Goal: Task Accomplishment & Management: Complete application form

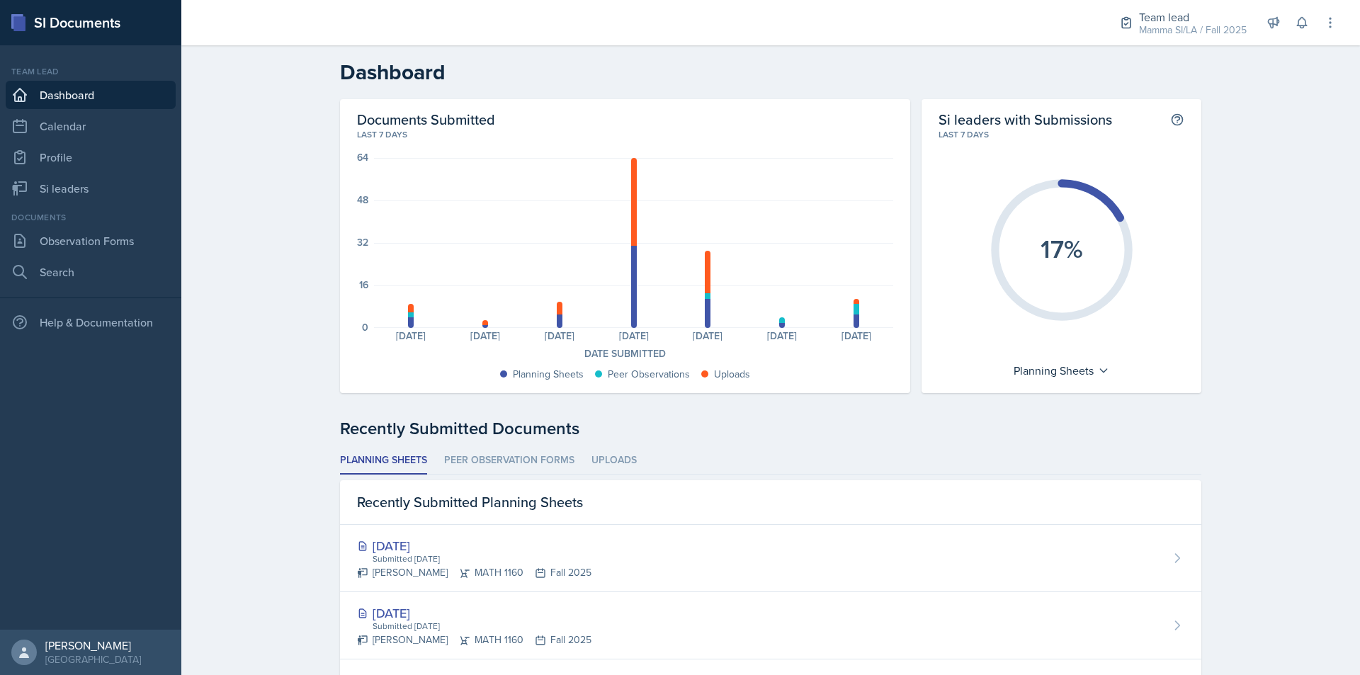
click at [1309, 38] on div "Team lead Mamma SI/LA / Fall 2025 Team lead Mamma SI/LA / Fall 2025 Si leader C…" at bounding box center [1218, 22] width 238 height 45
click at [1306, 31] on button at bounding box center [1301, 22] width 25 height 25
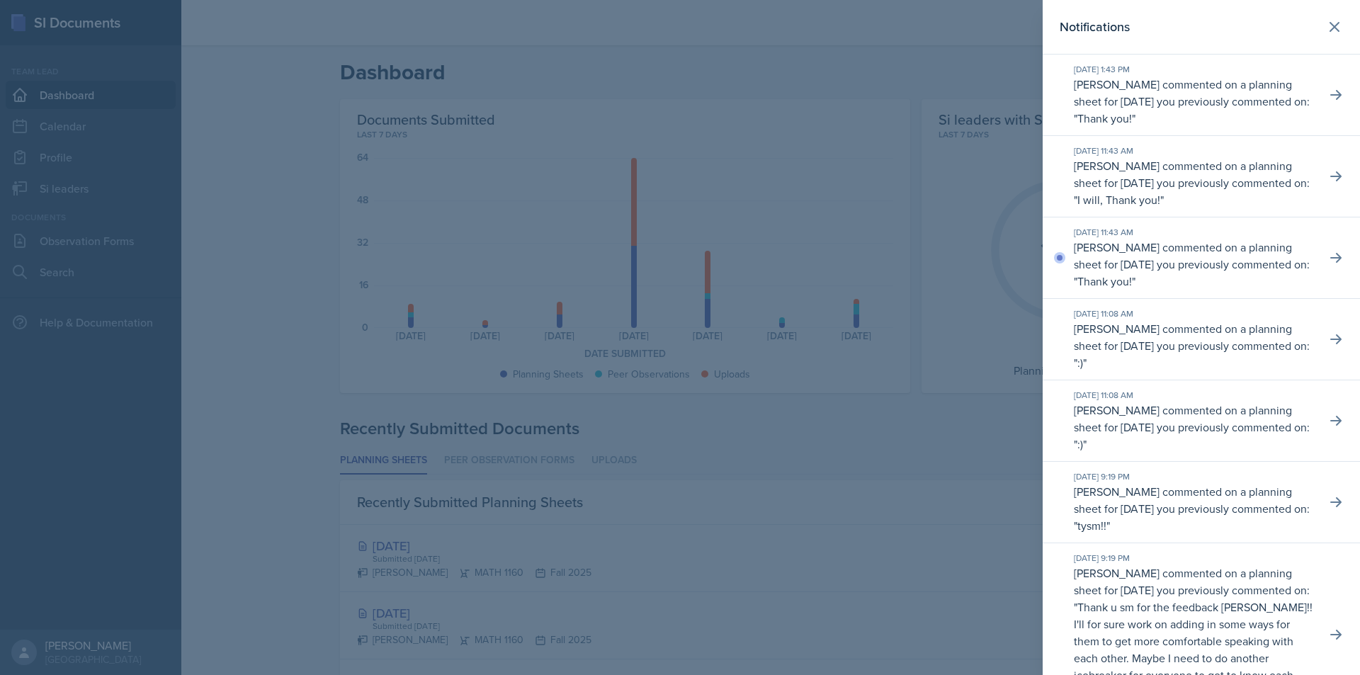
click at [1021, 142] on div at bounding box center [680, 337] width 1360 height 675
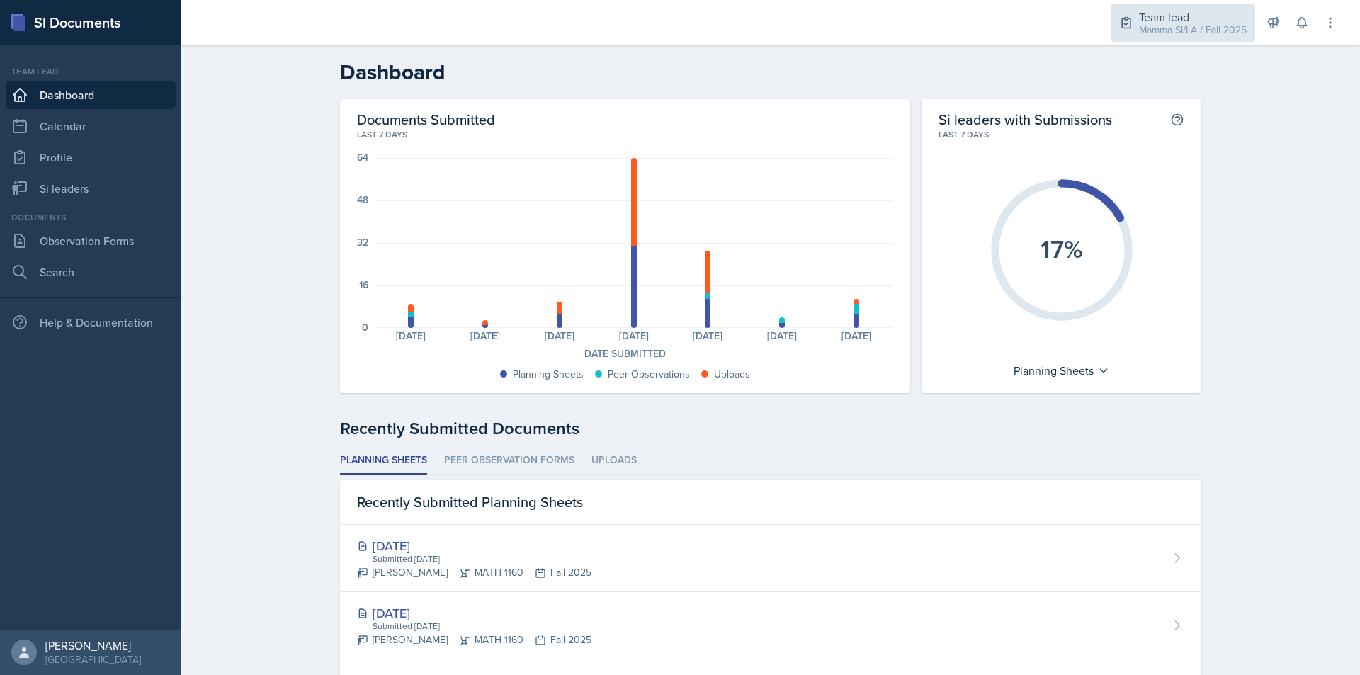
click at [1199, 31] on div "Mamma SI/LA / Fall 2025" at bounding box center [1193, 30] width 108 height 15
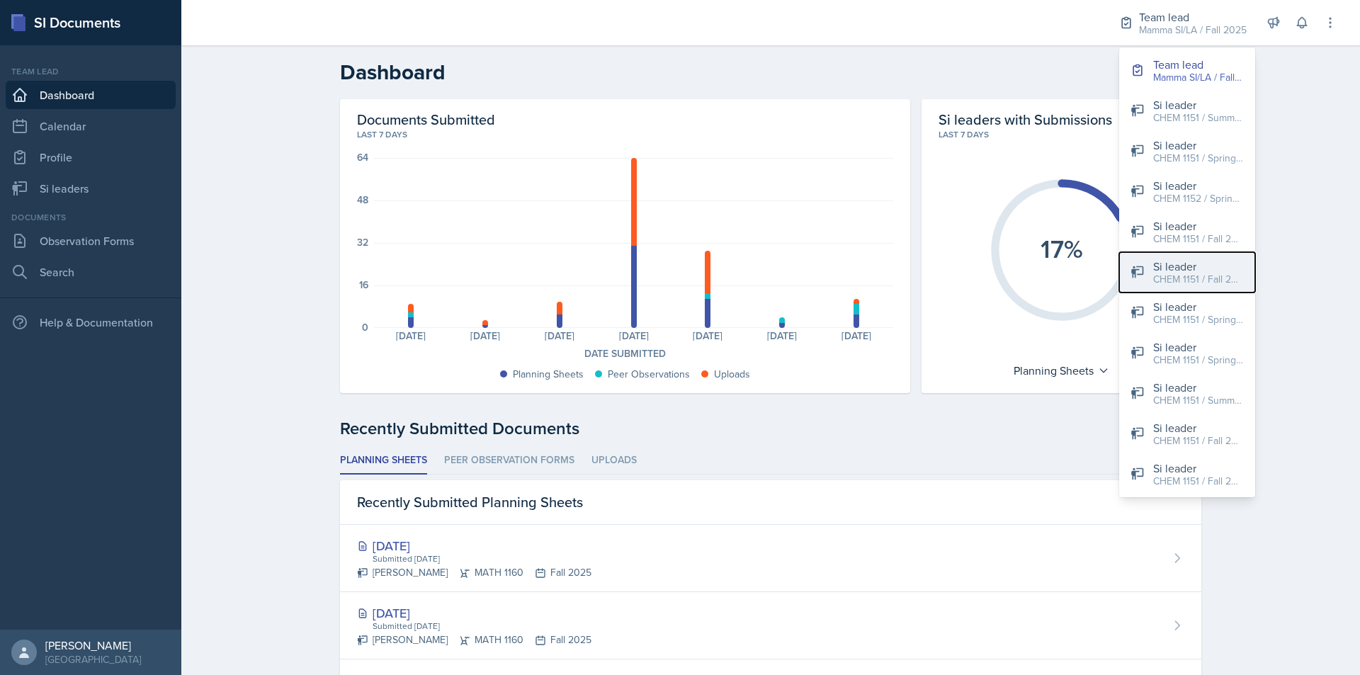
click at [1225, 280] on div "CHEM 1151 / Fall 2025" at bounding box center [1198, 279] width 91 height 15
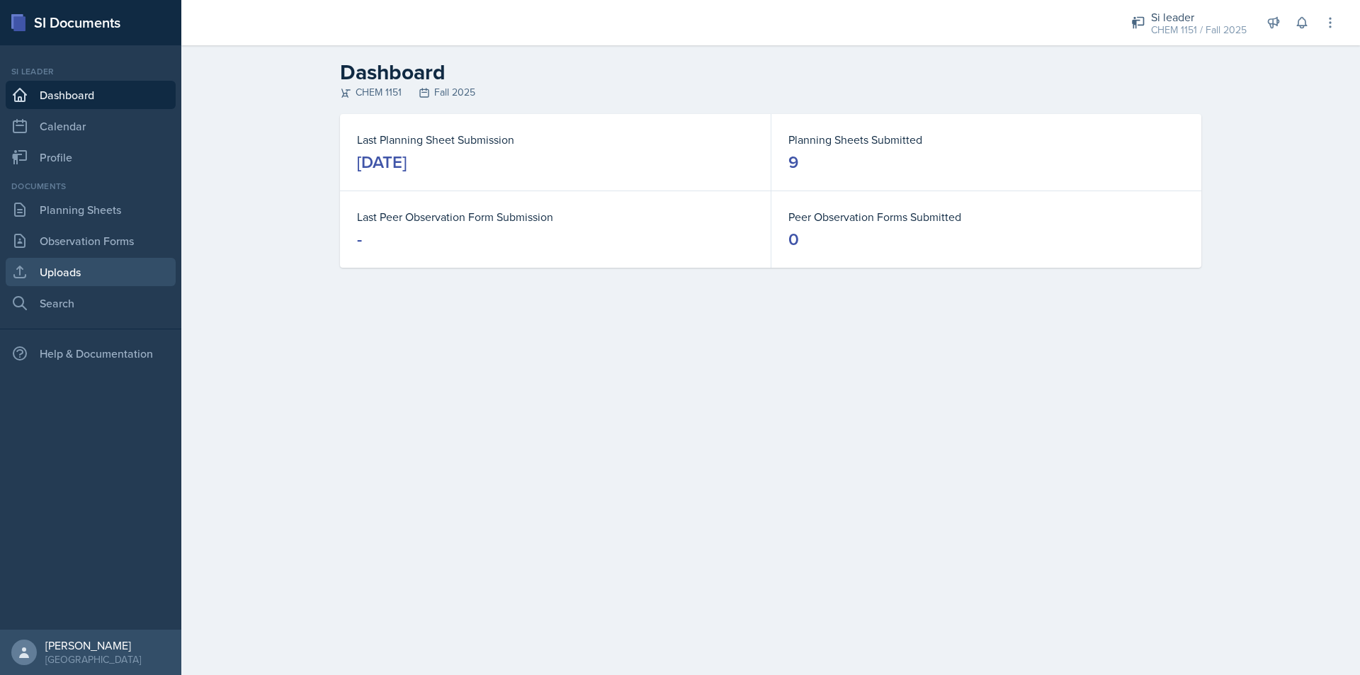
click at [110, 265] on link "Uploads" at bounding box center [91, 272] width 170 height 28
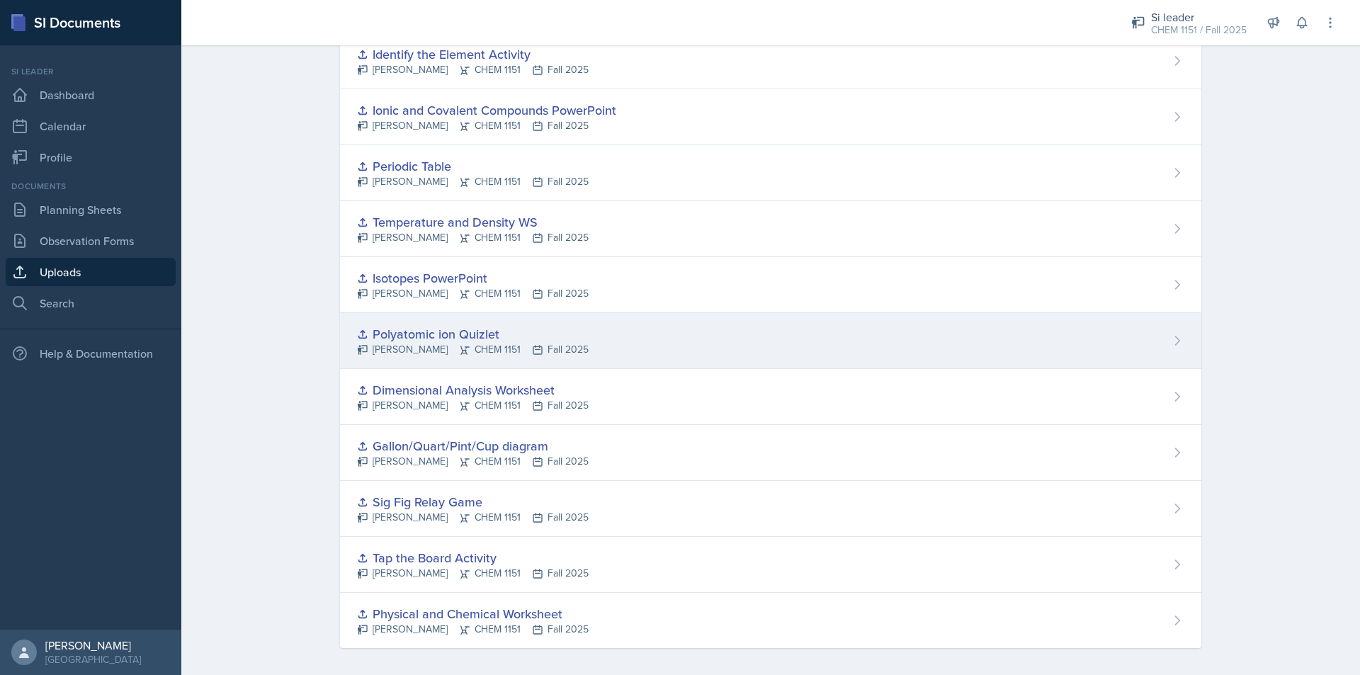
scroll to position [229, 0]
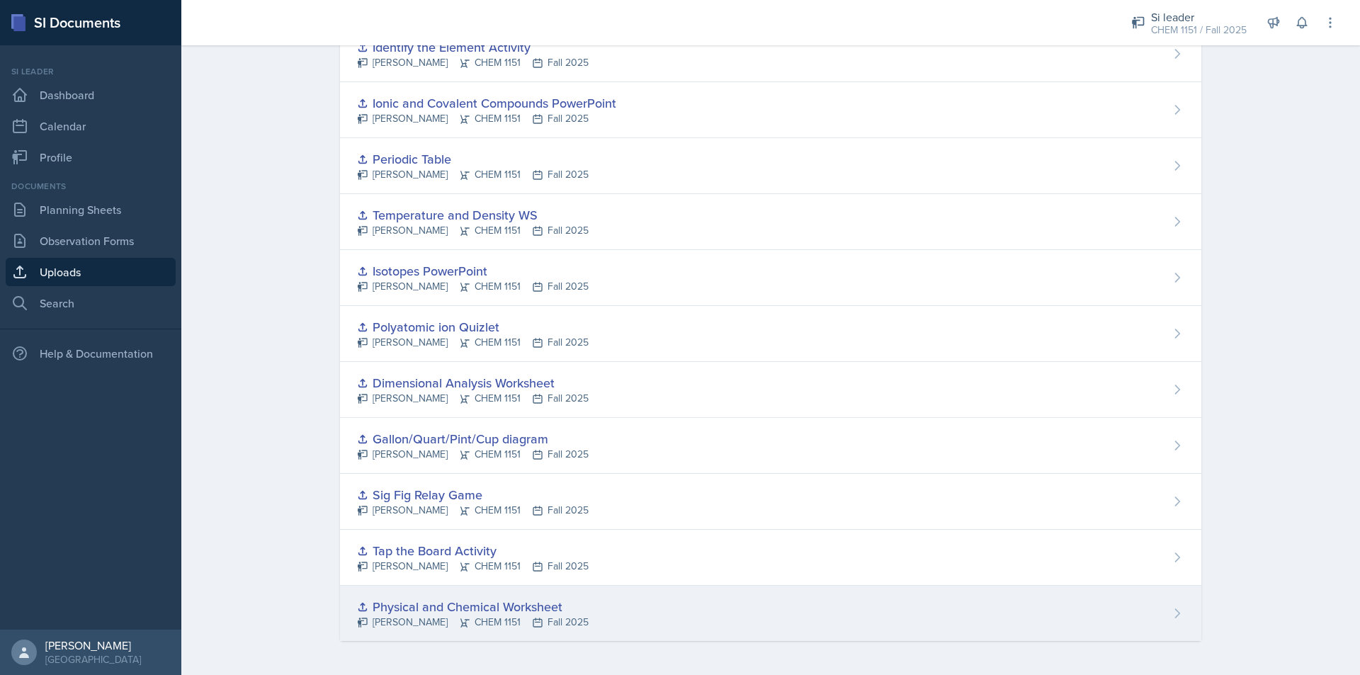
click at [711, 610] on div "Physical and Chemical Worksheet [PERSON_NAME] CHEM 1151 Fall 2025" at bounding box center [770, 613] width 861 height 55
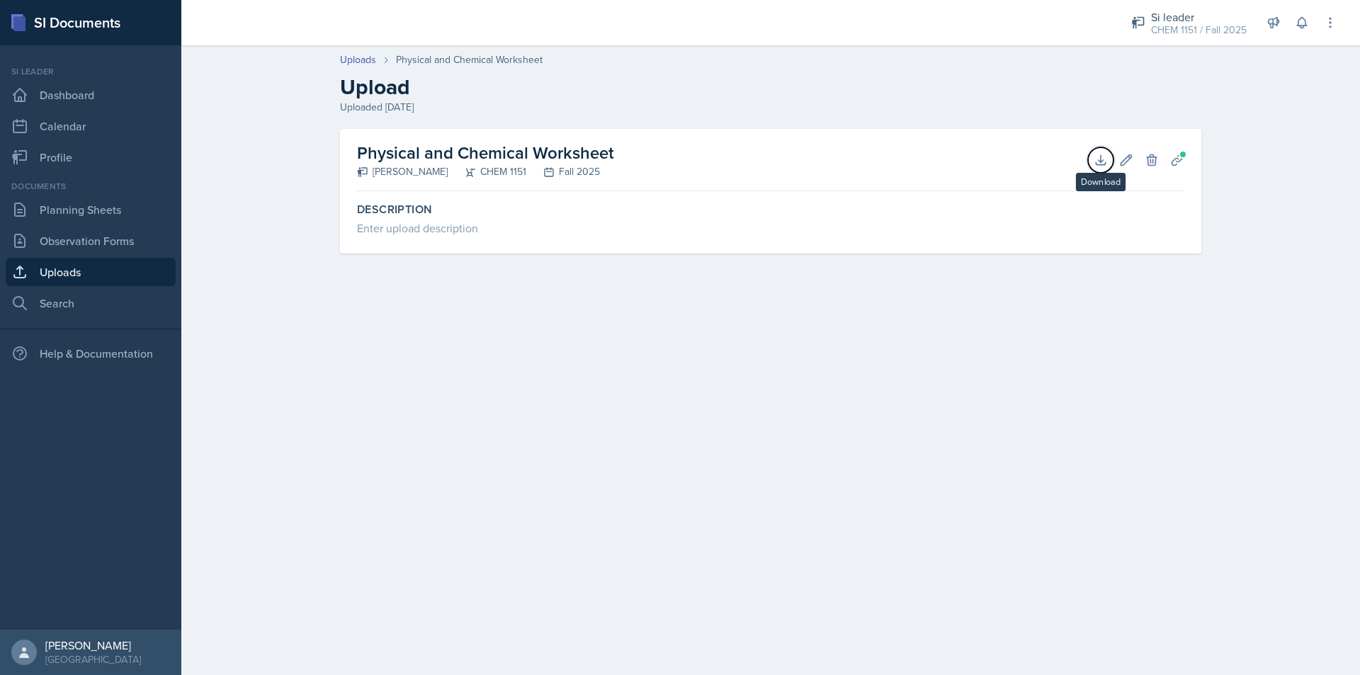
drag, startPoint x: 1098, startPoint y: 161, endPoint x: 1268, endPoint y: 258, distance: 196.1
drag, startPoint x: 1268, startPoint y: 258, endPoint x: 1152, endPoint y: 223, distance: 121.4
click at [1152, 223] on div "Enter upload description" at bounding box center [770, 228] width 827 height 17
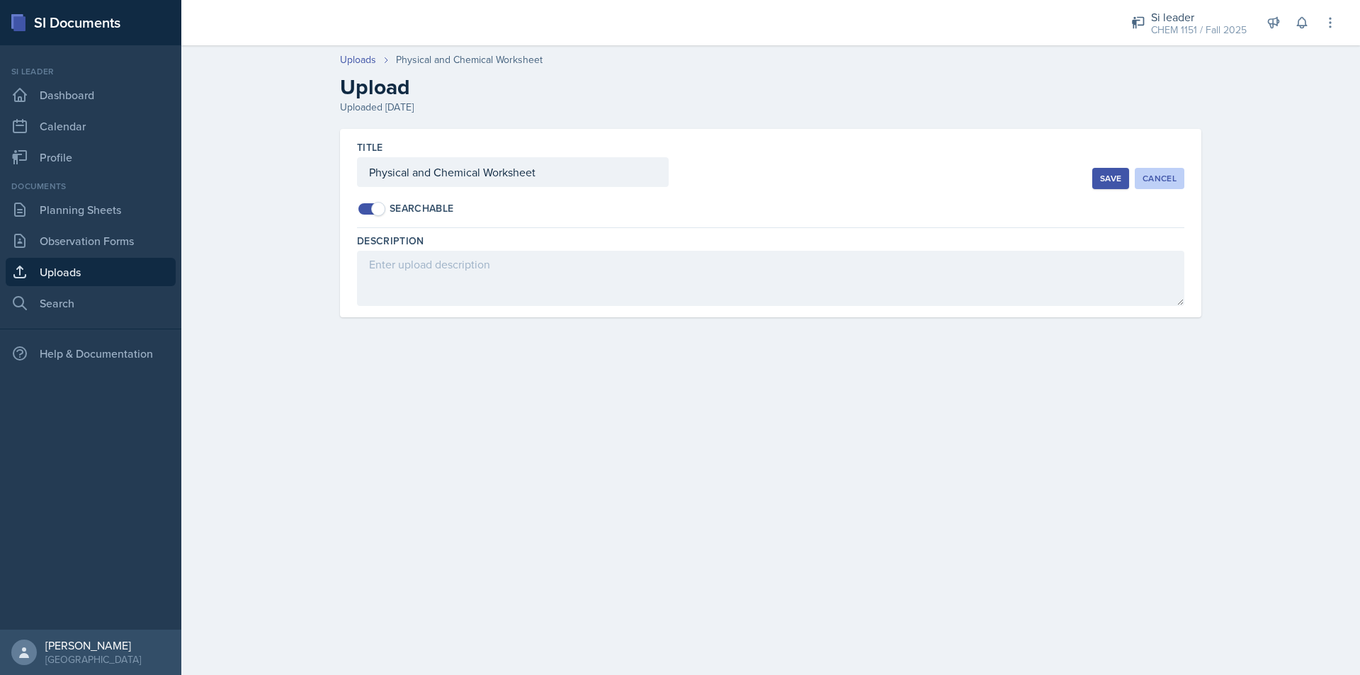
click at [1176, 177] on button "Cancel" at bounding box center [1160, 178] width 50 height 21
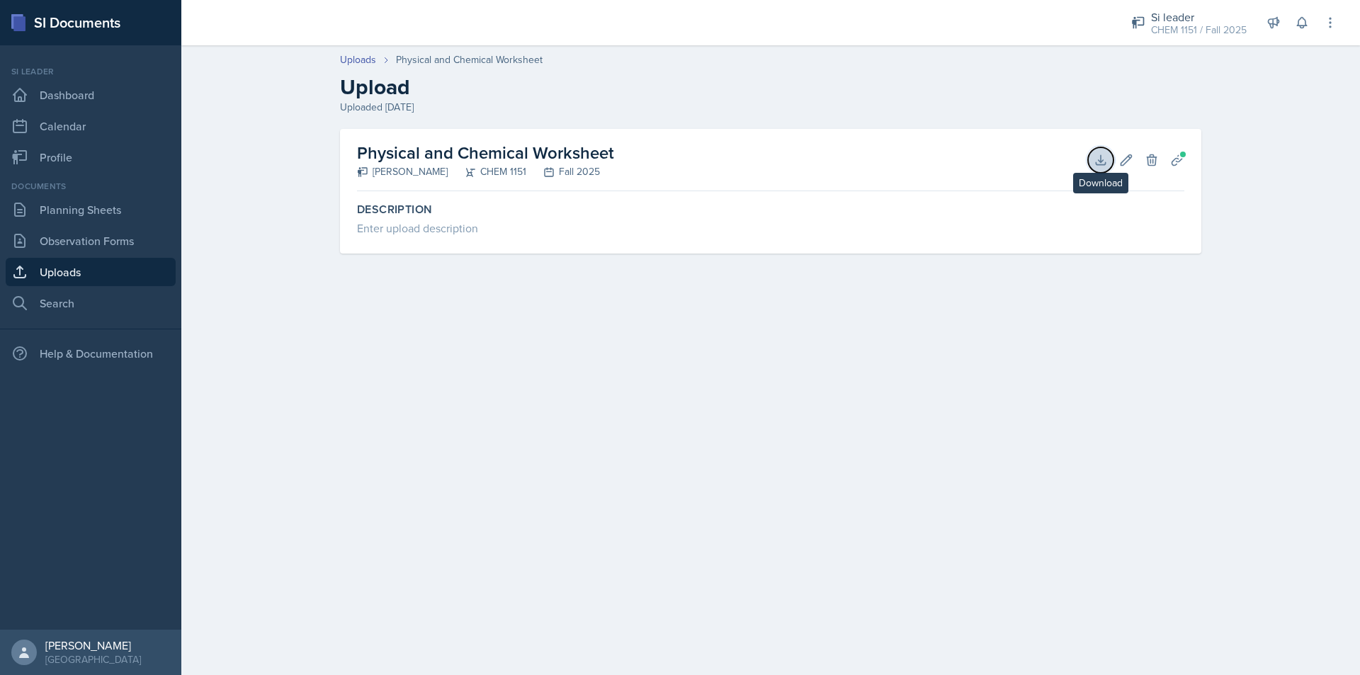
click at [1101, 162] on icon at bounding box center [1100, 159] width 9 height 9
click at [53, 268] on link "Uploads" at bounding box center [91, 272] width 170 height 28
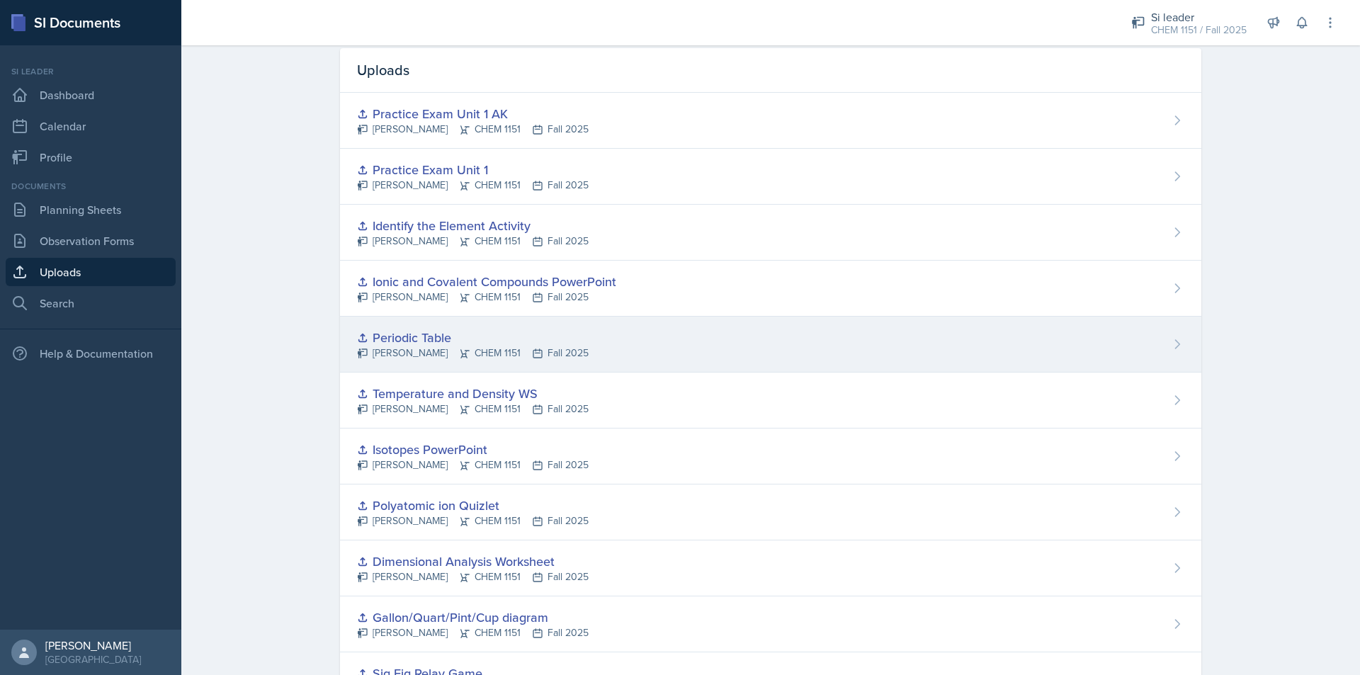
scroll to position [229, 0]
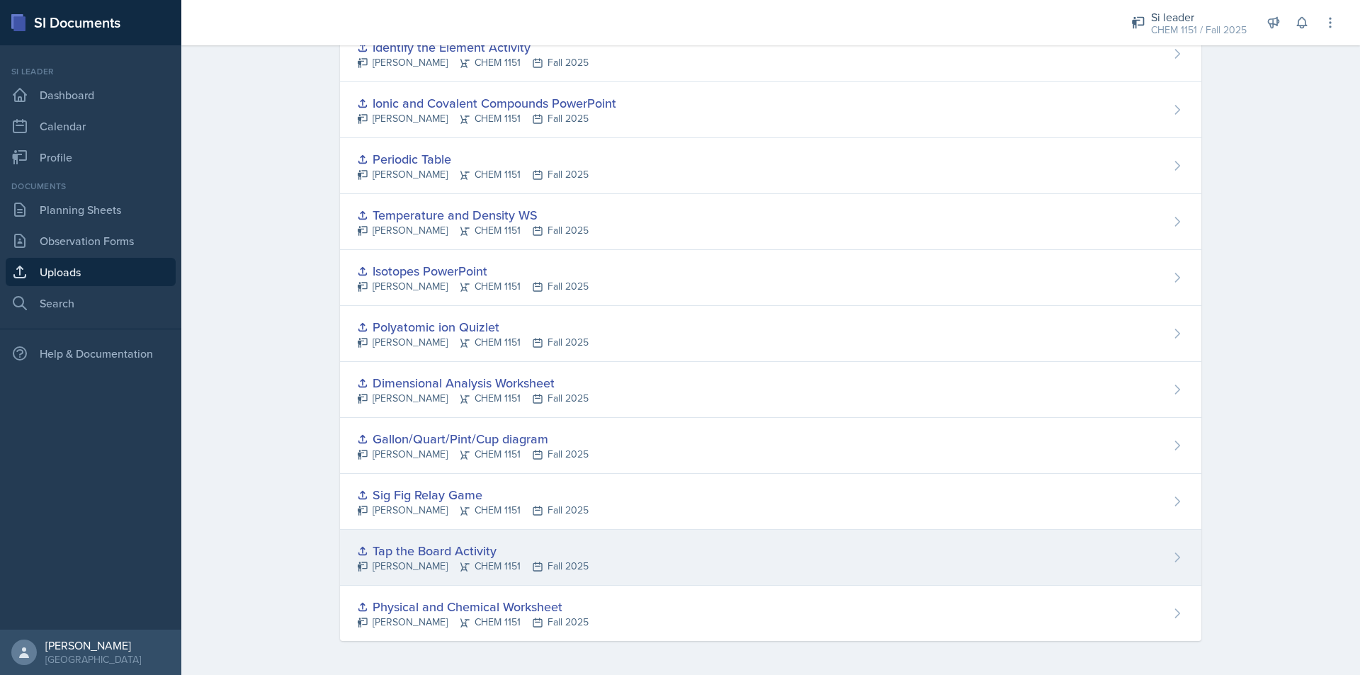
click at [573, 555] on div "Tap the Board Activity [PERSON_NAME] CHEM 1151 Fall 2025" at bounding box center [770, 558] width 861 height 56
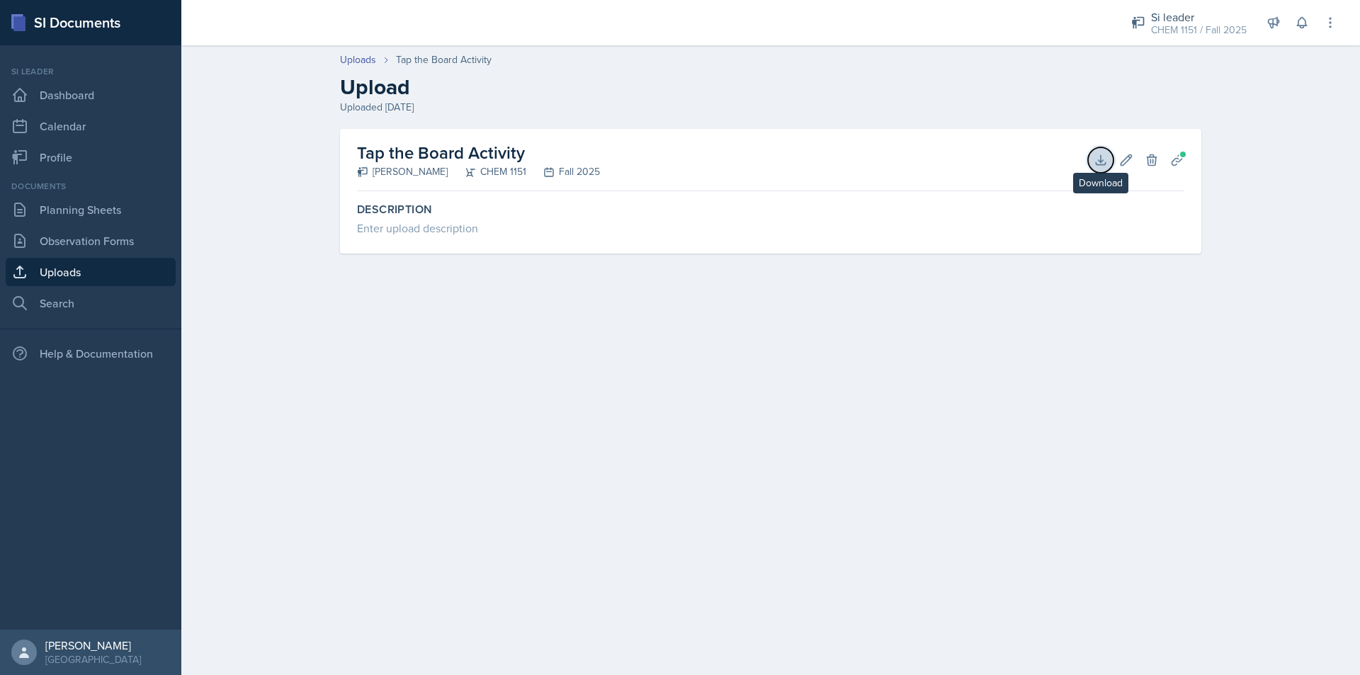
click at [1105, 160] on icon at bounding box center [1100, 160] width 14 height 14
click at [89, 266] on link "Uploads" at bounding box center [91, 272] width 170 height 28
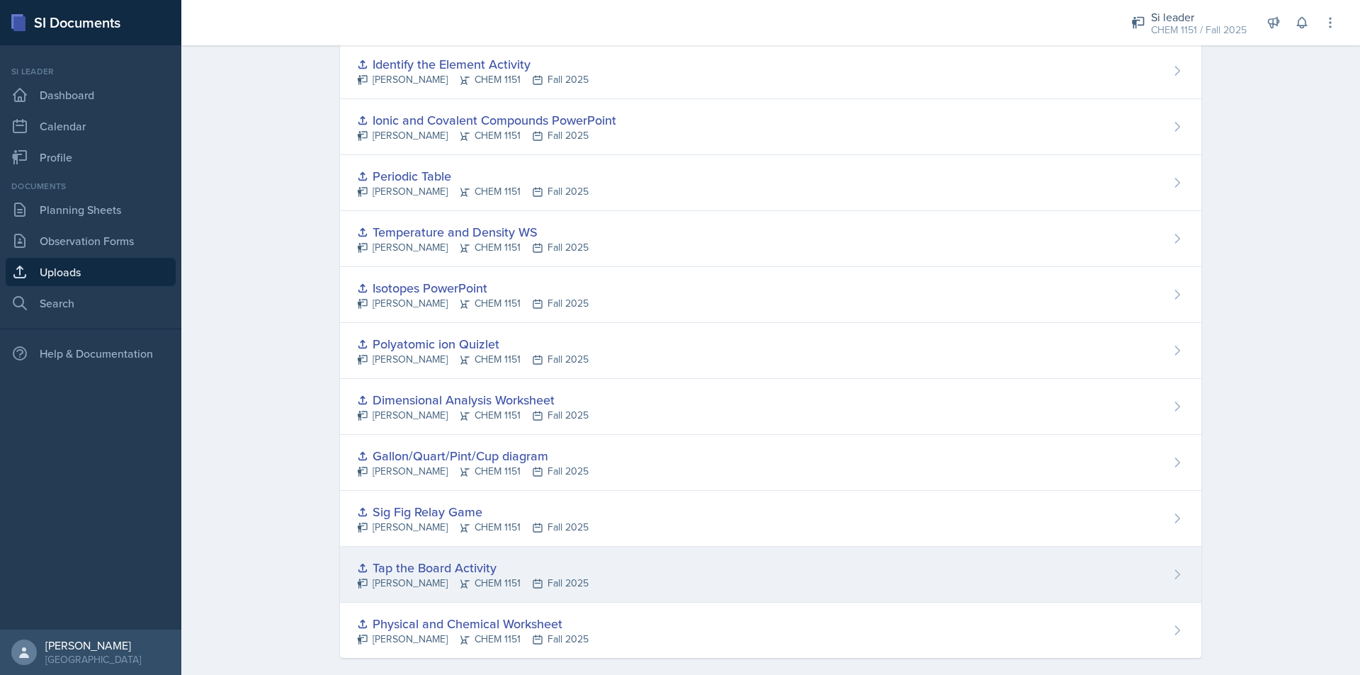
scroll to position [229, 0]
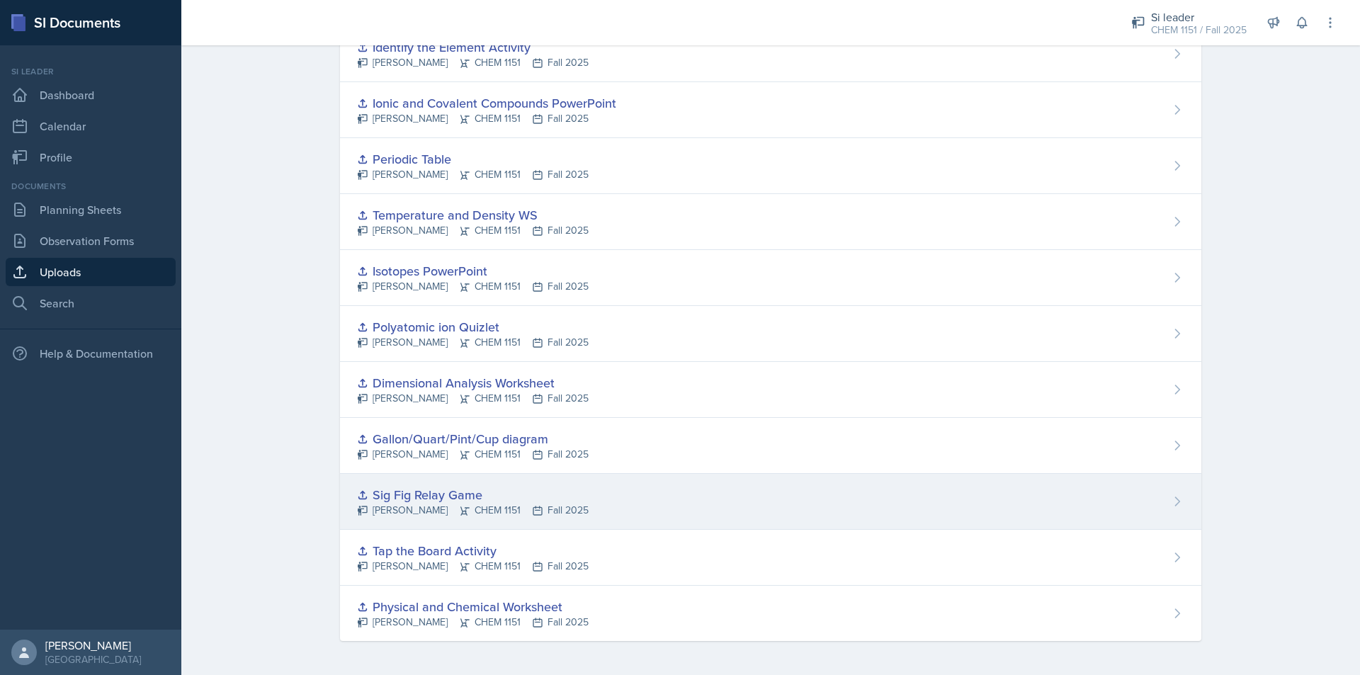
click at [519, 499] on div "Sig Fig Relay Game" at bounding box center [473, 494] width 232 height 19
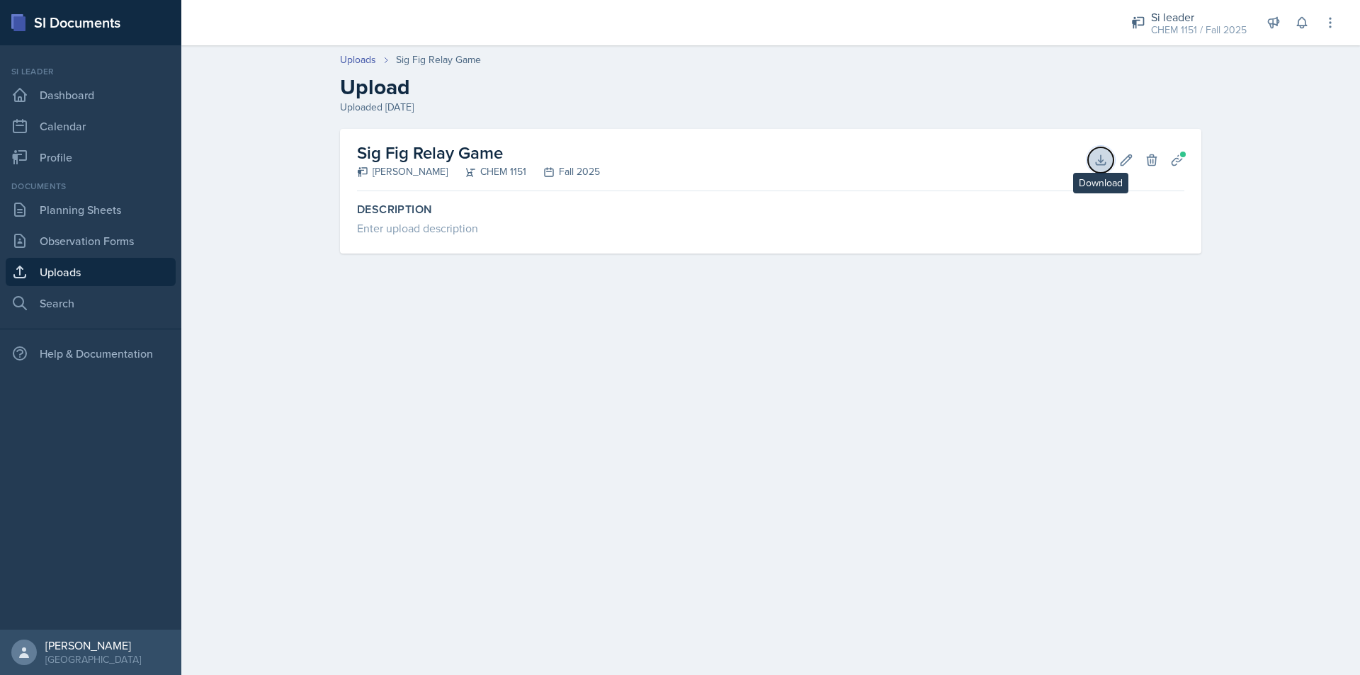
click at [1097, 159] on icon at bounding box center [1100, 160] width 14 height 14
click at [93, 275] on link "Uploads" at bounding box center [91, 272] width 170 height 28
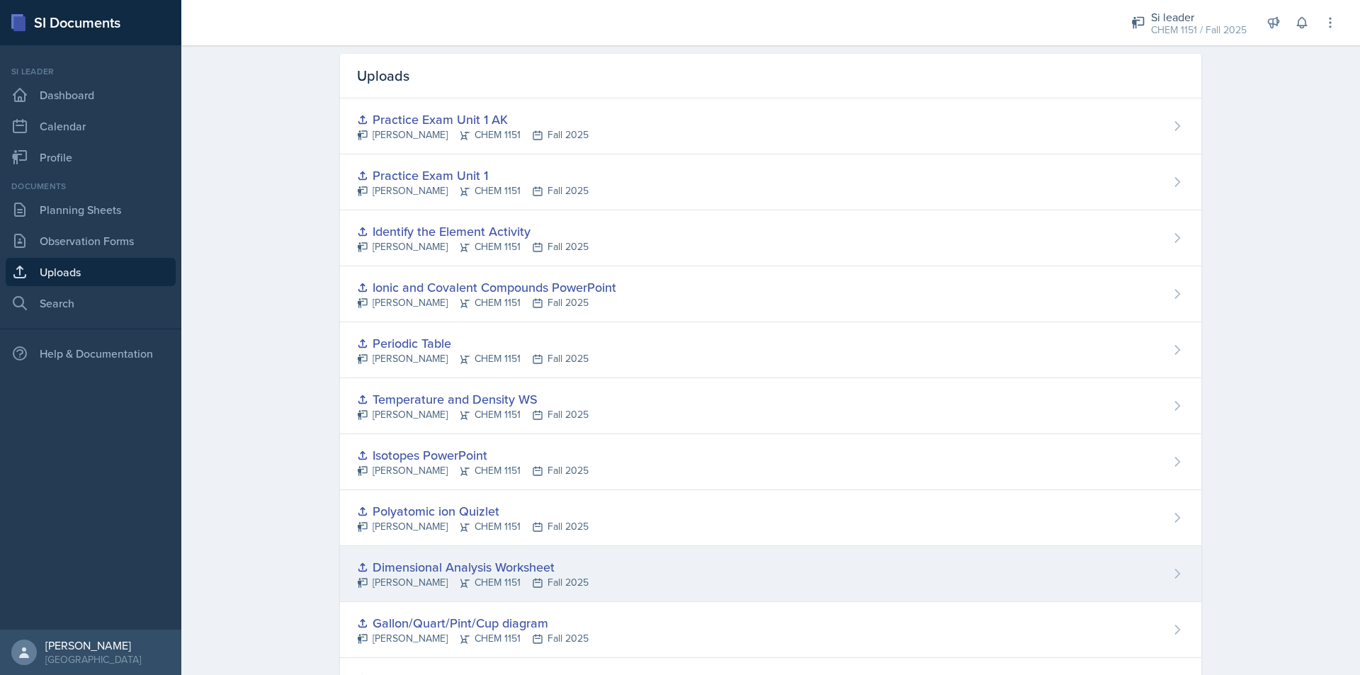
scroll to position [71, 0]
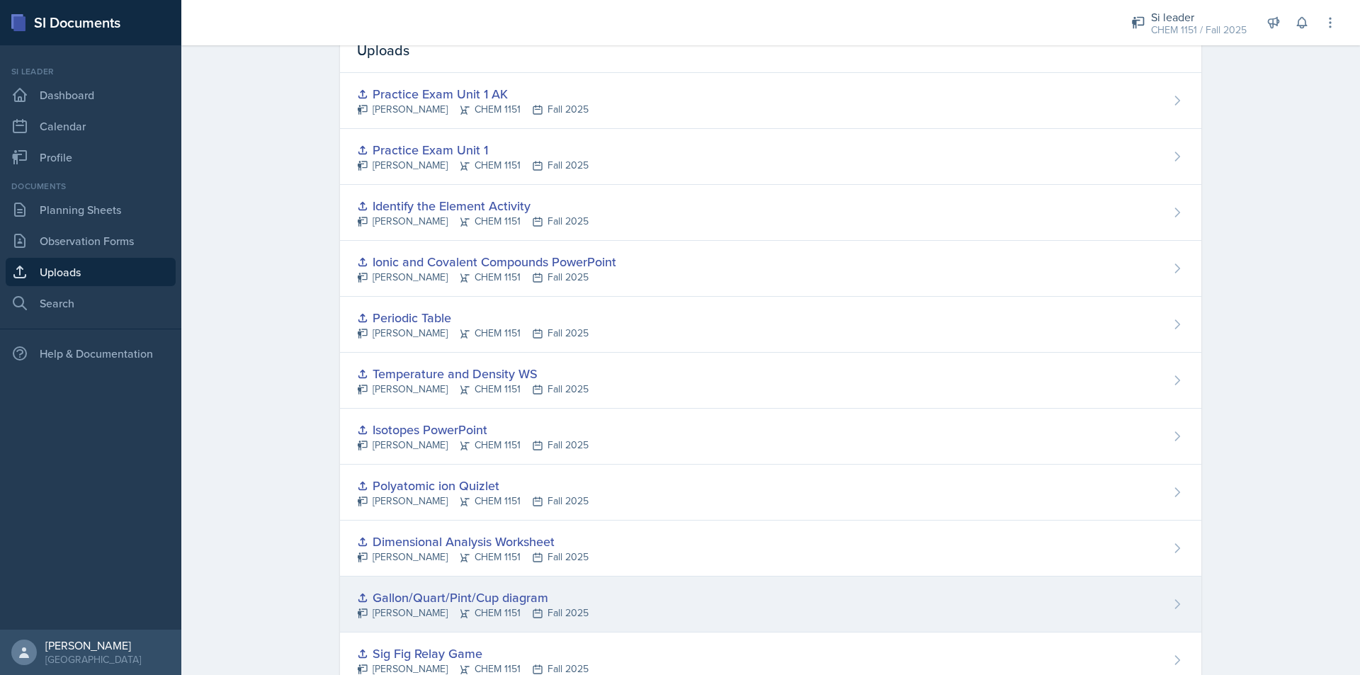
click at [559, 602] on div "Gallon/Quart/Pint/Cup diagram" at bounding box center [473, 597] width 232 height 19
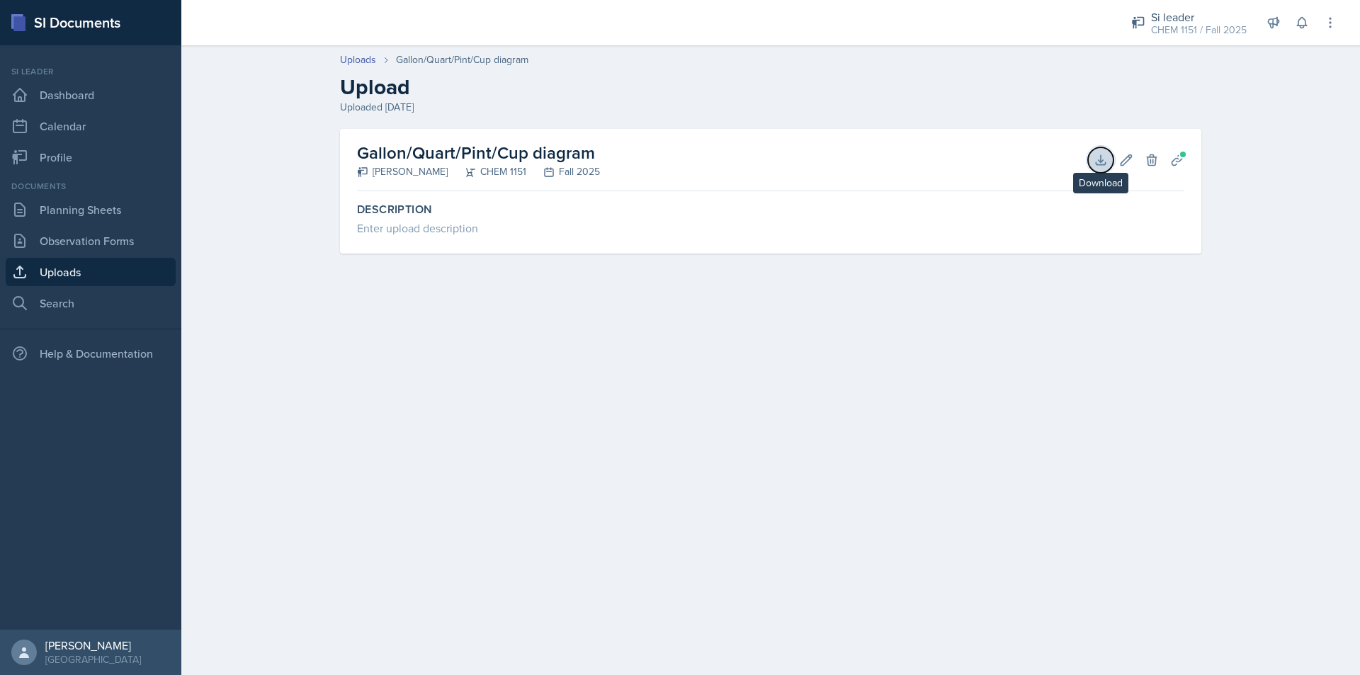
click at [1106, 165] on icon at bounding box center [1100, 160] width 14 height 14
click at [121, 267] on link "Uploads" at bounding box center [91, 272] width 170 height 28
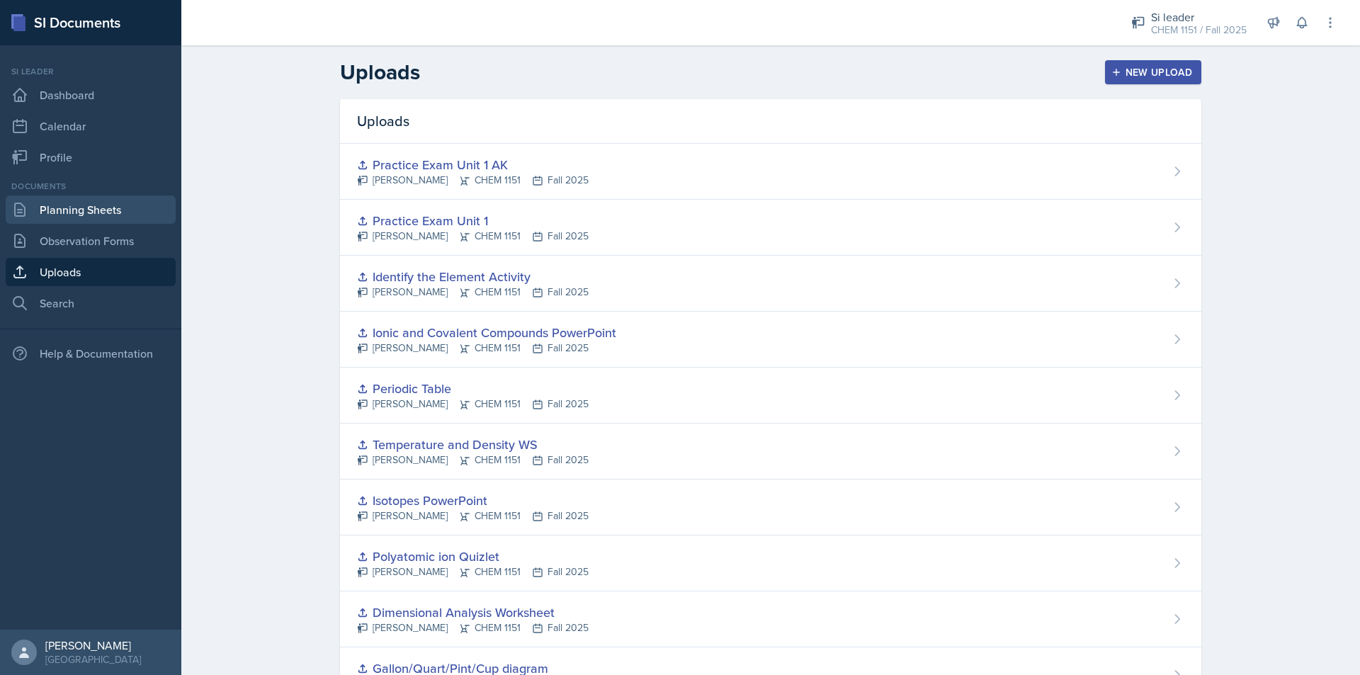
click at [103, 209] on link "Planning Sheets" at bounding box center [91, 209] width 170 height 28
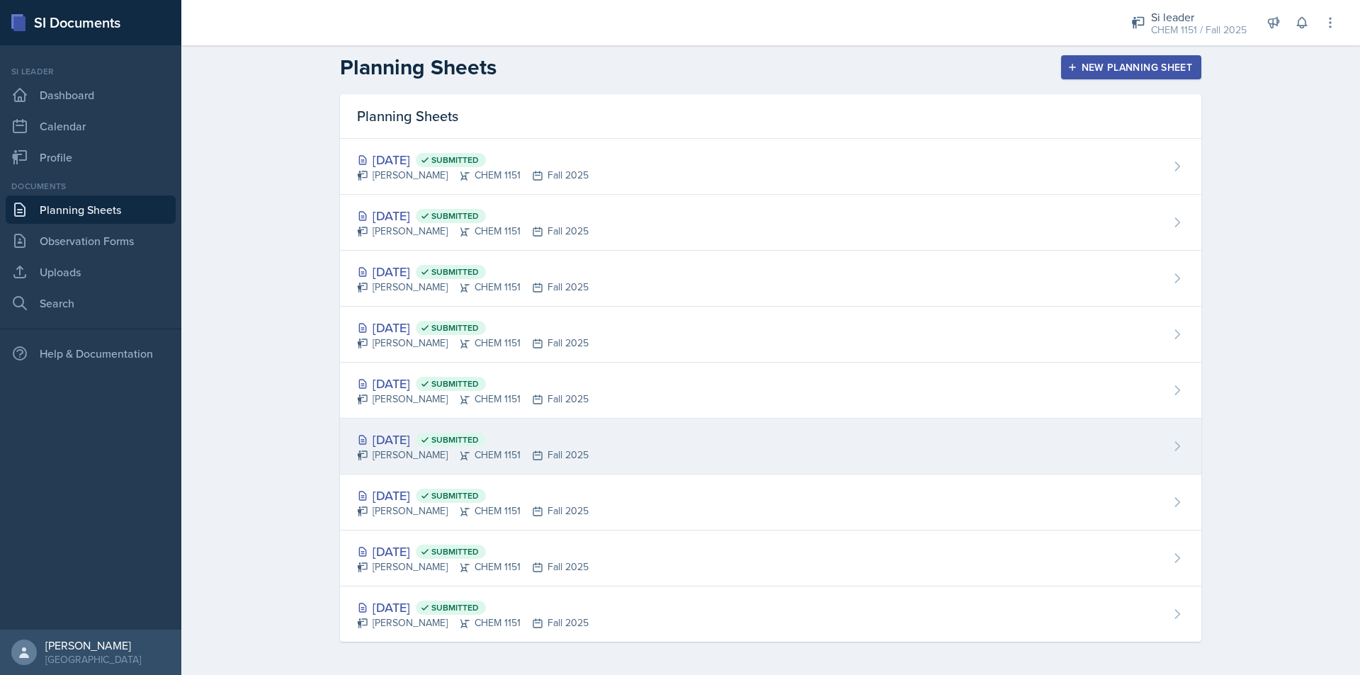
scroll to position [6, 0]
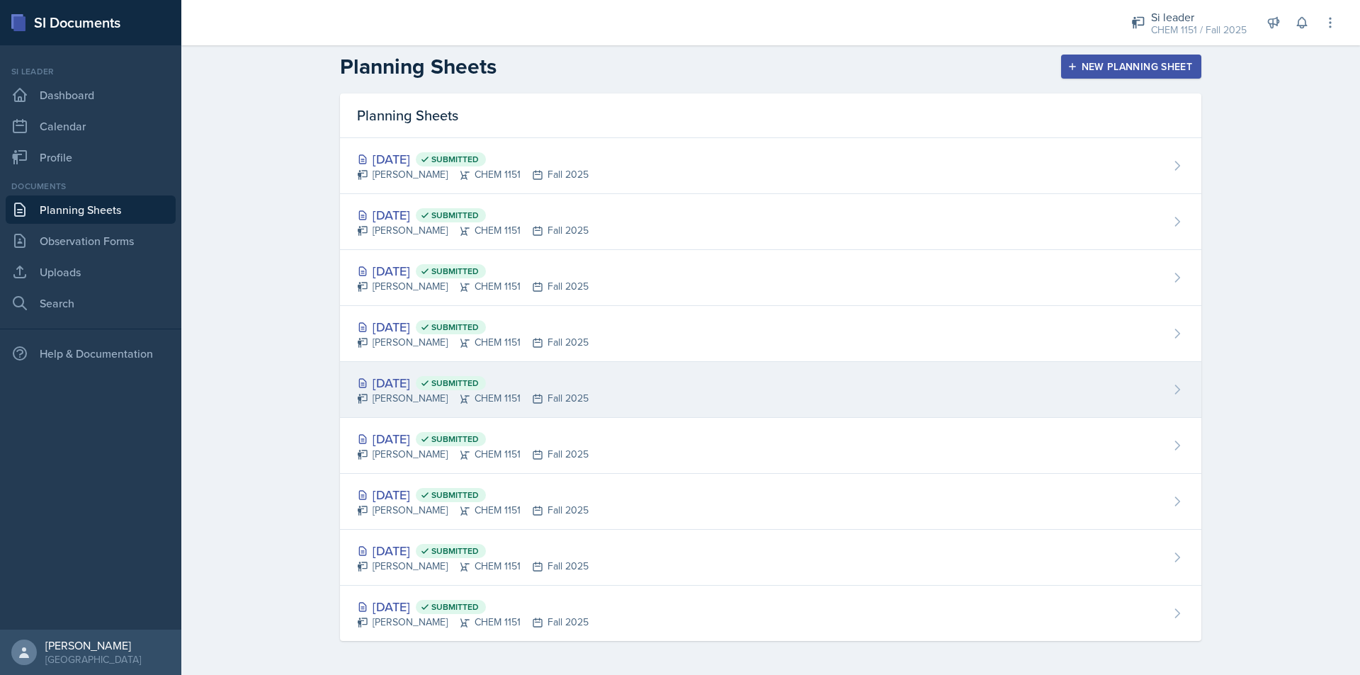
click at [446, 374] on div "[DATE] Submitted" at bounding box center [473, 382] width 232 height 19
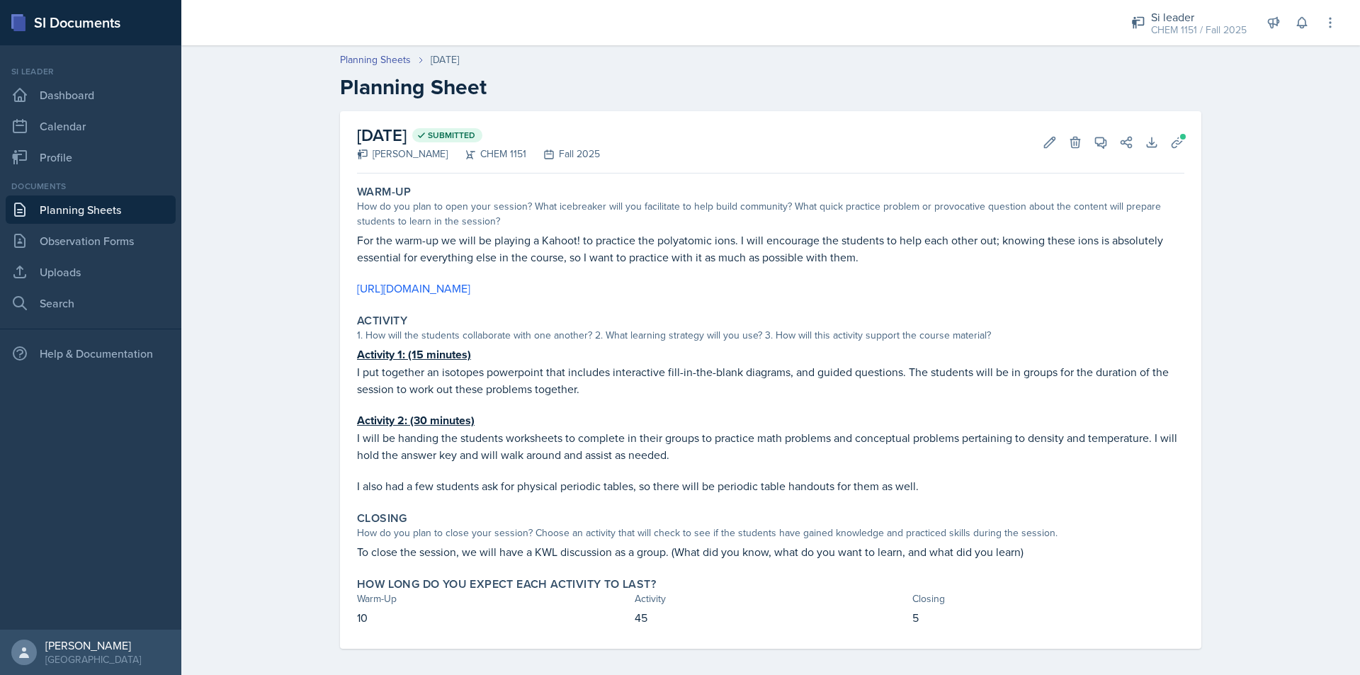
click at [104, 204] on link "Planning Sheets" at bounding box center [91, 209] width 170 height 28
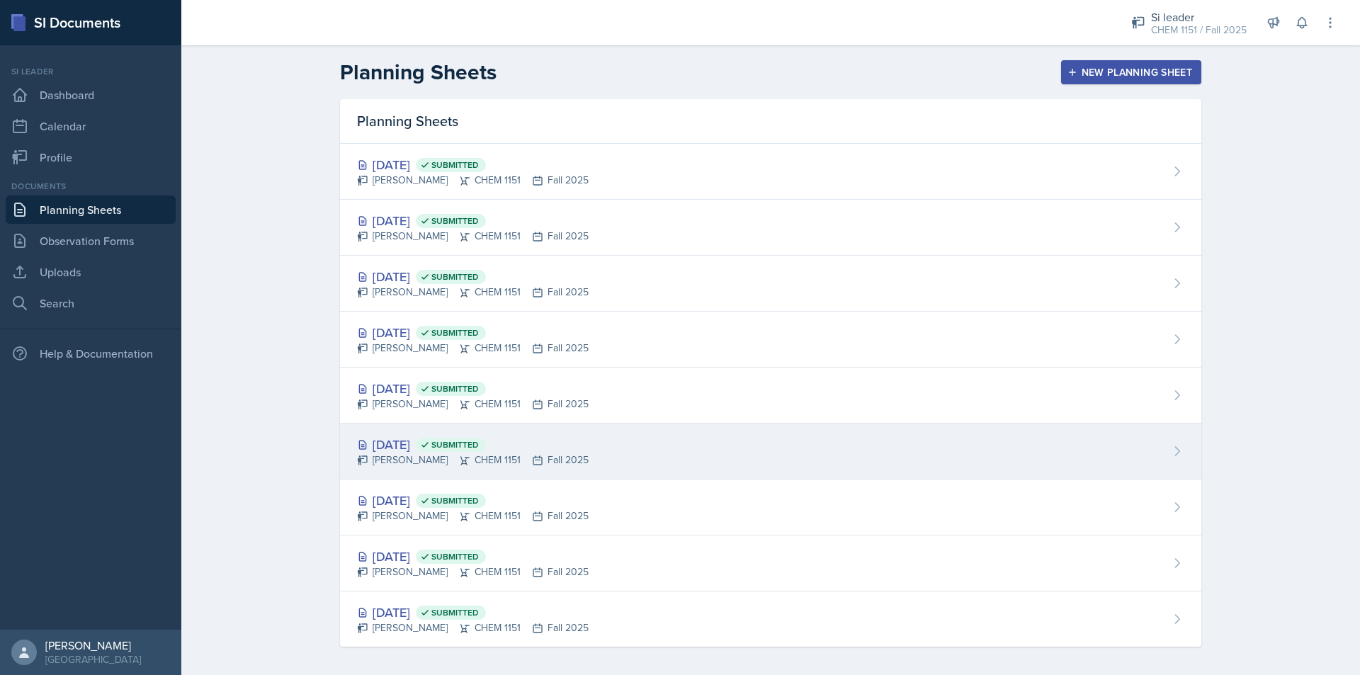
click at [459, 455] on icon at bounding box center [464, 460] width 11 height 11
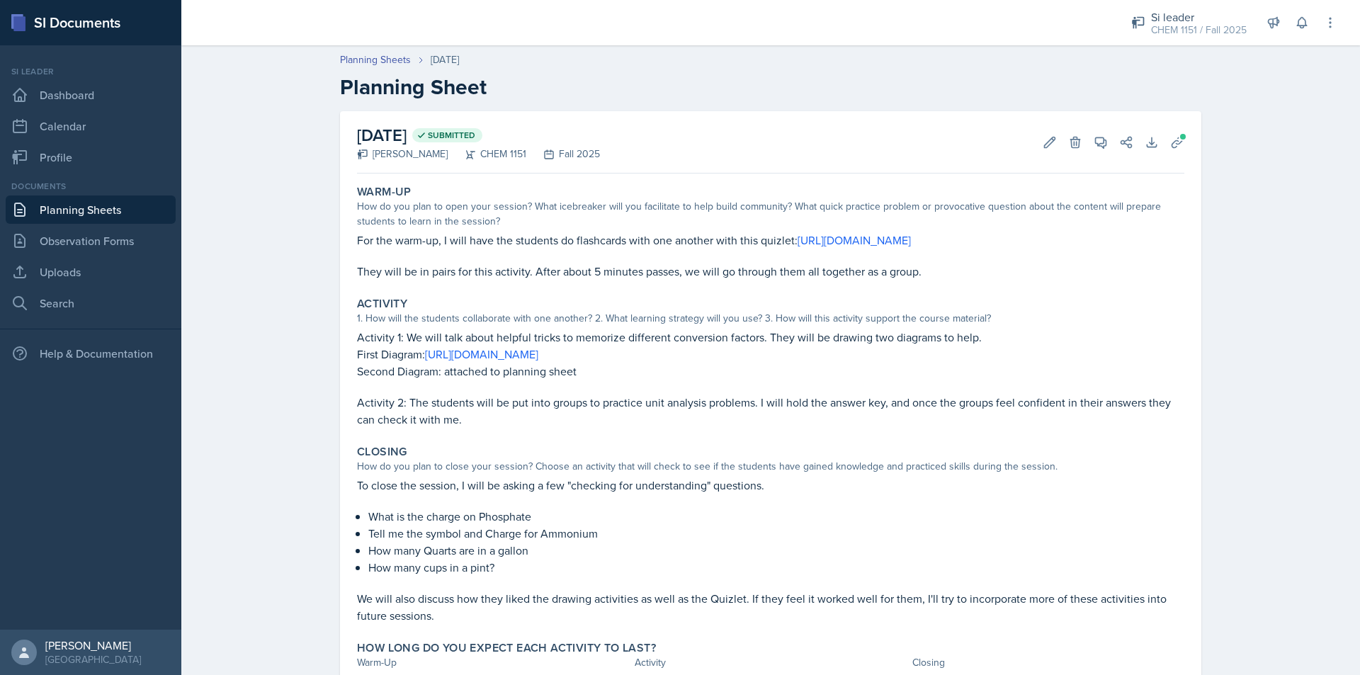
drag, startPoint x: 790, startPoint y: 239, endPoint x: 802, endPoint y: 263, distance: 26.9
click at [802, 249] on p "For the warm-up, I will have the students do flashcards with one another with t…" at bounding box center [770, 240] width 827 height 17
copy p "[URL][DOMAIN_NAME]"
click at [447, 346] on p "Activity 1: We will talk about helpful tricks to memorize different conversion …" at bounding box center [770, 337] width 827 height 17
drag, startPoint x: 805, startPoint y: 371, endPoint x: 424, endPoint y: 373, distance: 380.3
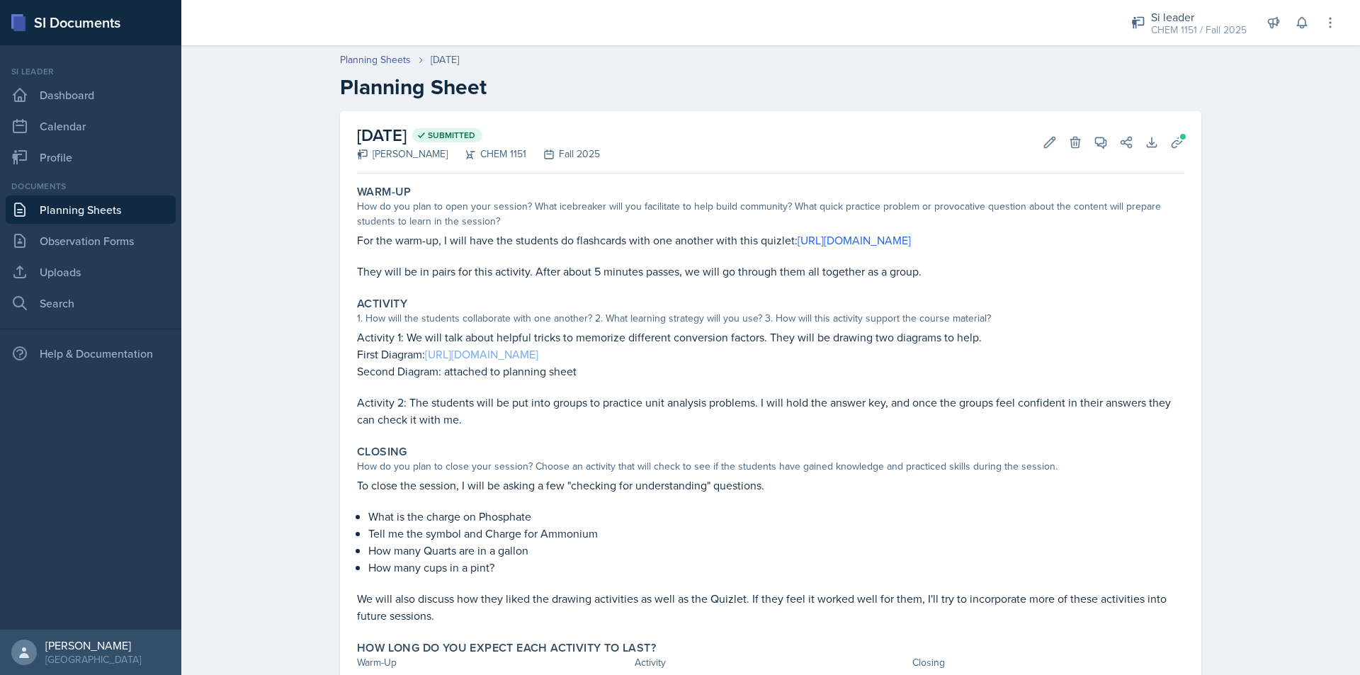
click at [424, 363] on p "First Diagram: [URL][DOMAIN_NAME]" at bounding box center [770, 354] width 827 height 17
copy link "[URL][DOMAIN_NAME]"
click at [691, 433] on div "Activity 1. How will the students collaborate with one another? 2. What learnin…" at bounding box center [770, 362] width 838 height 142
click at [91, 275] on link "Uploads" at bounding box center [91, 272] width 170 height 28
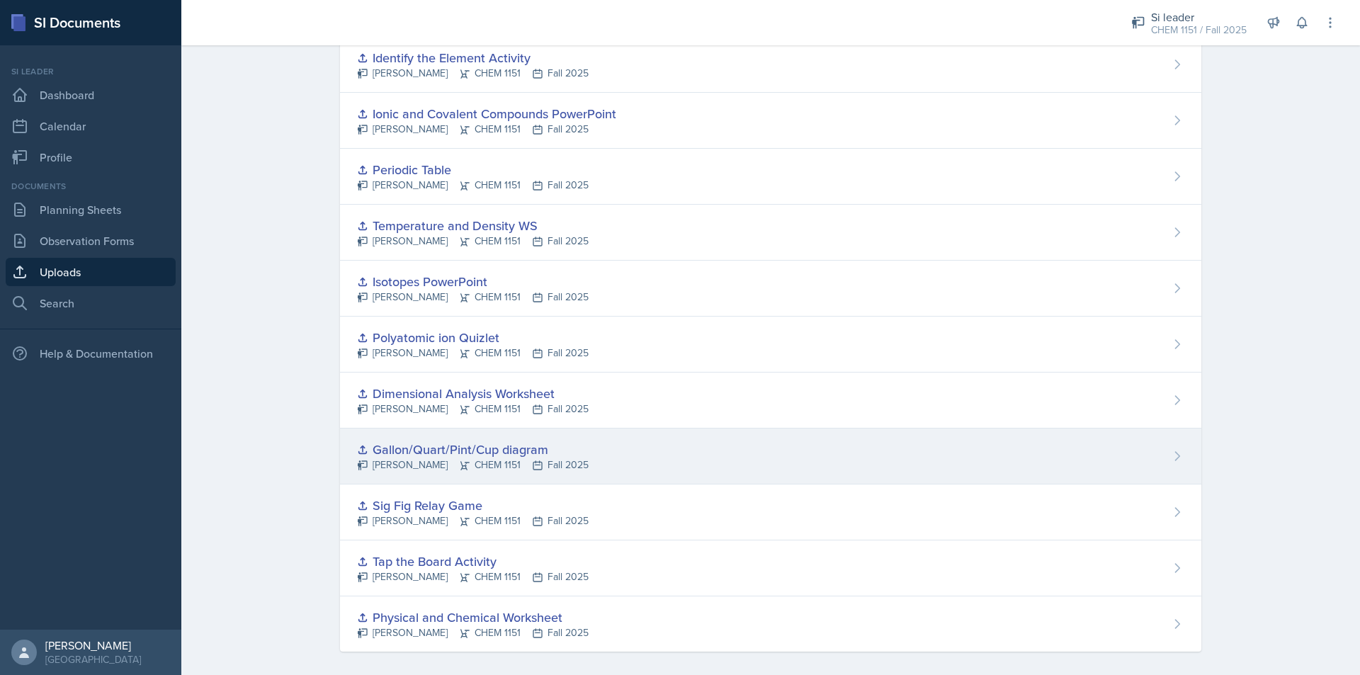
scroll to position [229, 0]
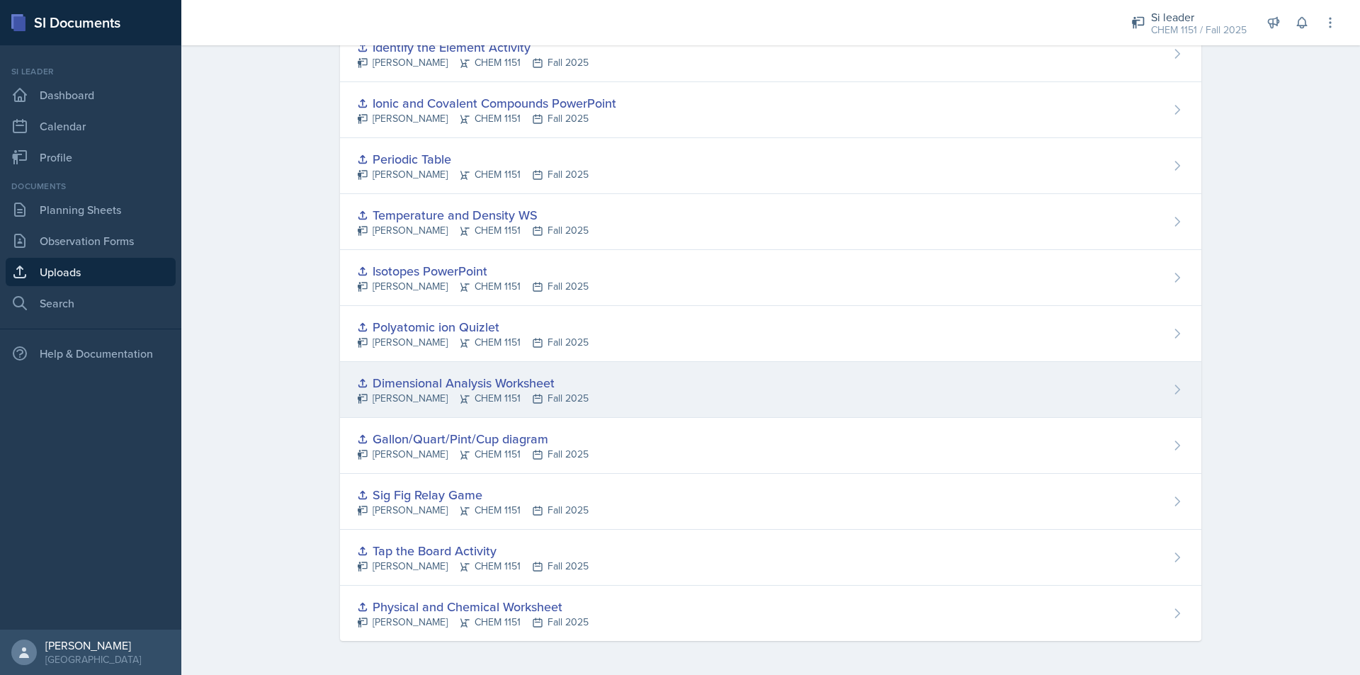
click at [483, 373] on div "Dimensional Analysis Worksheet [PERSON_NAME] CHEM 1151 Fall 2025" at bounding box center [770, 390] width 861 height 56
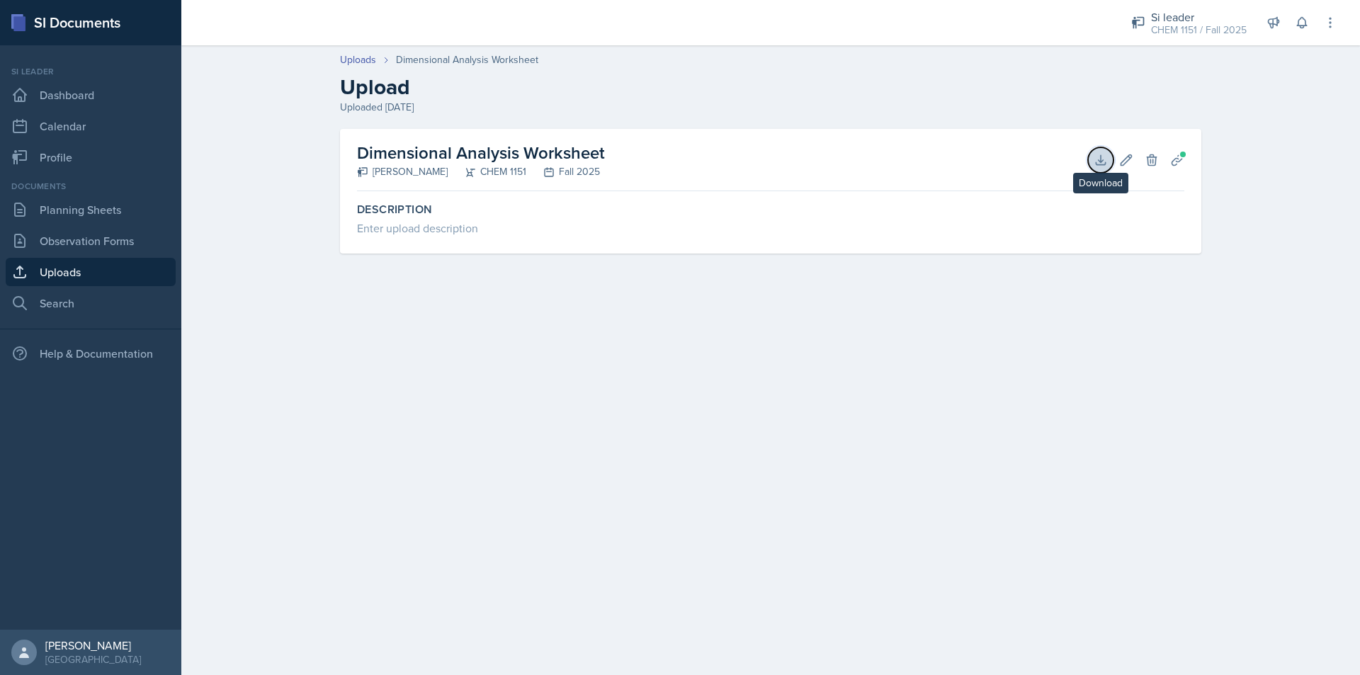
click at [1093, 159] on icon at bounding box center [1100, 160] width 14 height 14
click at [105, 282] on link "Uploads" at bounding box center [91, 272] width 170 height 28
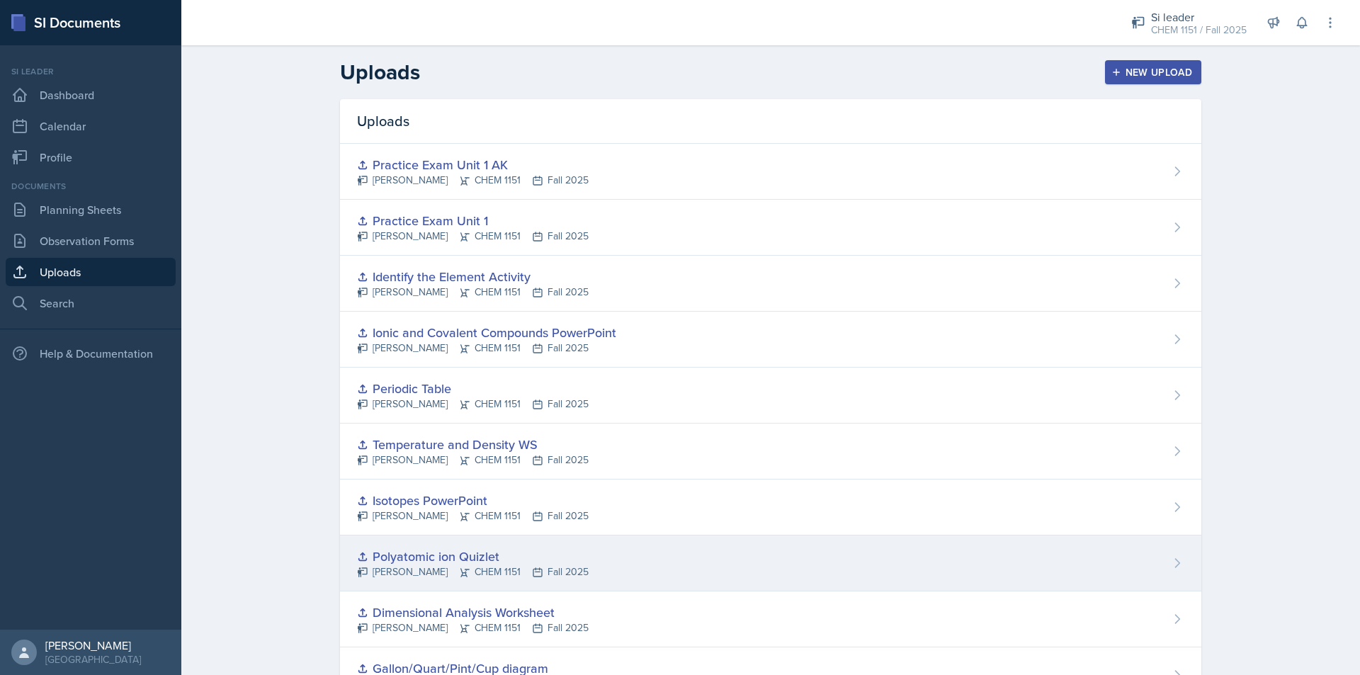
click at [511, 561] on div "Polyatomic ion Quizlet" at bounding box center [473, 556] width 232 height 19
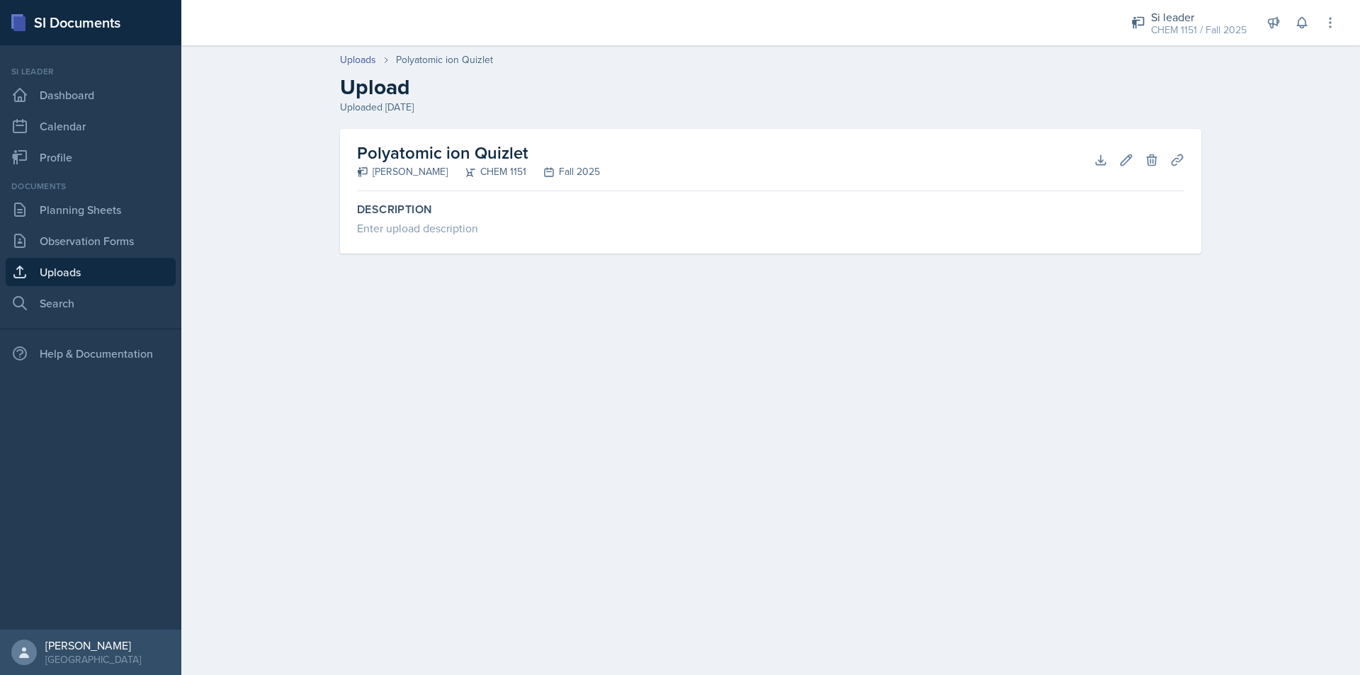
click at [124, 272] on link "Uploads" at bounding box center [91, 272] width 170 height 28
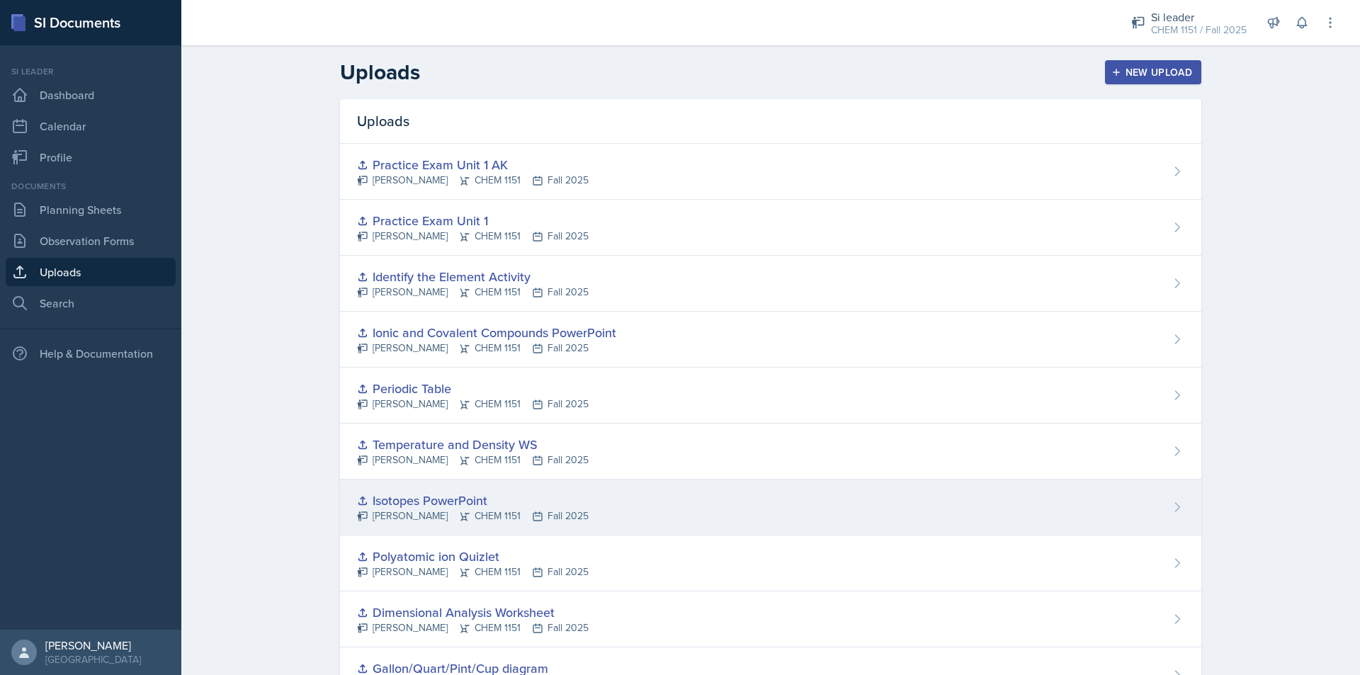
click at [504, 513] on div "[PERSON_NAME] CHEM 1151 Fall 2025" at bounding box center [473, 515] width 232 height 15
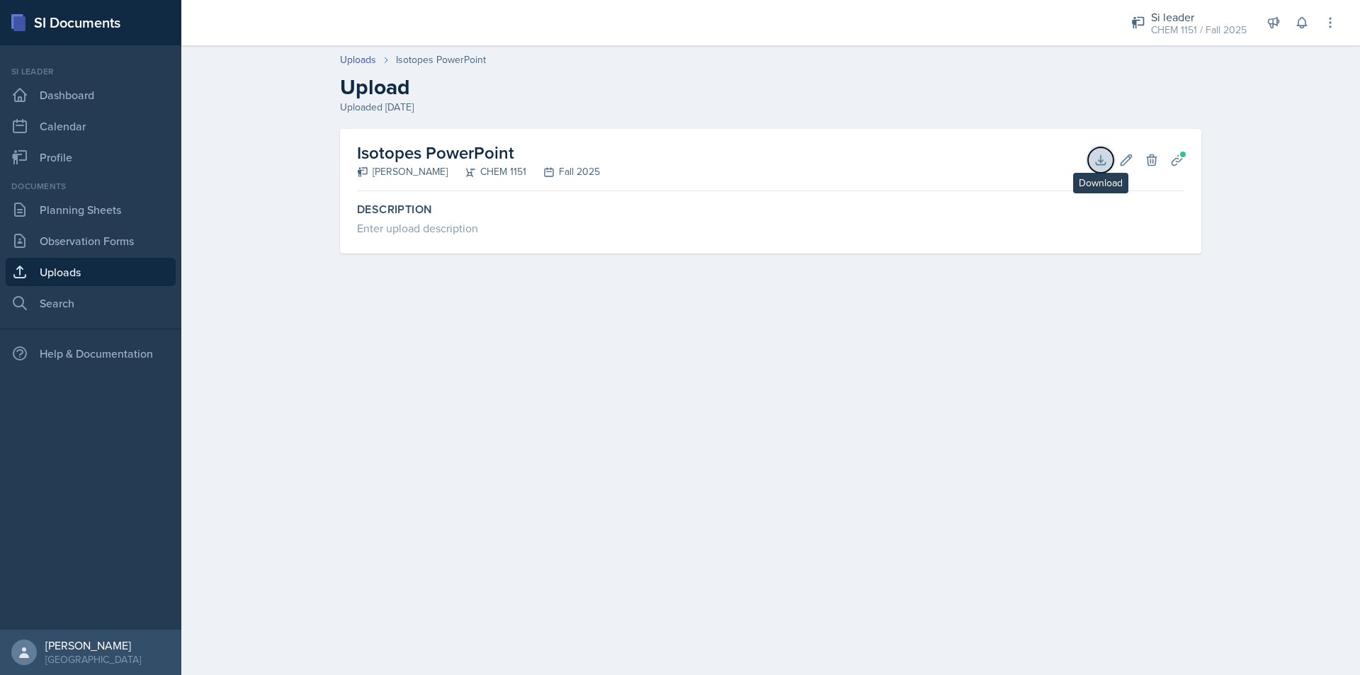
click at [1101, 156] on icon at bounding box center [1100, 159] width 9 height 9
click at [76, 272] on link "Uploads" at bounding box center [91, 272] width 170 height 28
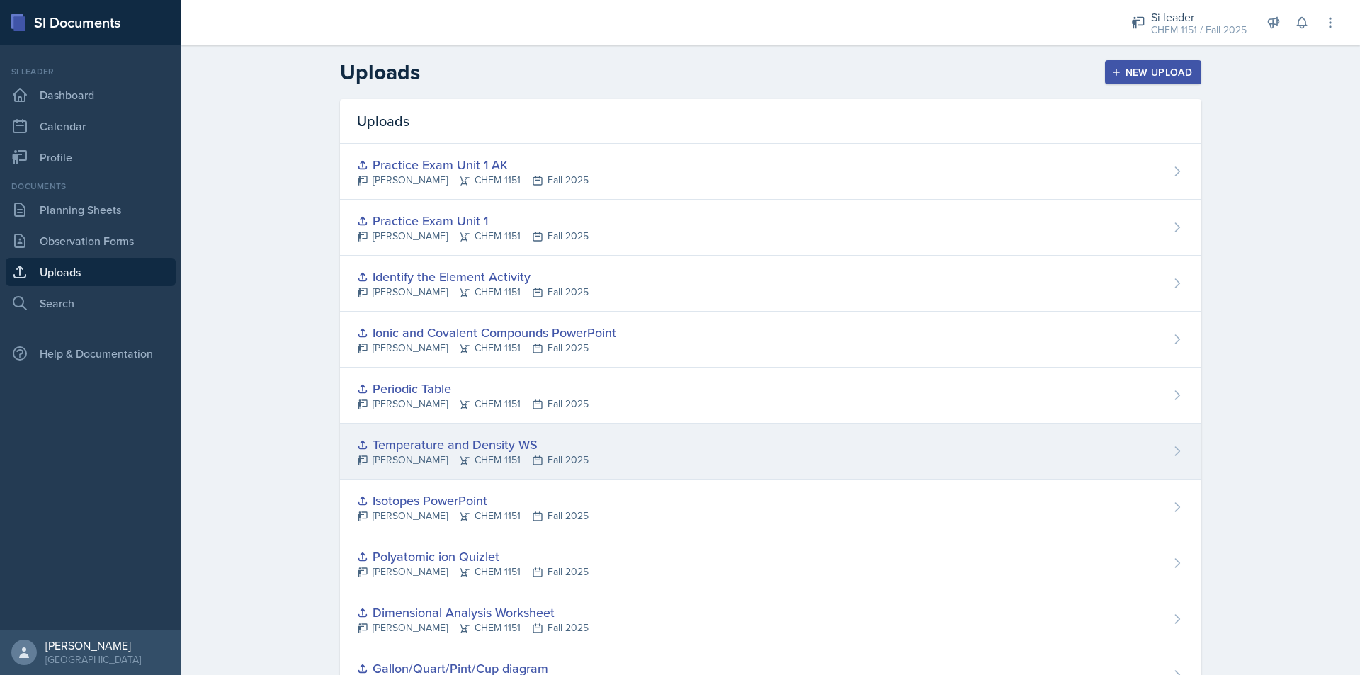
click at [489, 443] on div "Temperature and Density WS" at bounding box center [473, 444] width 232 height 19
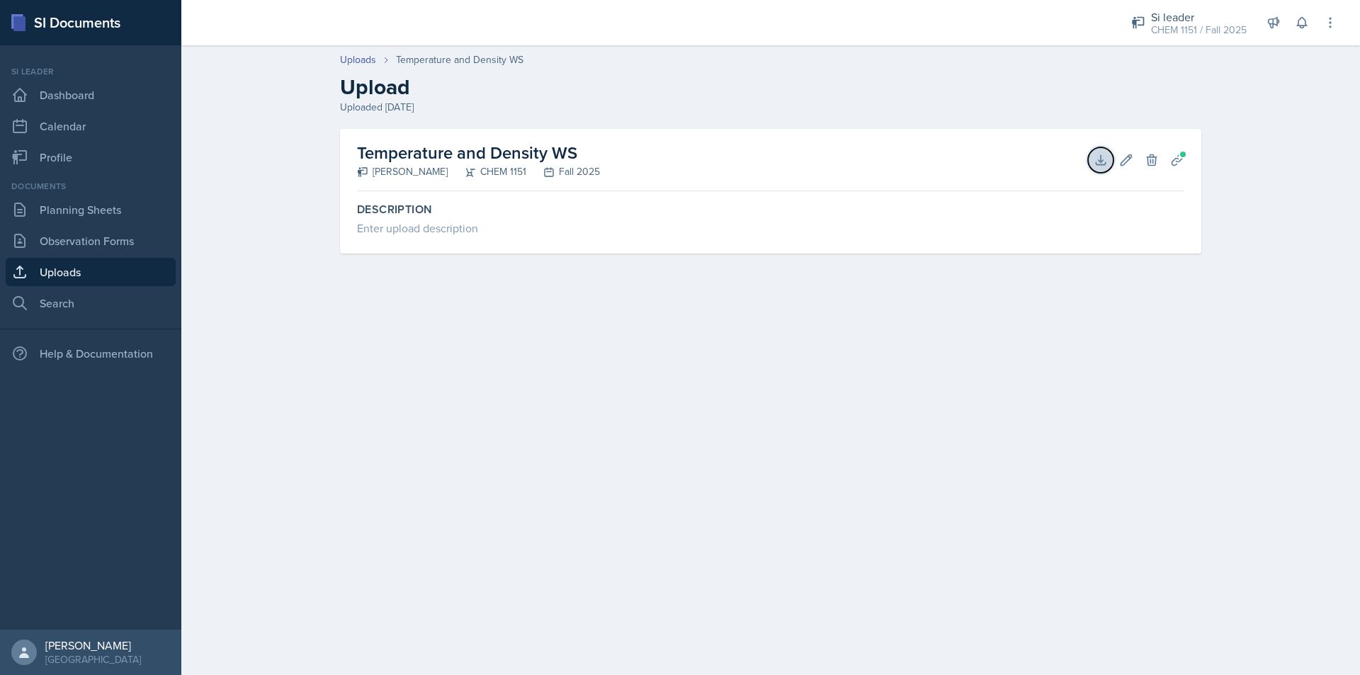
click at [1104, 168] on button "Download" at bounding box center [1100, 159] width 25 height 25
click at [98, 266] on link "Uploads" at bounding box center [91, 272] width 170 height 28
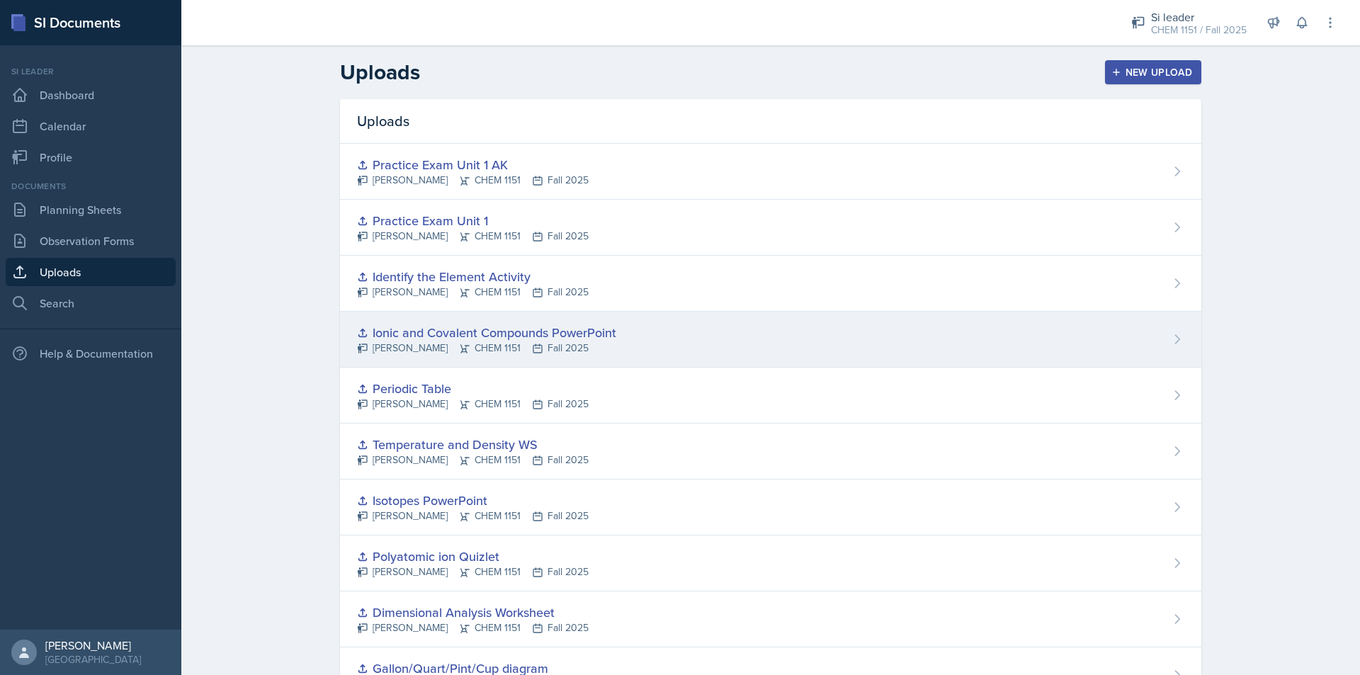
click at [583, 334] on div "Ionic and Covalent Compounds PowerPoint" at bounding box center [486, 332] width 259 height 19
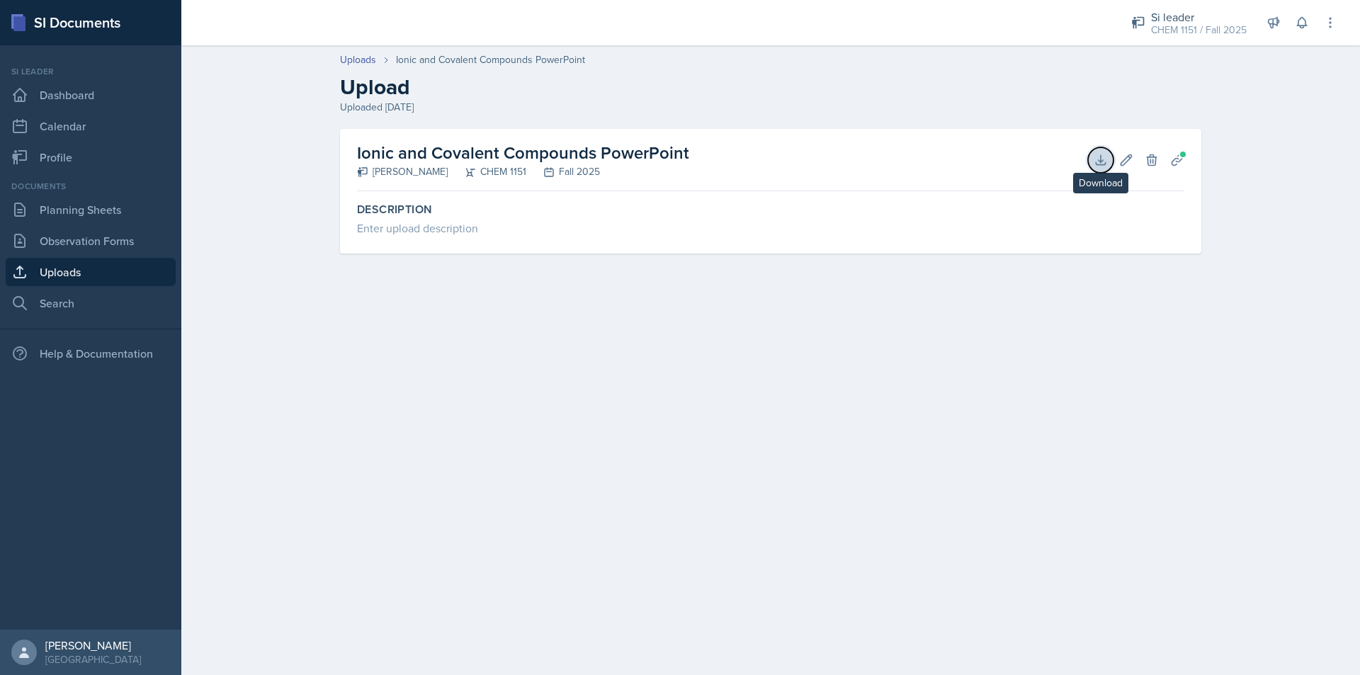
click at [1105, 159] on icon at bounding box center [1100, 160] width 14 height 14
click at [137, 268] on link "Uploads" at bounding box center [91, 272] width 170 height 28
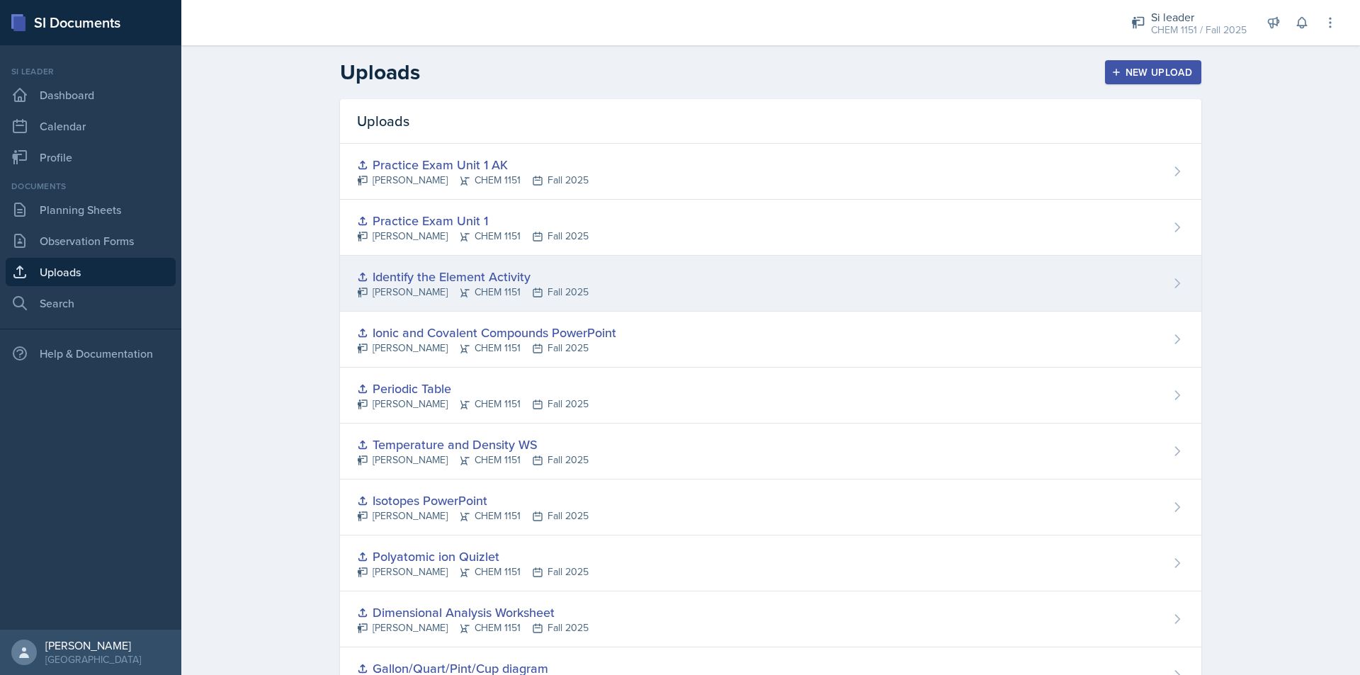
click at [564, 277] on div "Identify the Element Activity" at bounding box center [473, 276] width 232 height 19
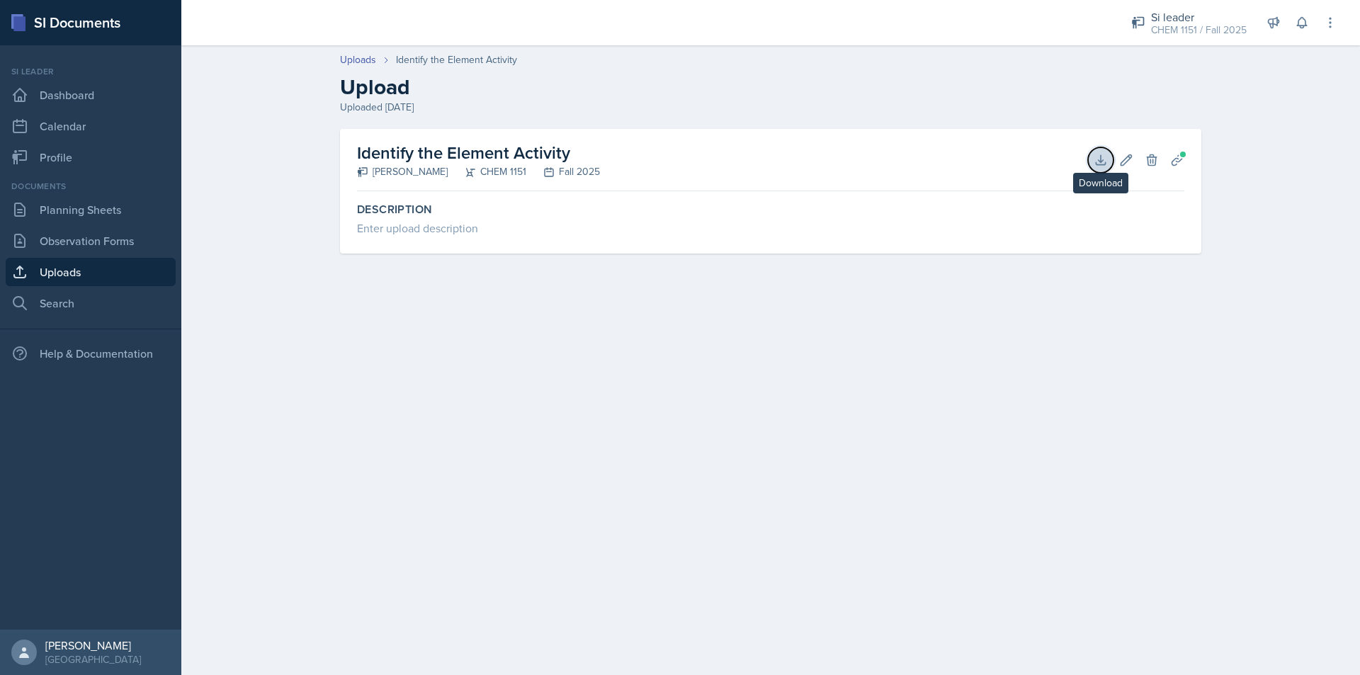
click at [1096, 155] on icon at bounding box center [1100, 160] width 14 height 14
click at [137, 275] on link "Uploads" at bounding box center [91, 272] width 170 height 28
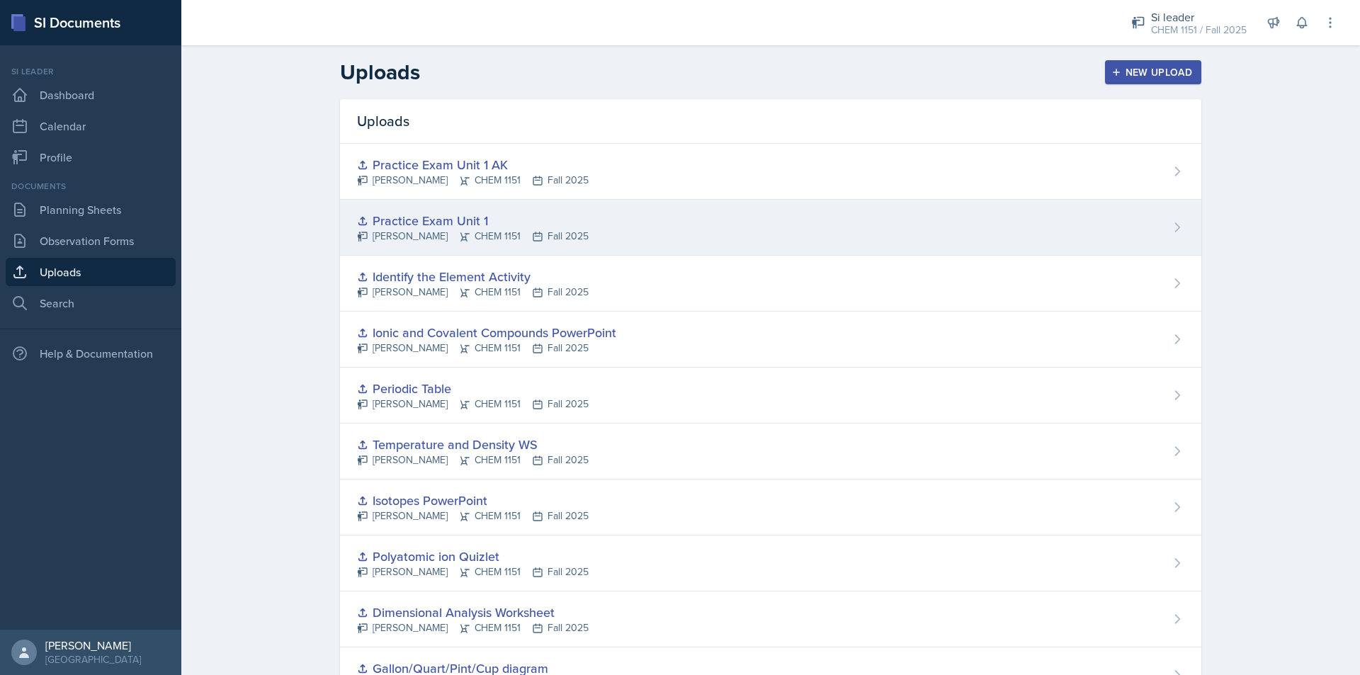
click at [571, 241] on div "Practice Exam Unit 1 [PERSON_NAME] CHEM 1151 Fall 2025" at bounding box center [770, 228] width 861 height 56
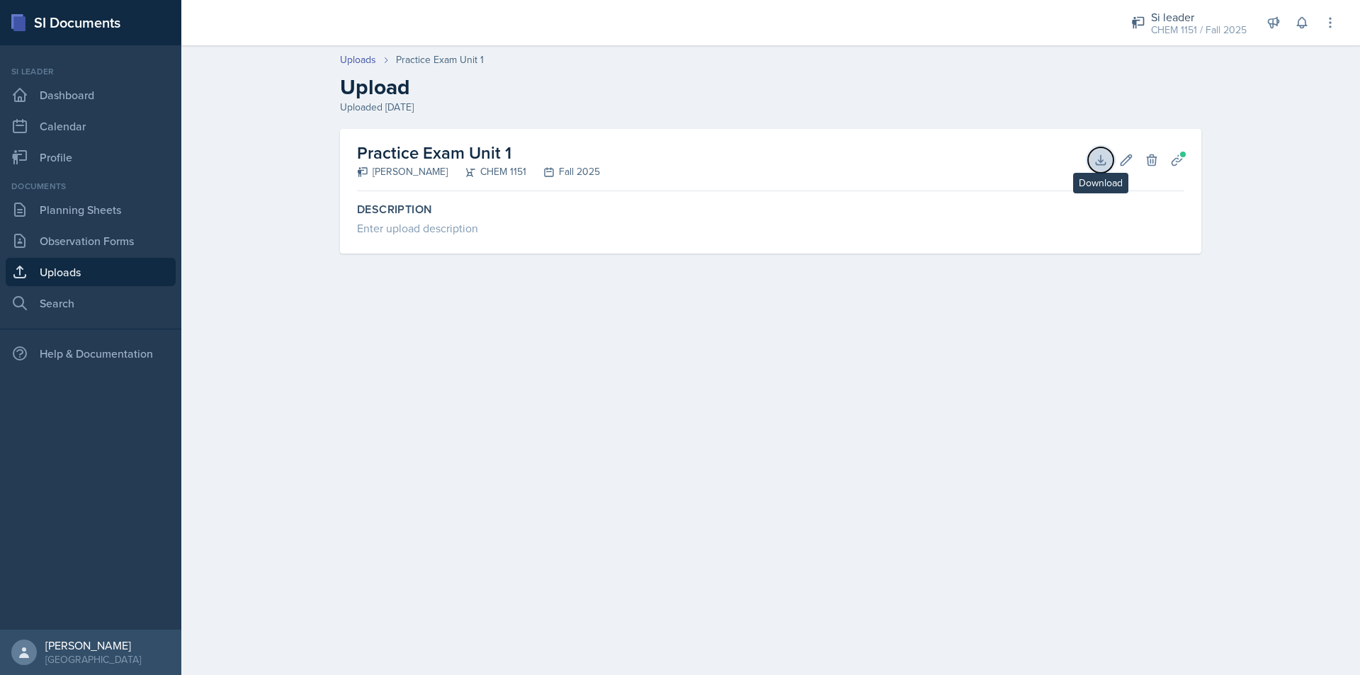
click at [1101, 164] on icon at bounding box center [1100, 159] width 9 height 9
click at [96, 258] on link "Uploads" at bounding box center [91, 272] width 170 height 28
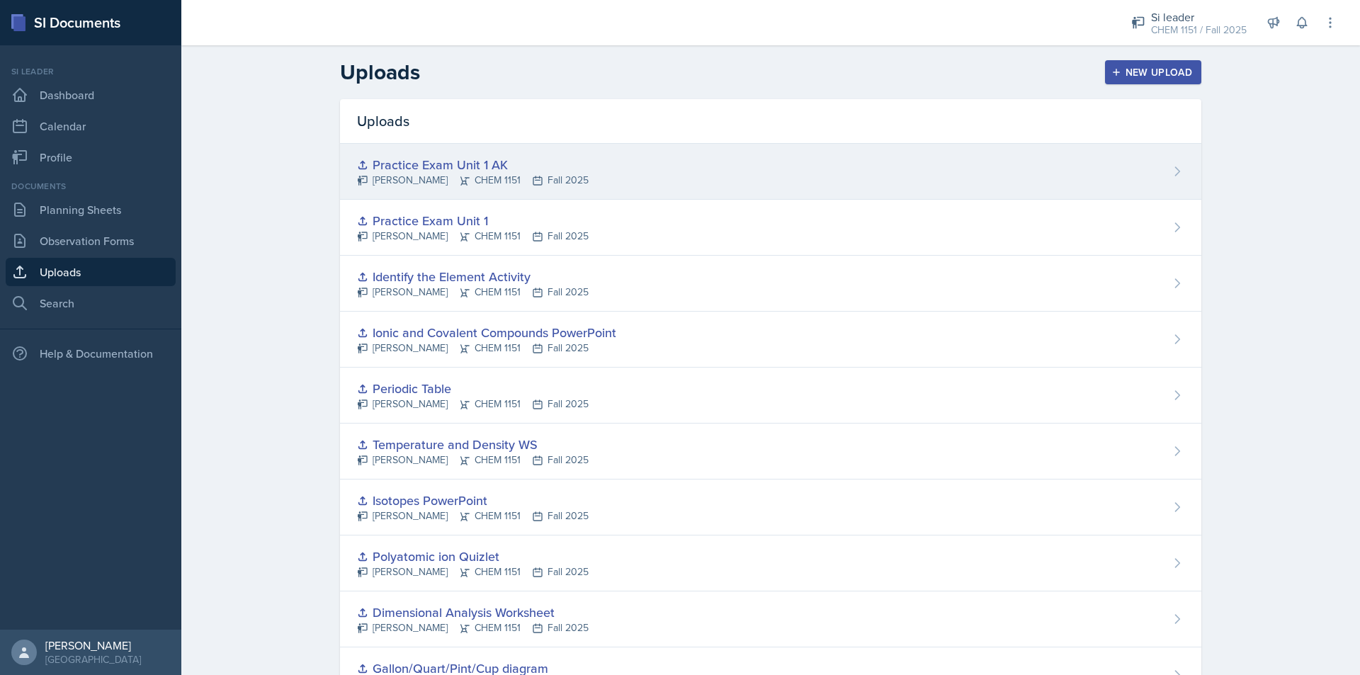
click at [569, 183] on div "[PERSON_NAME] CHEM 1151 Fall 2025" at bounding box center [473, 180] width 232 height 15
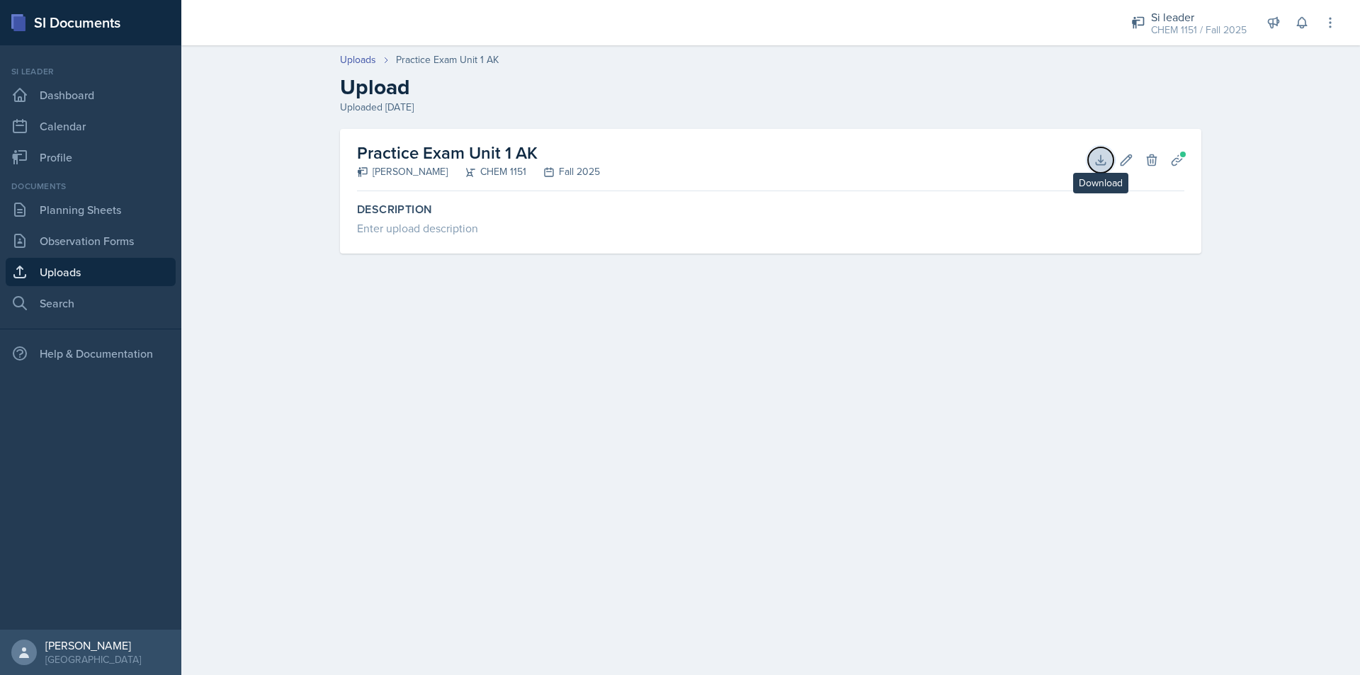
click at [1104, 164] on icon at bounding box center [1100, 160] width 14 height 14
click at [1132, 38] on div "Si leader CHEM 1151 / Fall 2025" at bounding box center [1188, 23] width 132 height 38
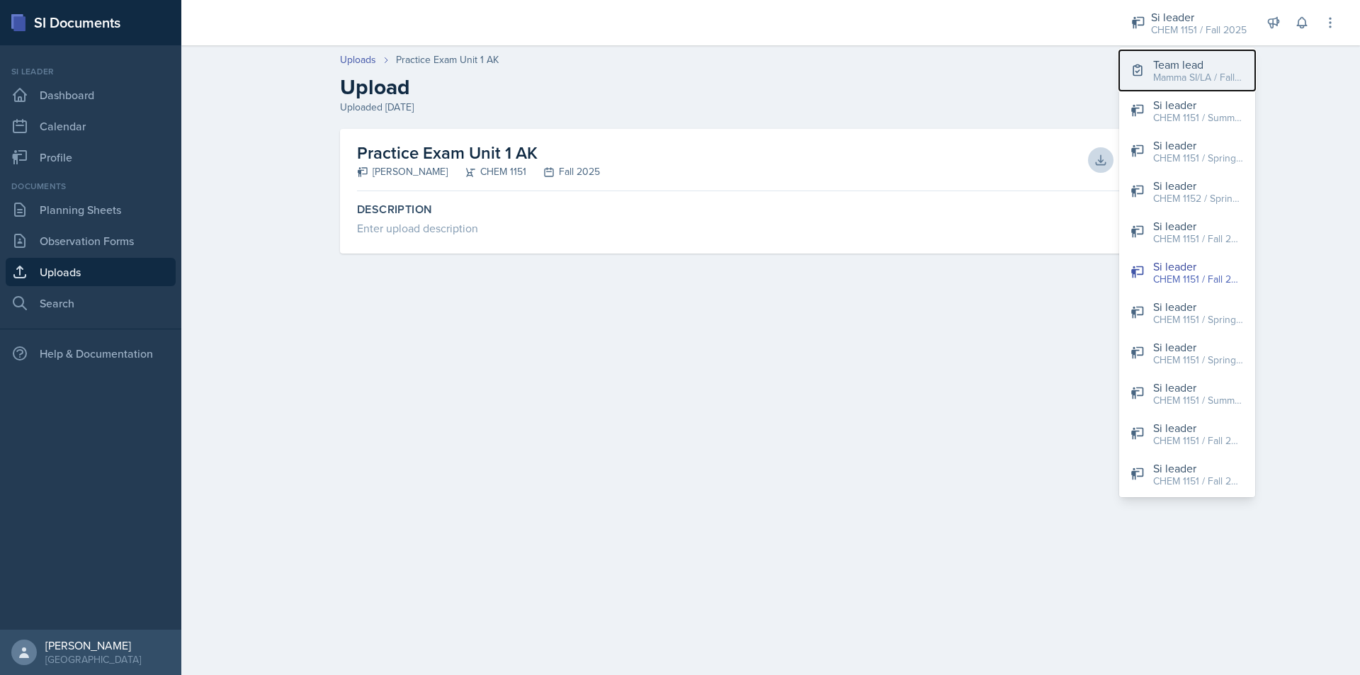
click at [1147, 67] on button "Team lead Mamma SI/LA / Fall 2025" at bounding box center [1187, 70] width 136 height 40
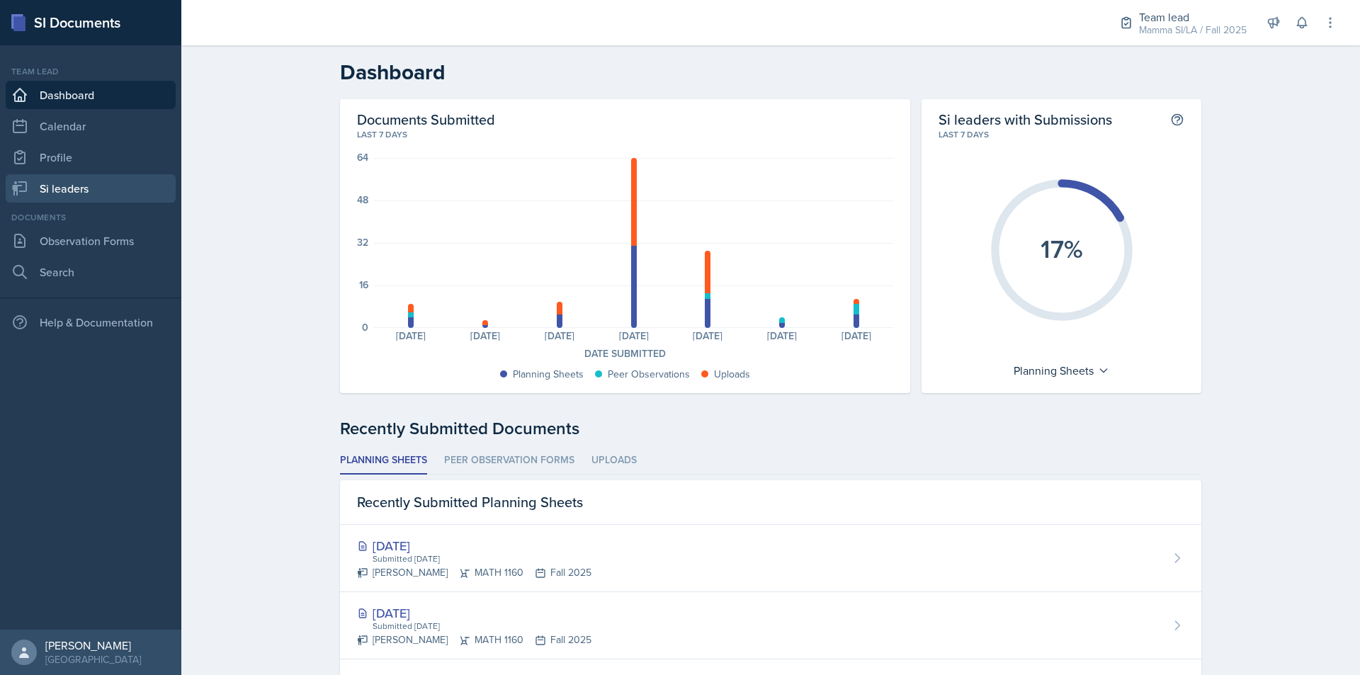
click at [81, 181] on link "Si leaders" at bounding box center [91, 188] width 170 height 28
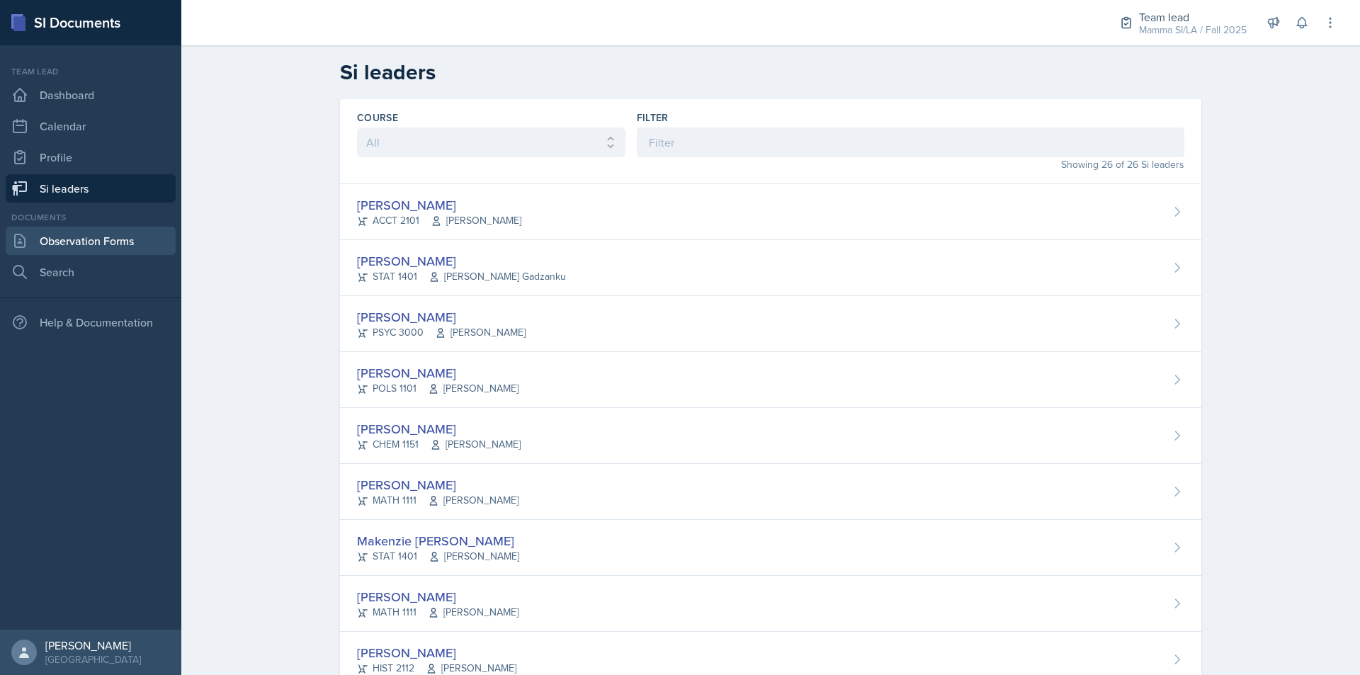
click at [118, 232] on link "Observation Forms" at bounding box center [91, 241] width 170 height 28
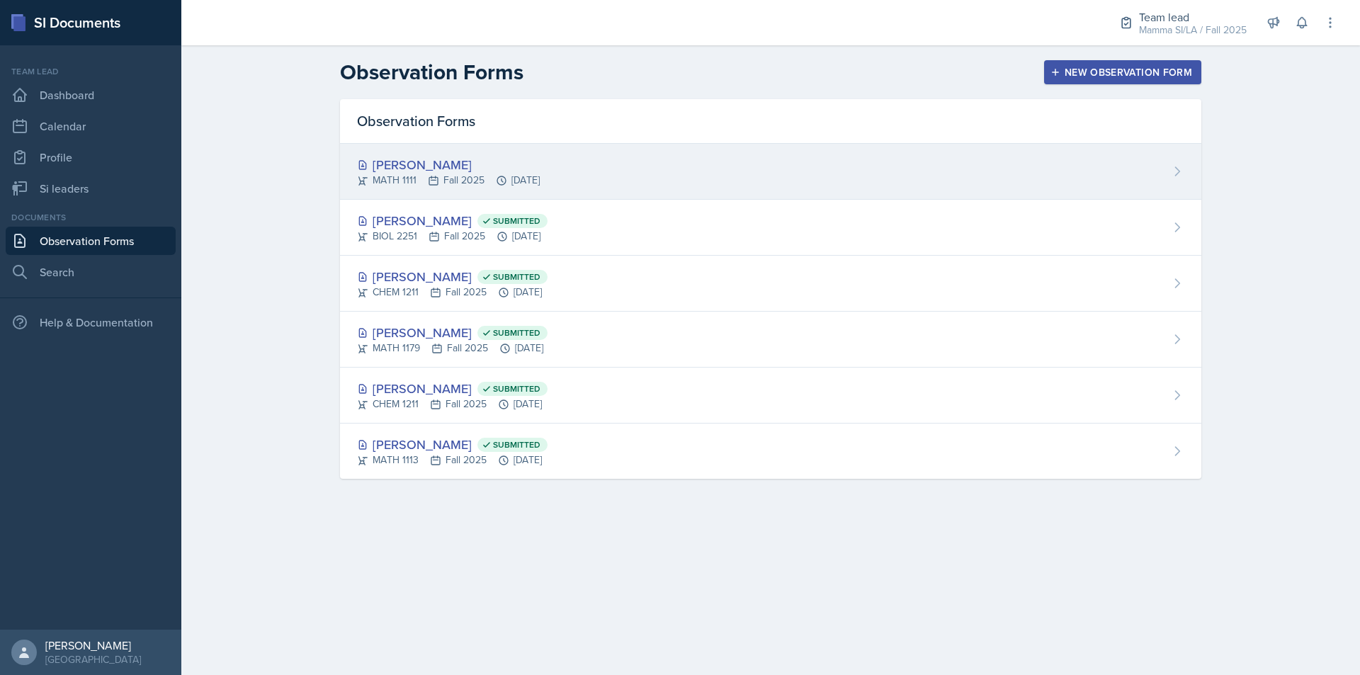
click at [517, 190] on div "[PERSON_NAME] MATH 1111 Fall 2025 [DATE]" at bounding box center [770, 172] width 861 height 56
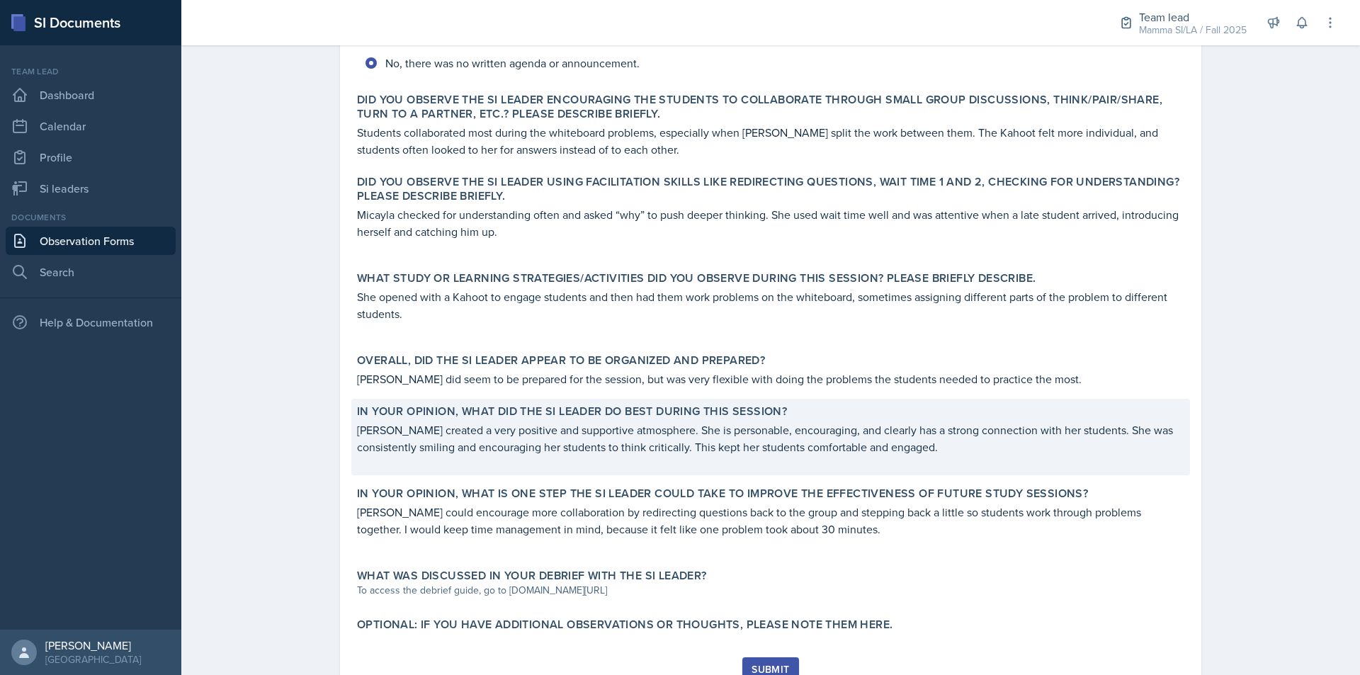
scroll to position [472, 0]
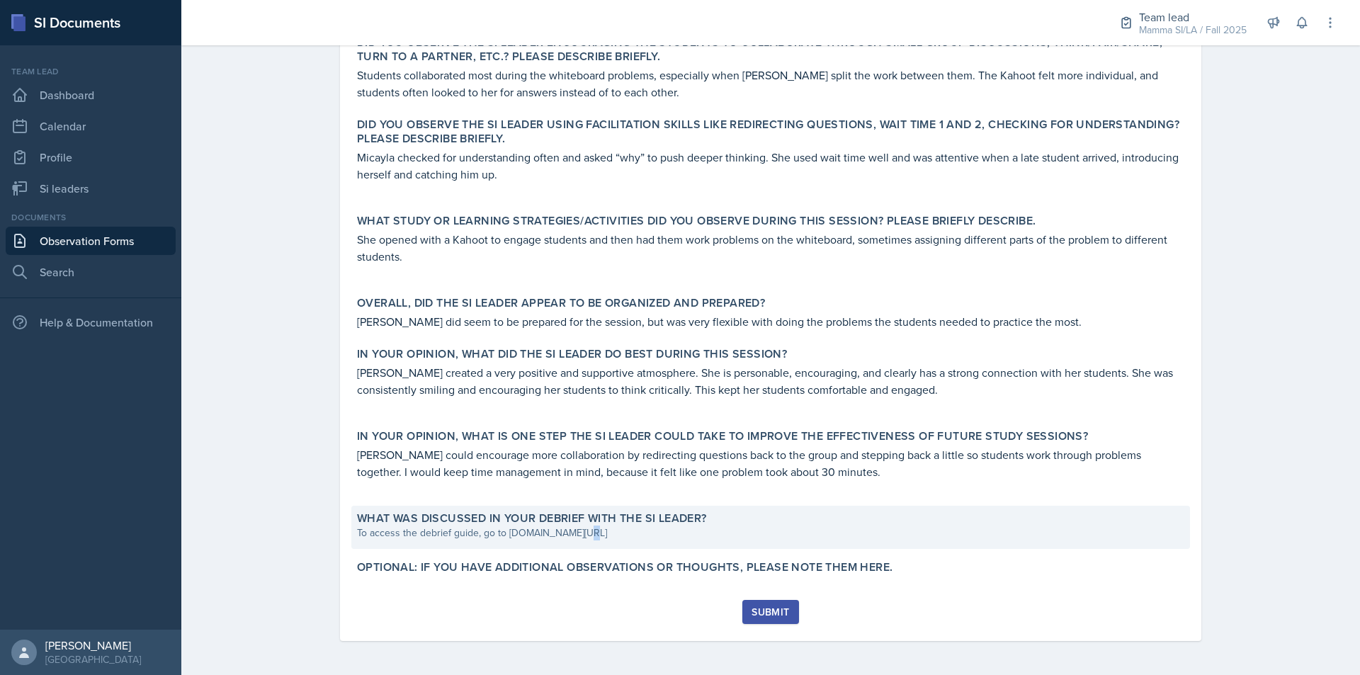
click at [574, 533] on div "To access the debrief guide, go to [DOMAIN_NAME][URL]" at bounding box center [770, 532] width 827 height 15
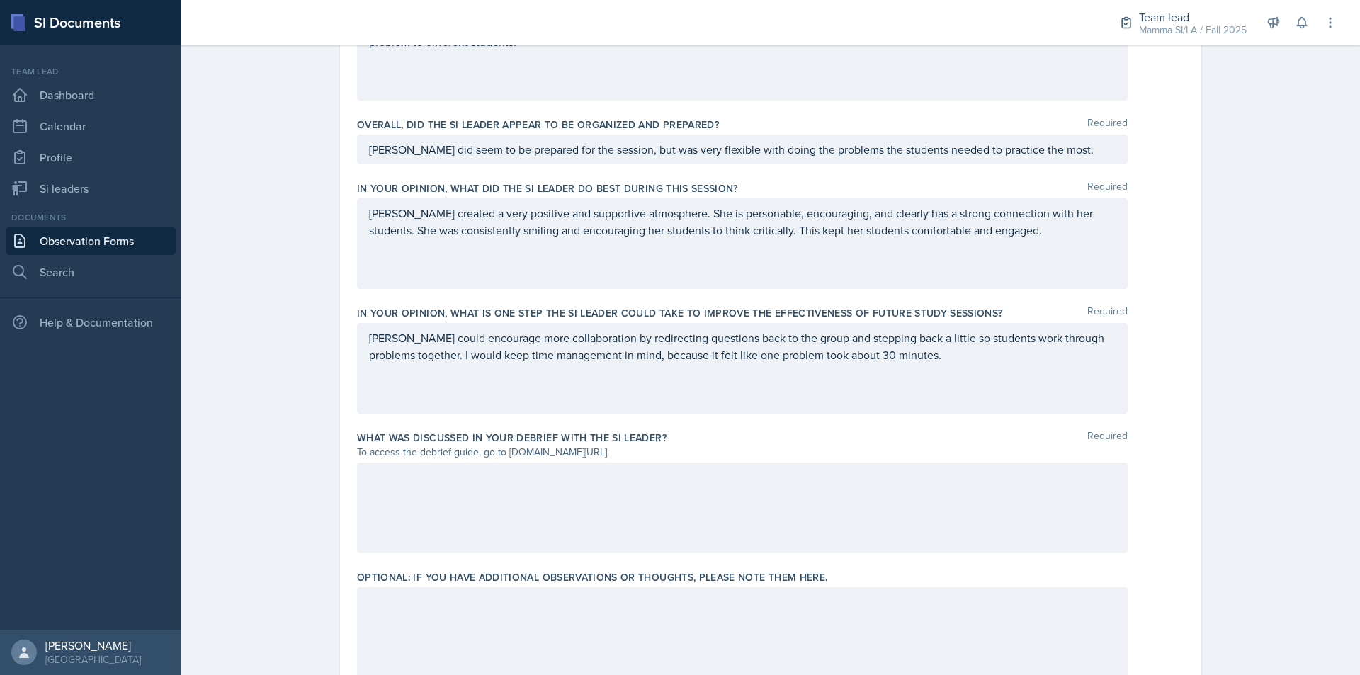
scroll to position [817, 0]
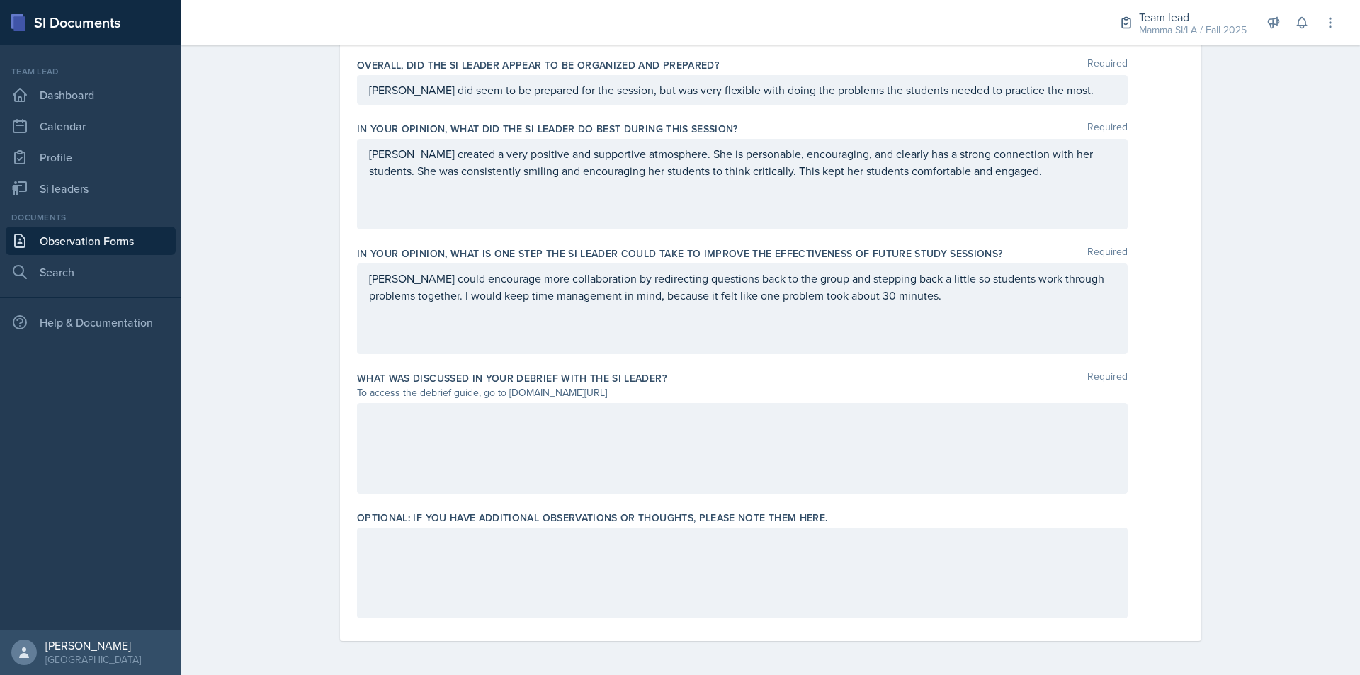
click at [529, 450] on div at bounding box center [742, 448] width 771 height 91
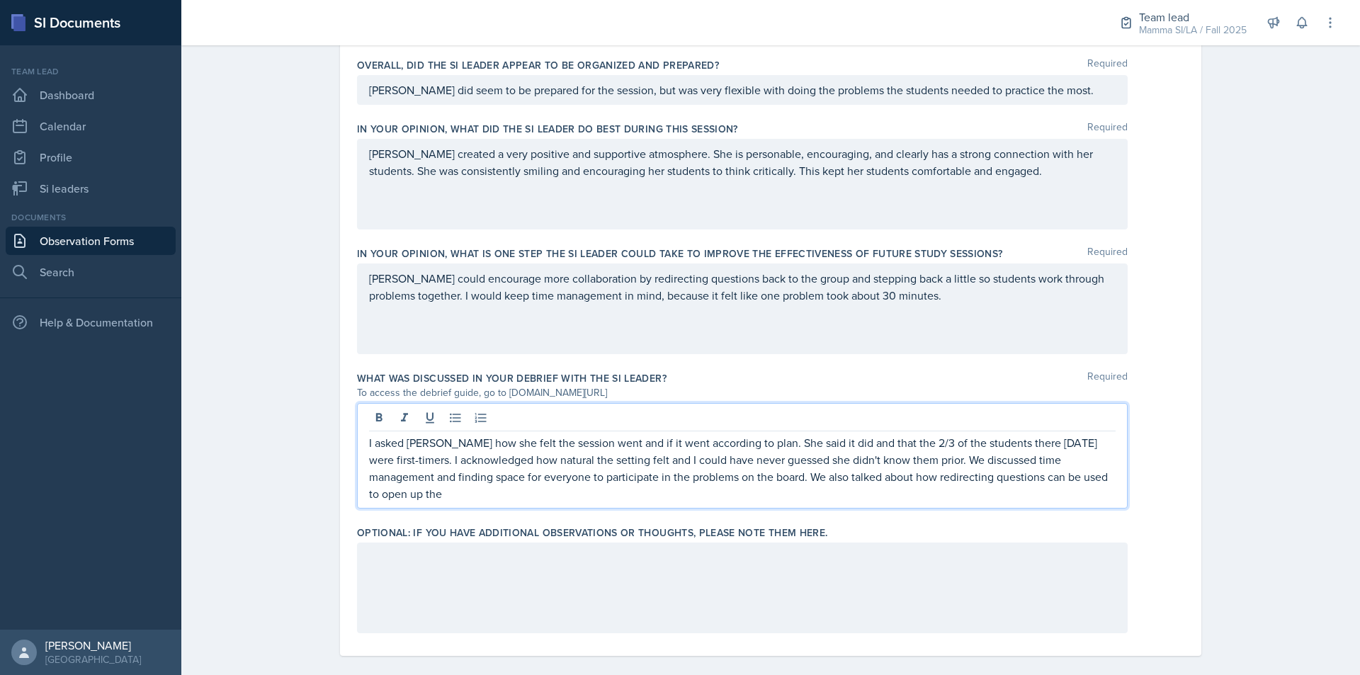
scroll to position [832, 0]
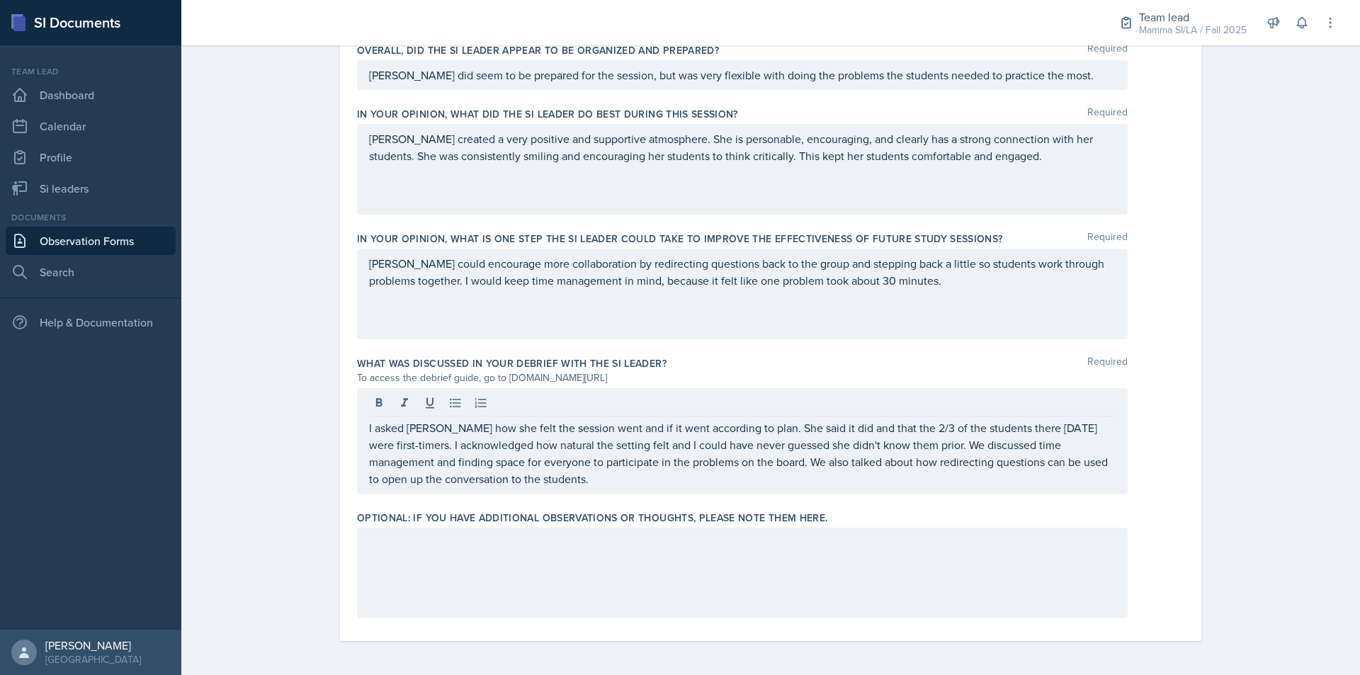
click at [656, 576] on div at bounding box center [742, 573] width 771 height 91
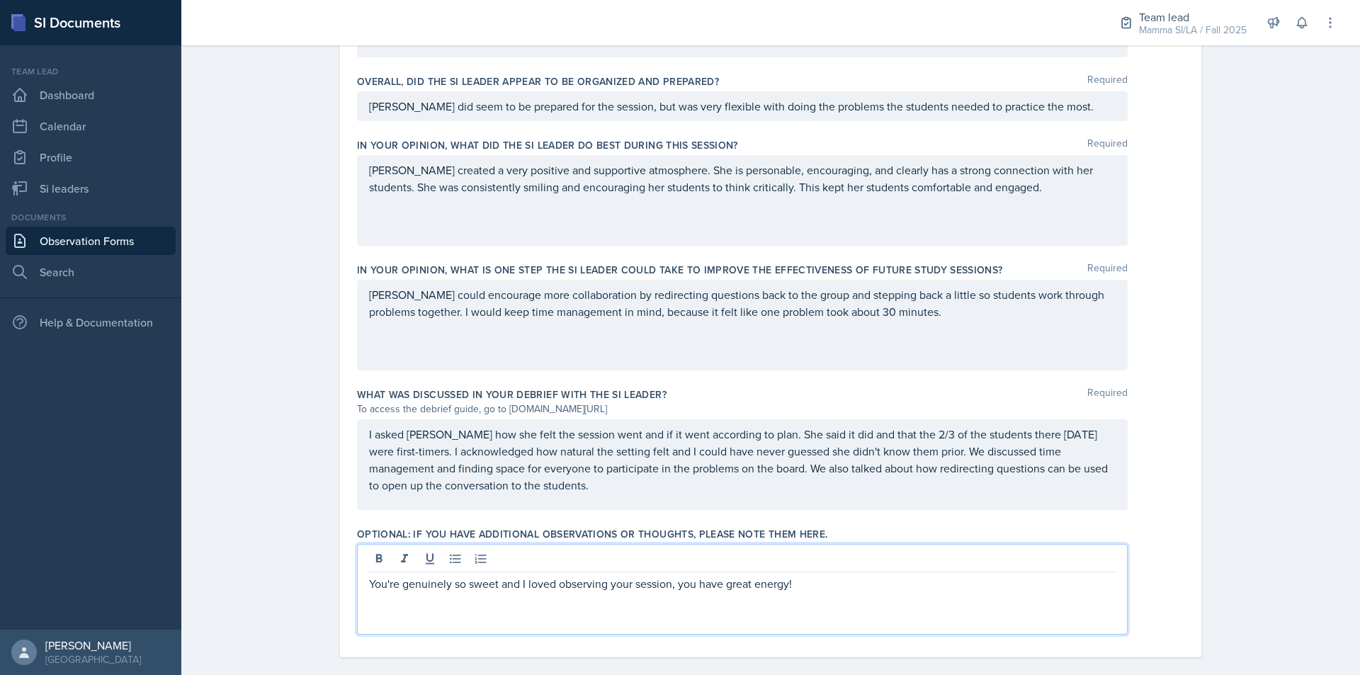
scroll to position [817, 0]
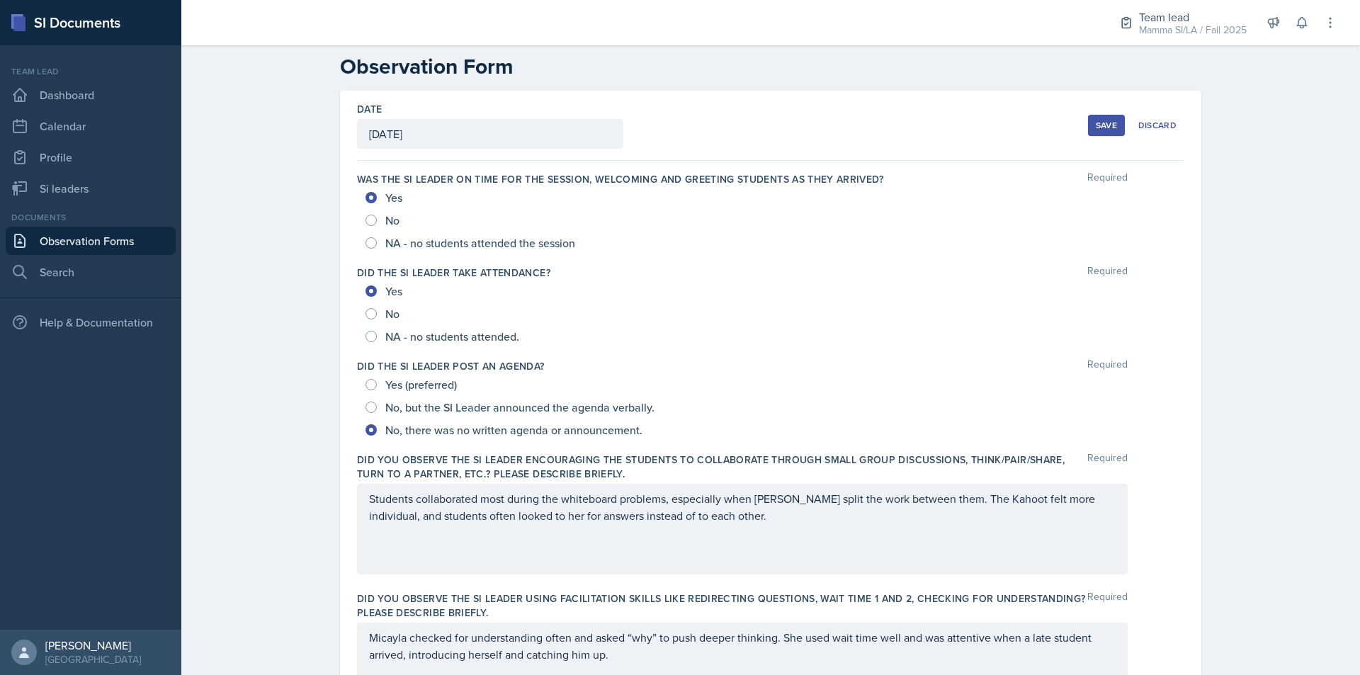
scroll to position [0, 0]
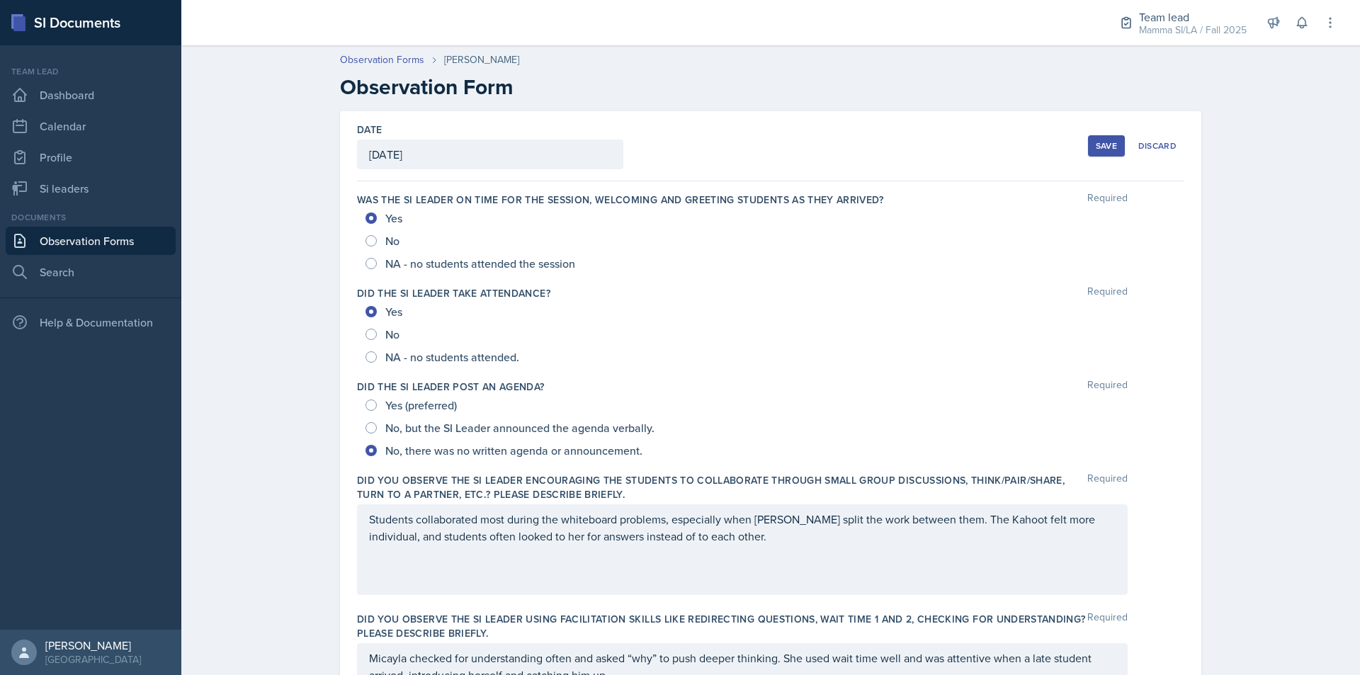
click at [1096, 153] on button "Save" at bounding box center [1106, 145] width 37 height 21
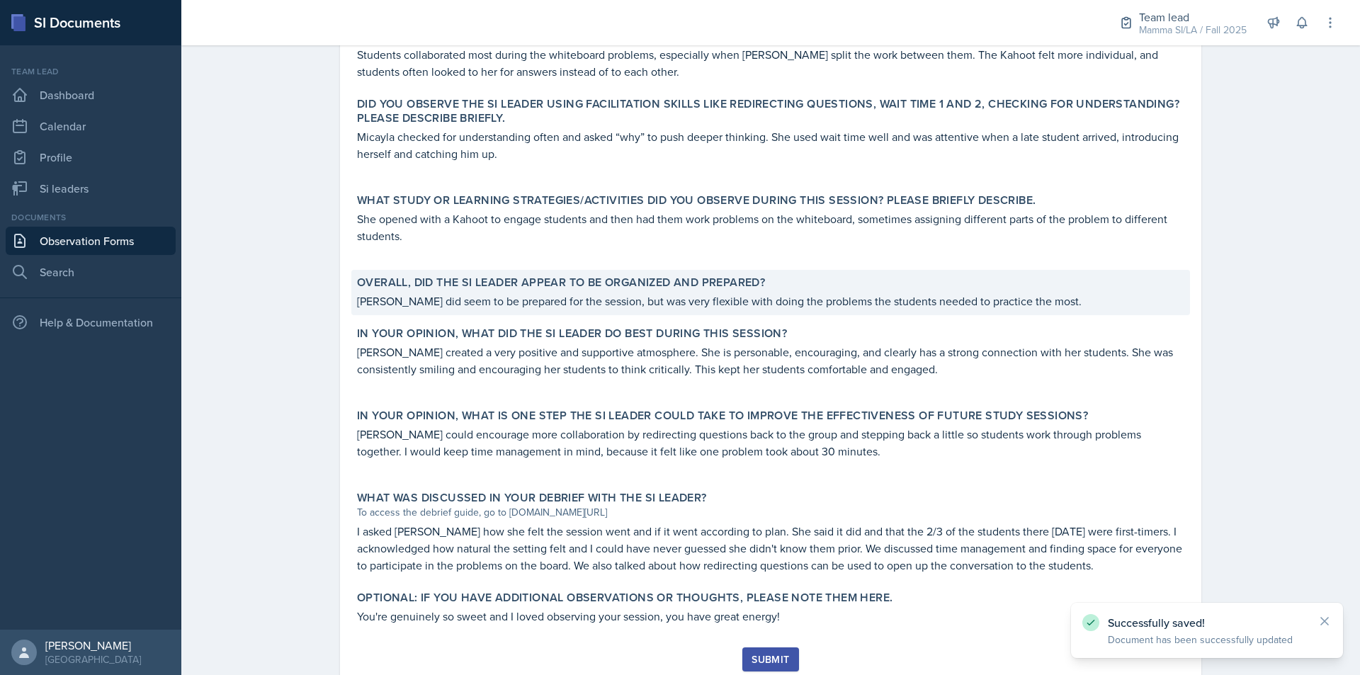
scroll to position [540, 0]
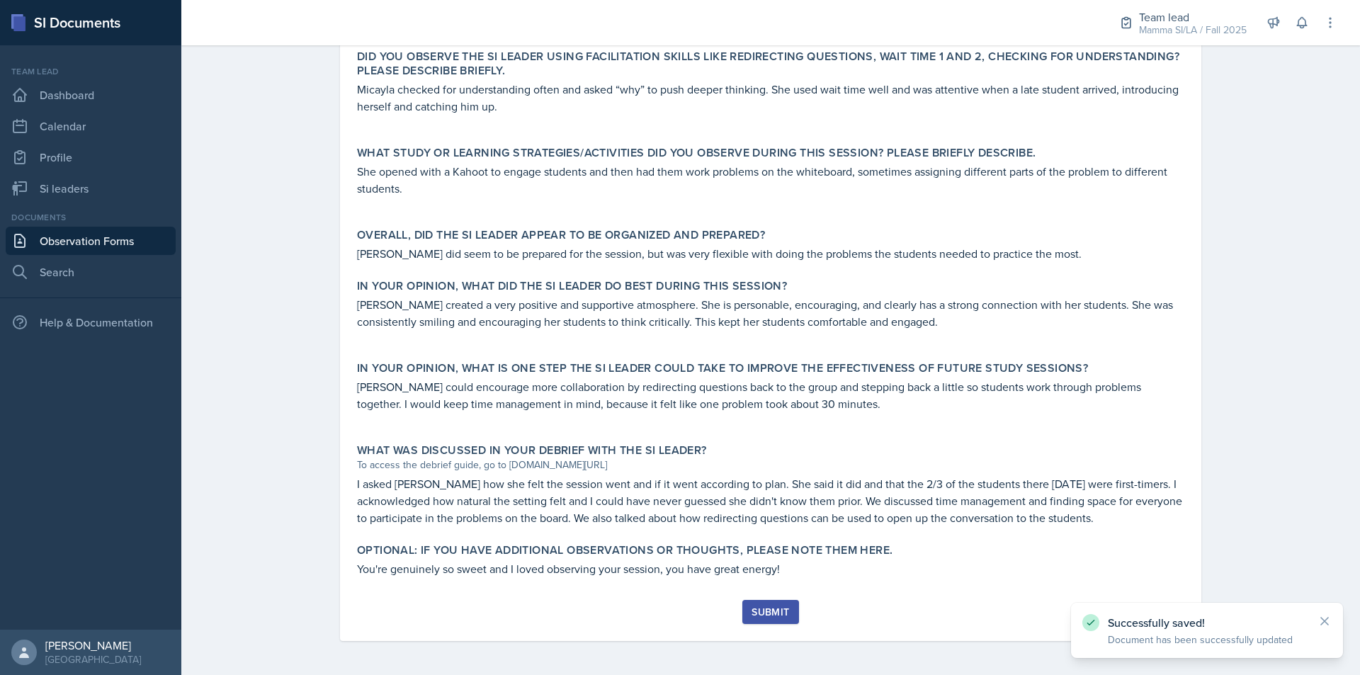
click at [769, 604] on button "Submit" at bounding box center [770, 612] width 56 height 24
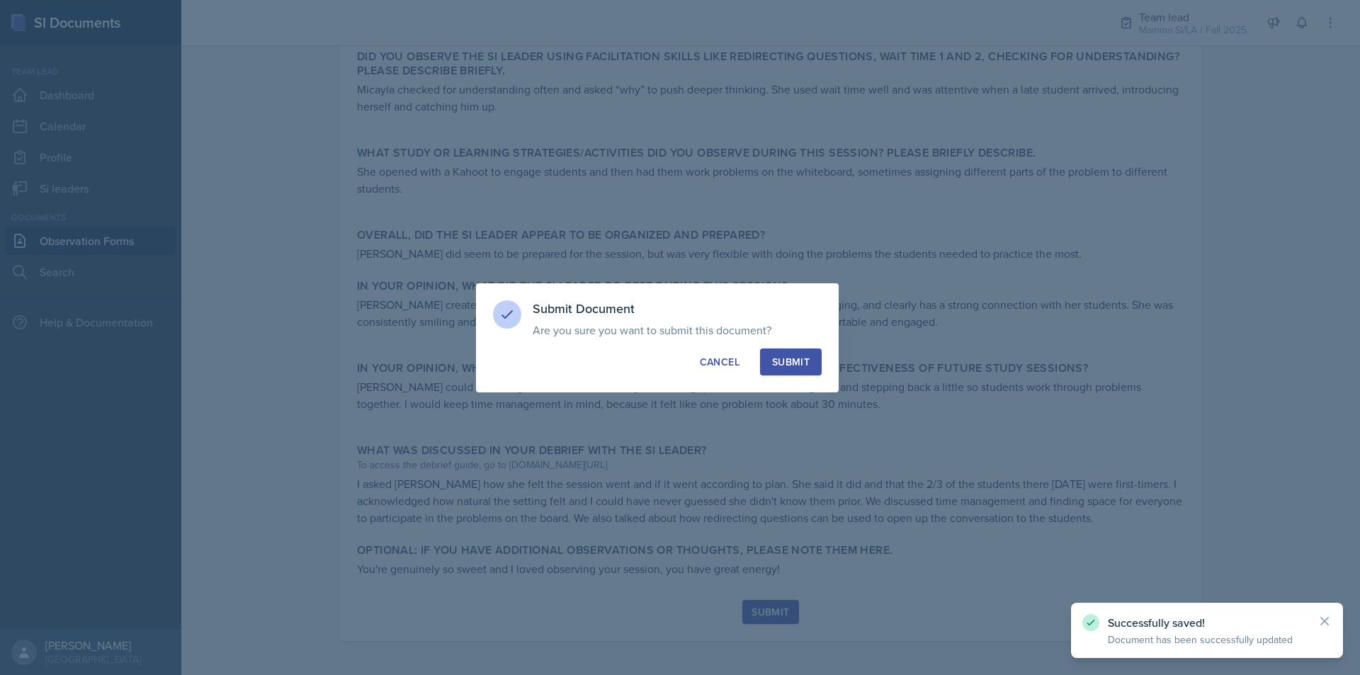
click at [778, 359] on div "Submit" at bounding box center [791, 362] width 38 height 14
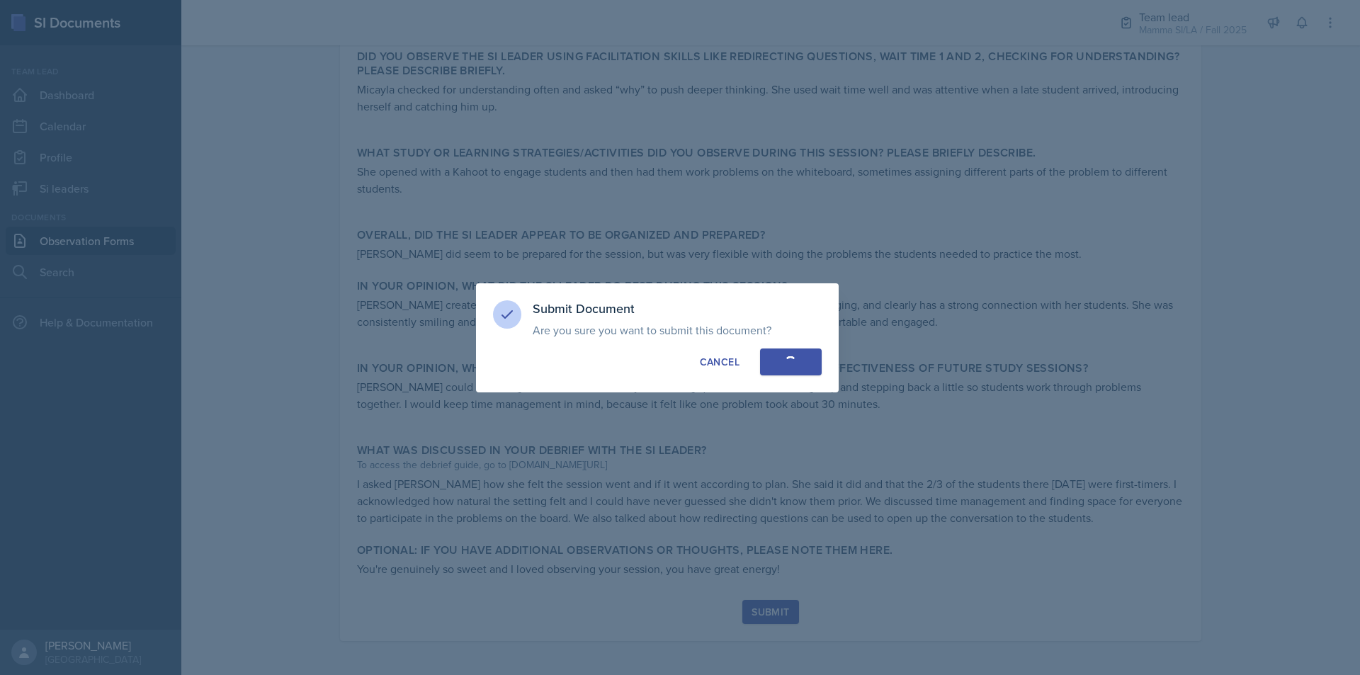
radio input "true"
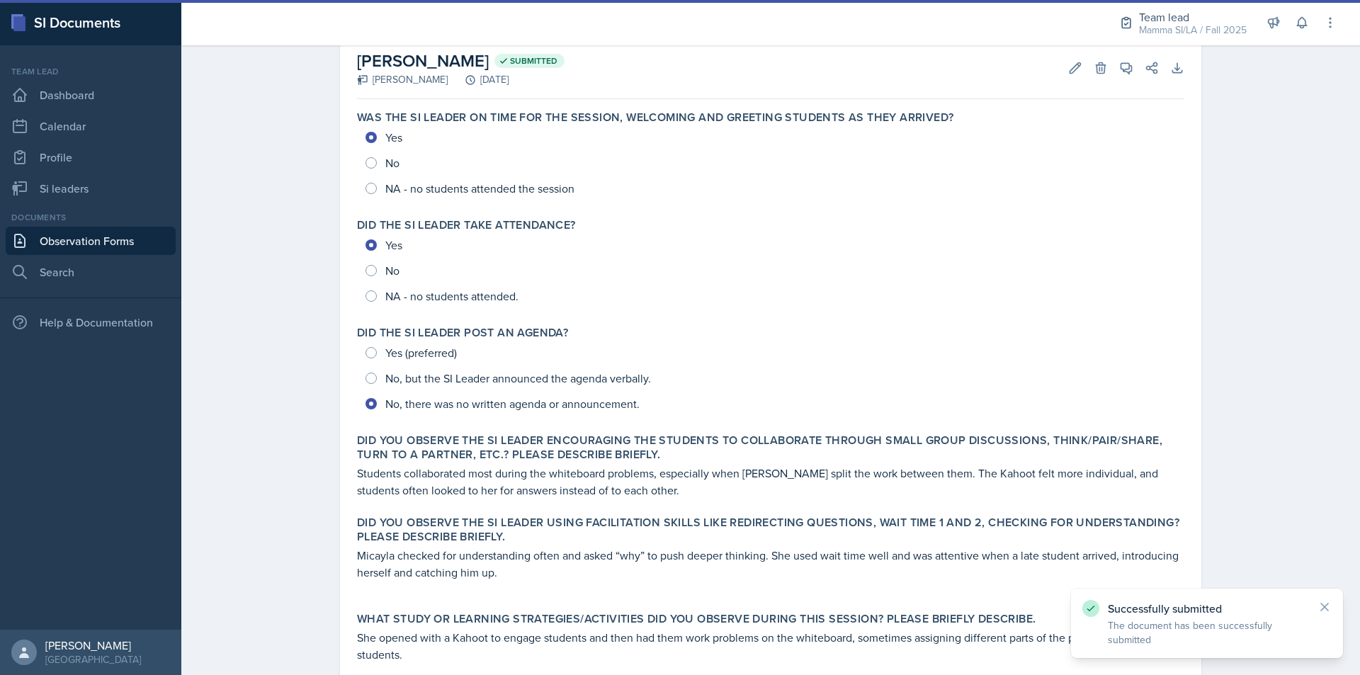
scroll to position [0, 0]
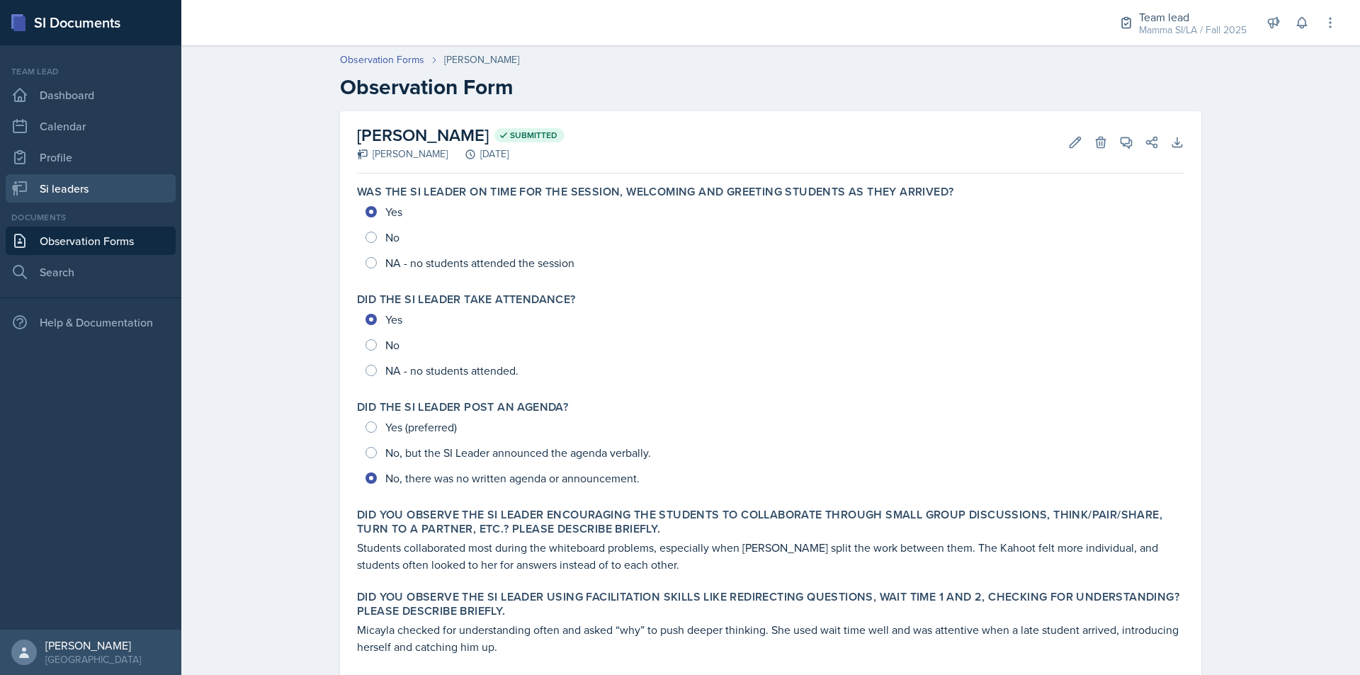
click at [81, 181] on link "Si leaders" at bounding box center [91, 188] width 170 height 28
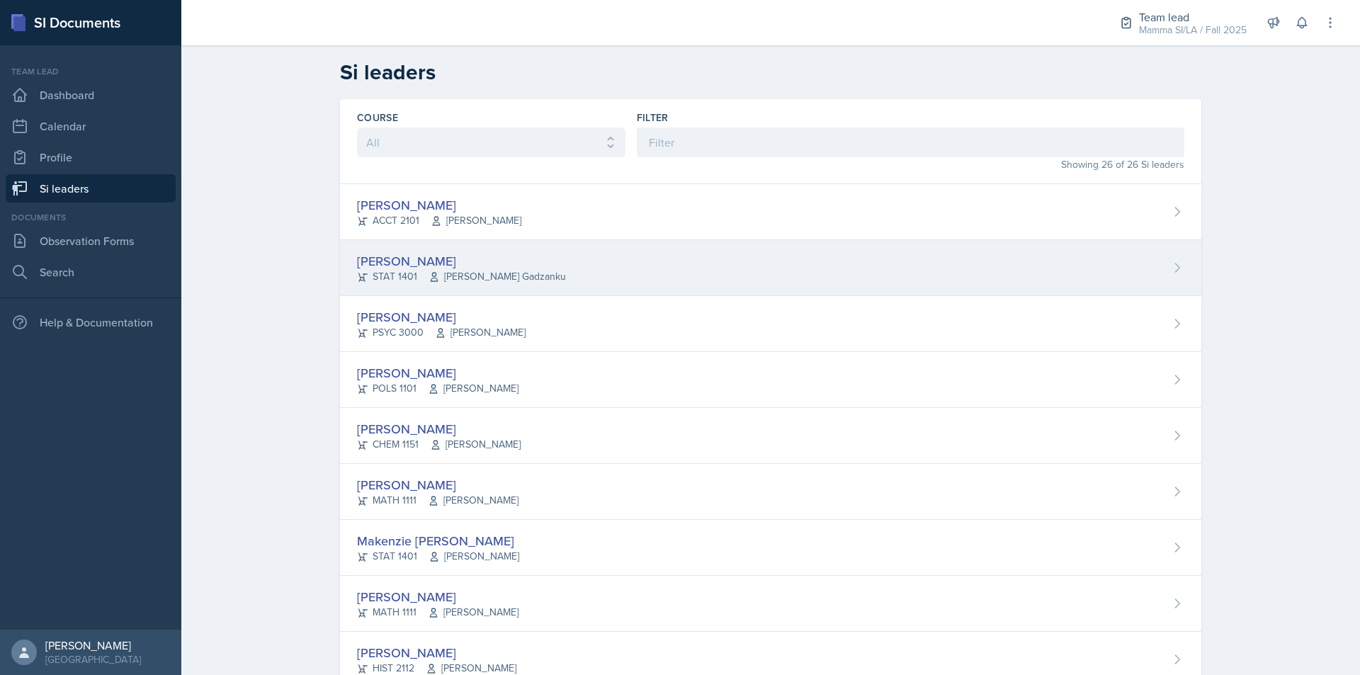
click at [544, 264] on div "[PERSON_NAME] STAT 1401 [PERSON_NAME] Gadzanku" at bounding box center [770, 268] width 861 height 56
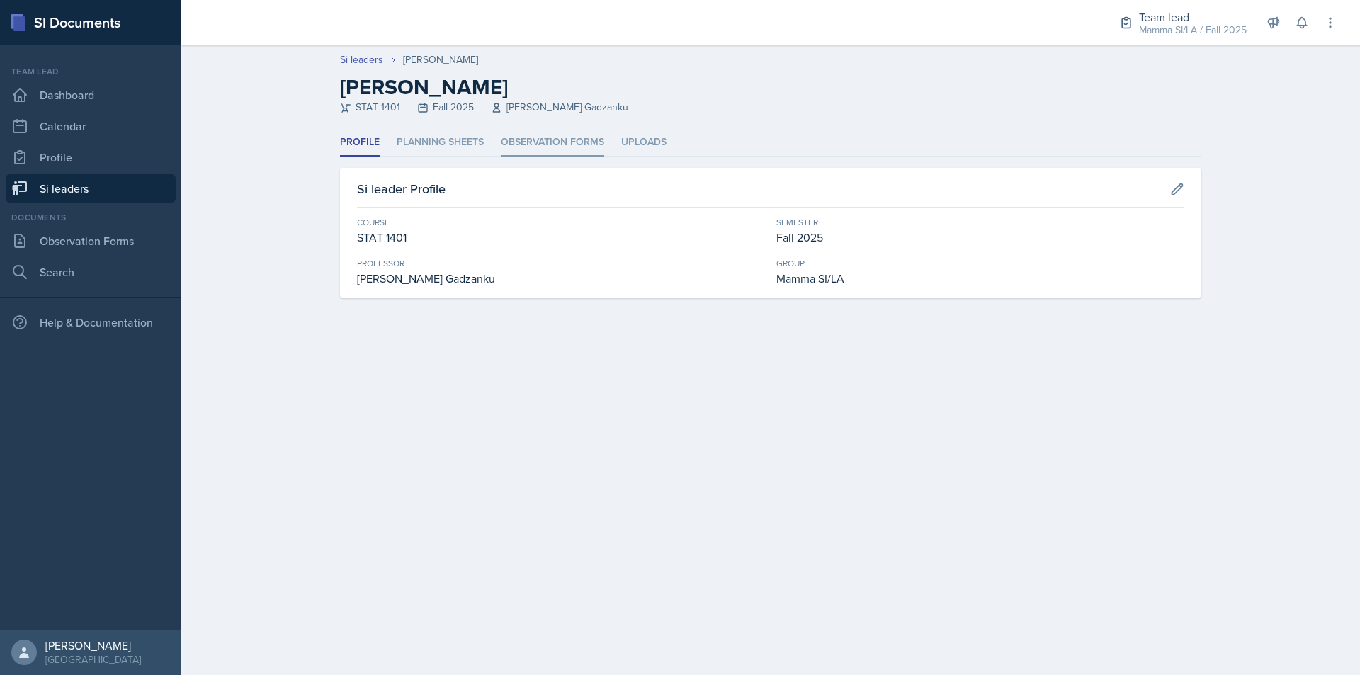
click at [544, 142] on li "Observation Forms" at bounding box center [552, 143] width 103 height 28
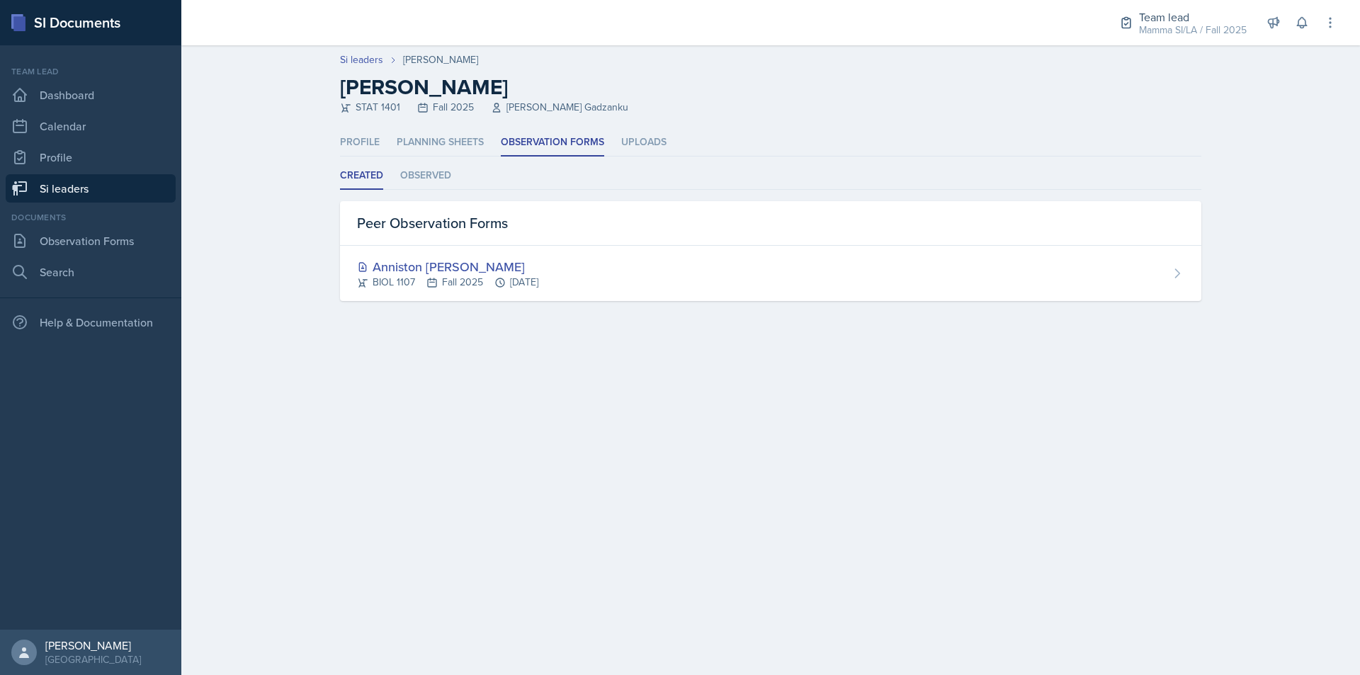
click at [84, 186] on link "Si leaders" at bounding box center [91, 188] width 170 height 28
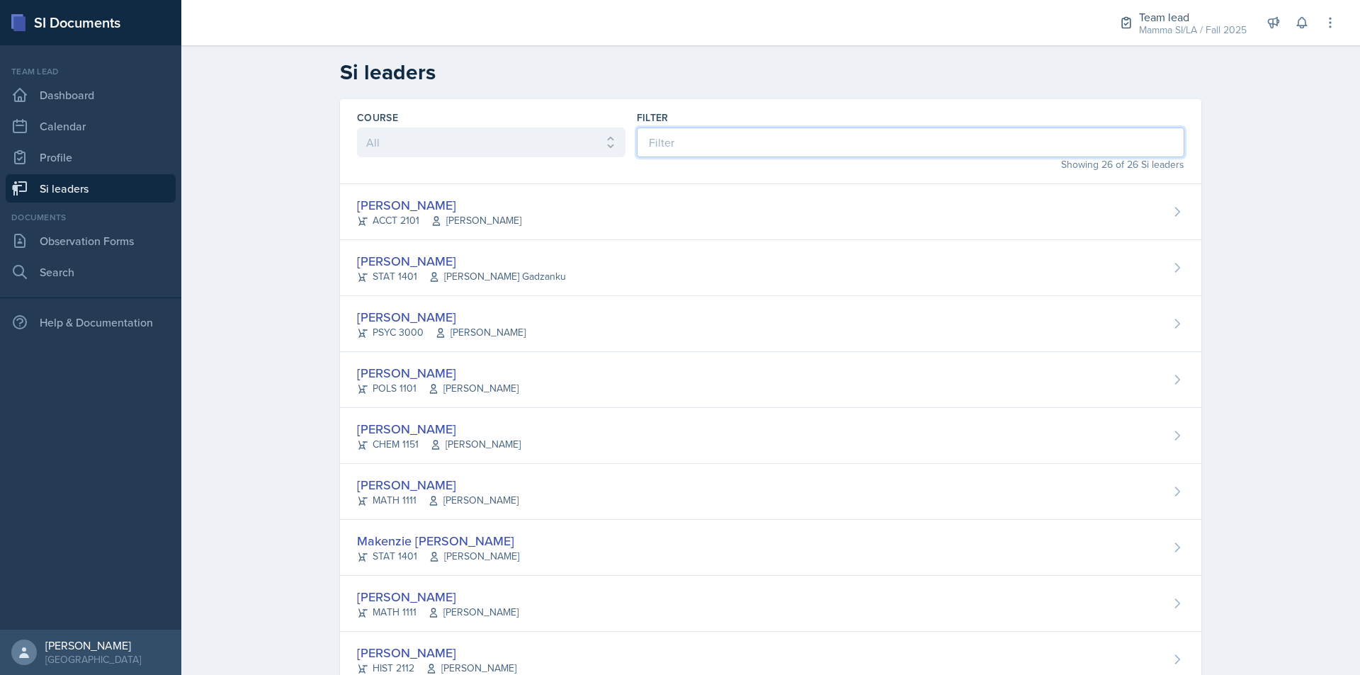
click at [710, 141] on input at bounding box center [910, 142] width 547 height 30
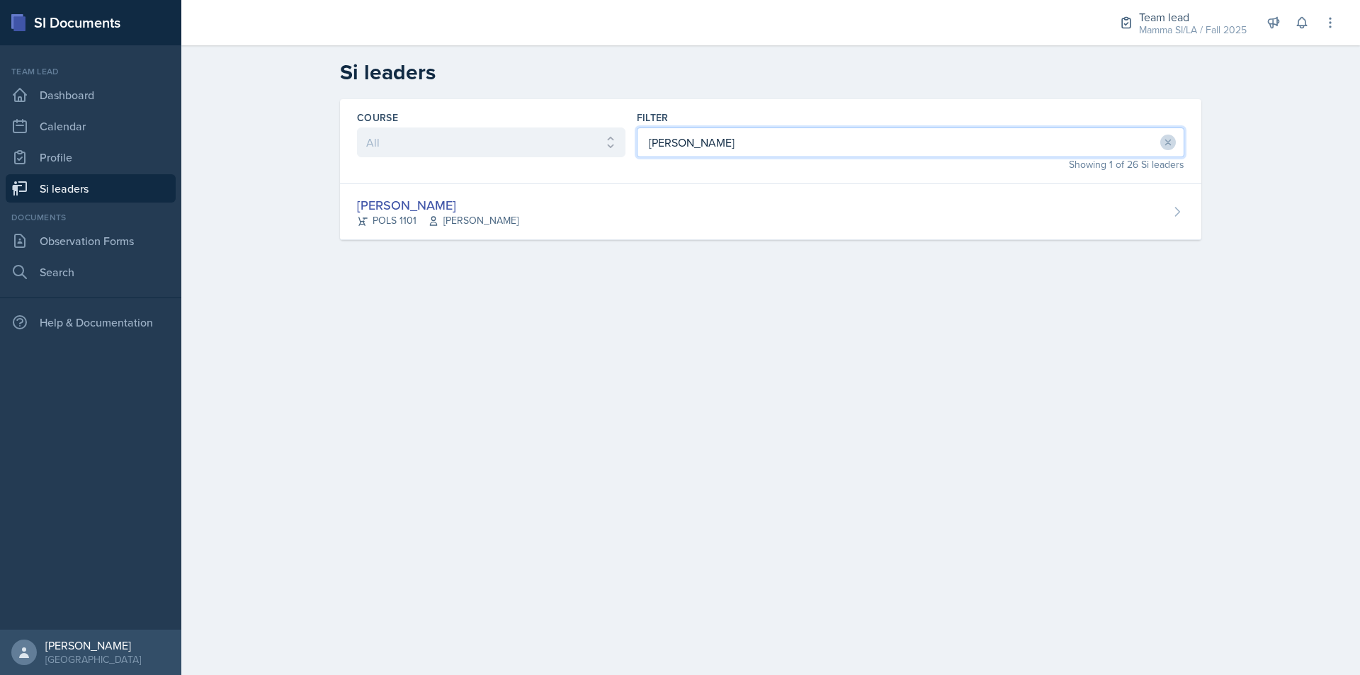
type input "[PERSON_NAME]"
click at [699, 249] on div "Course All ACCT 2101 ACCT 2102 ACCT 4050 ANTH 1102 ANTH 3301 ARCH 1000 ARCH 100…" at bounding box center [770, 186] width 906 height 175
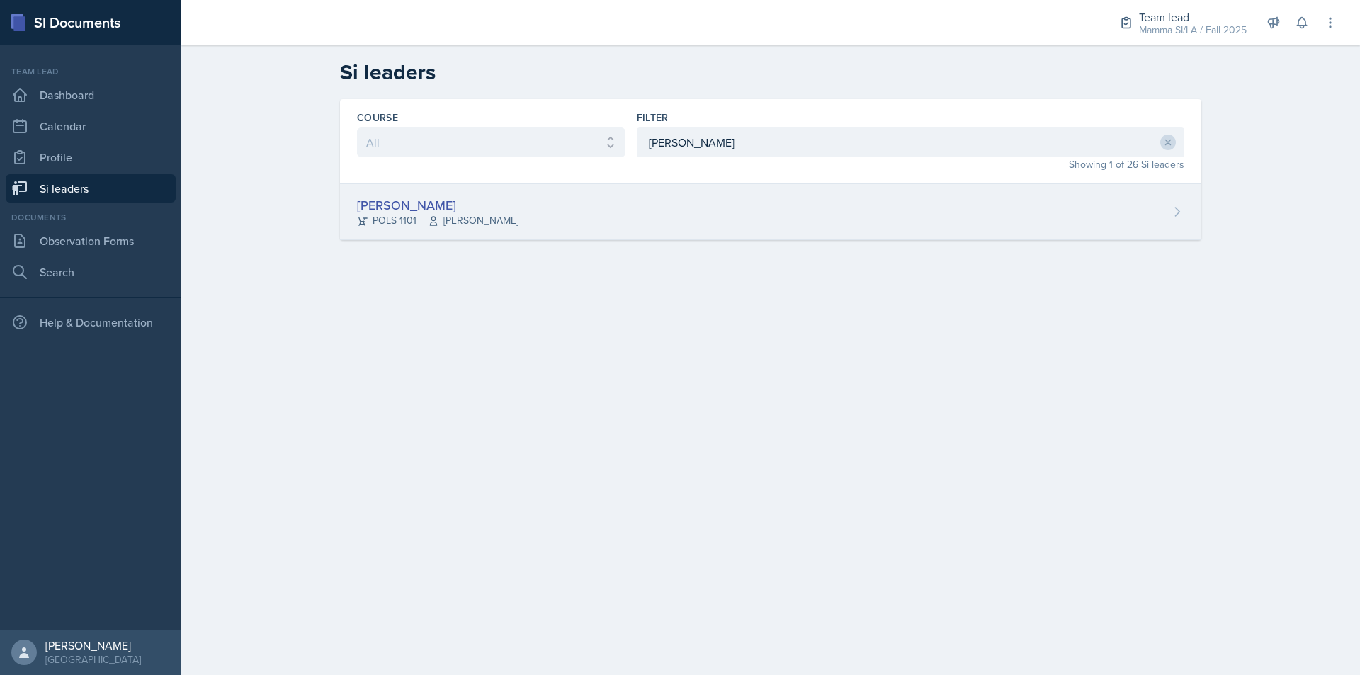
click at [700, 234] on div "[PERSON_NAME] POLS 1101 Semline [PERSON_NAME]" at bounding box center [770, 212] width 861 height 56
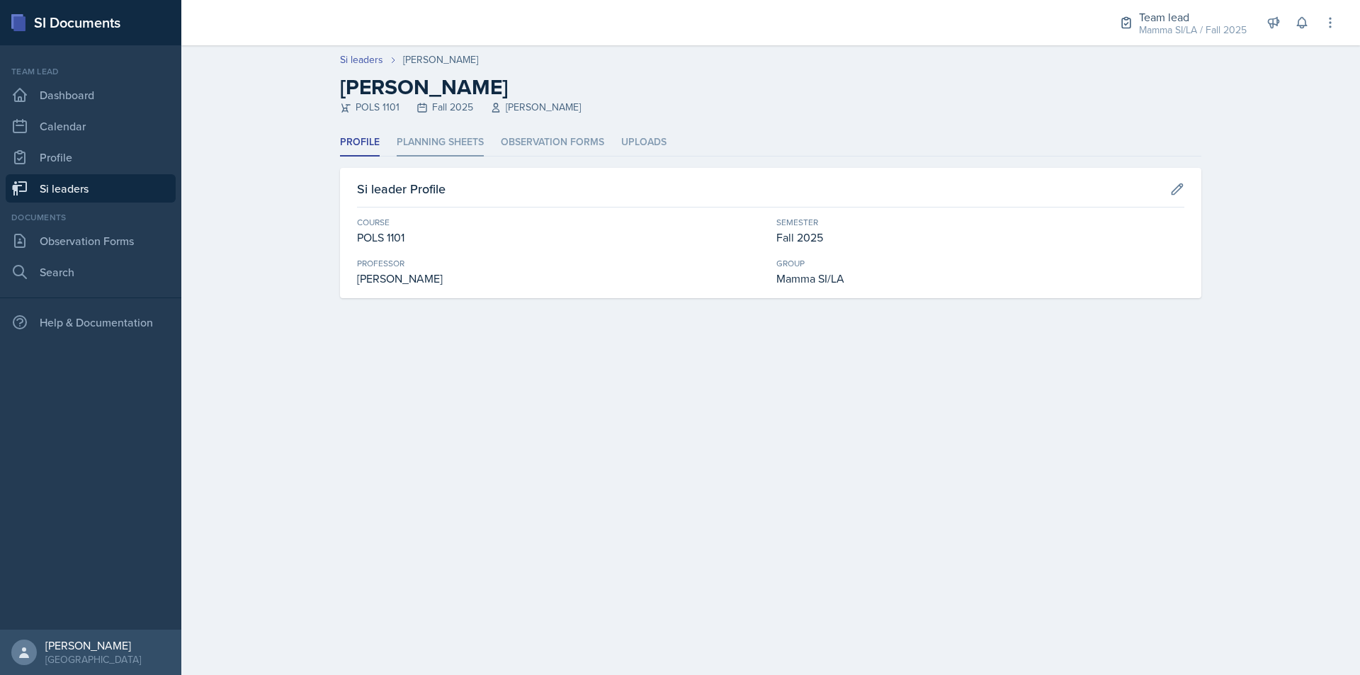
click at [448, 142] on li "Planning Sheets" at bounding box center [440, 143] width 87 height 28
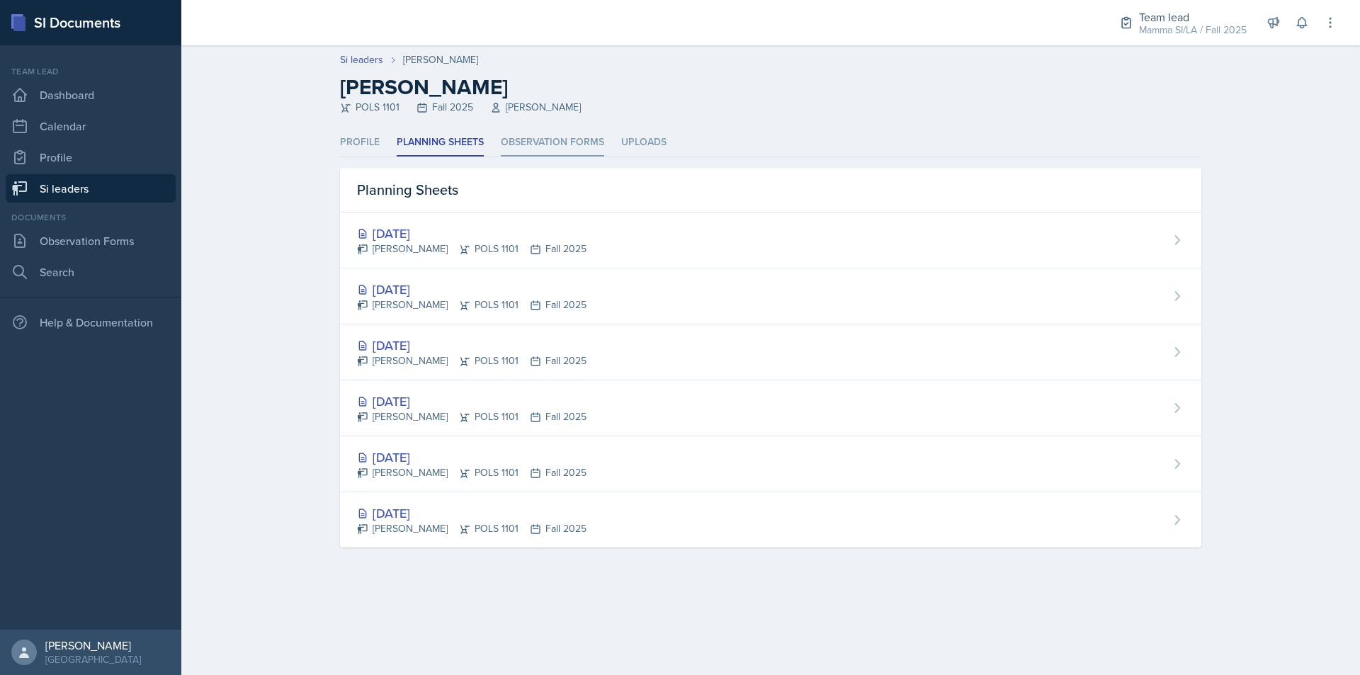
click at [550, 140] on li "Observation Forms" at bounding box center [552, 143] width 103 height 28
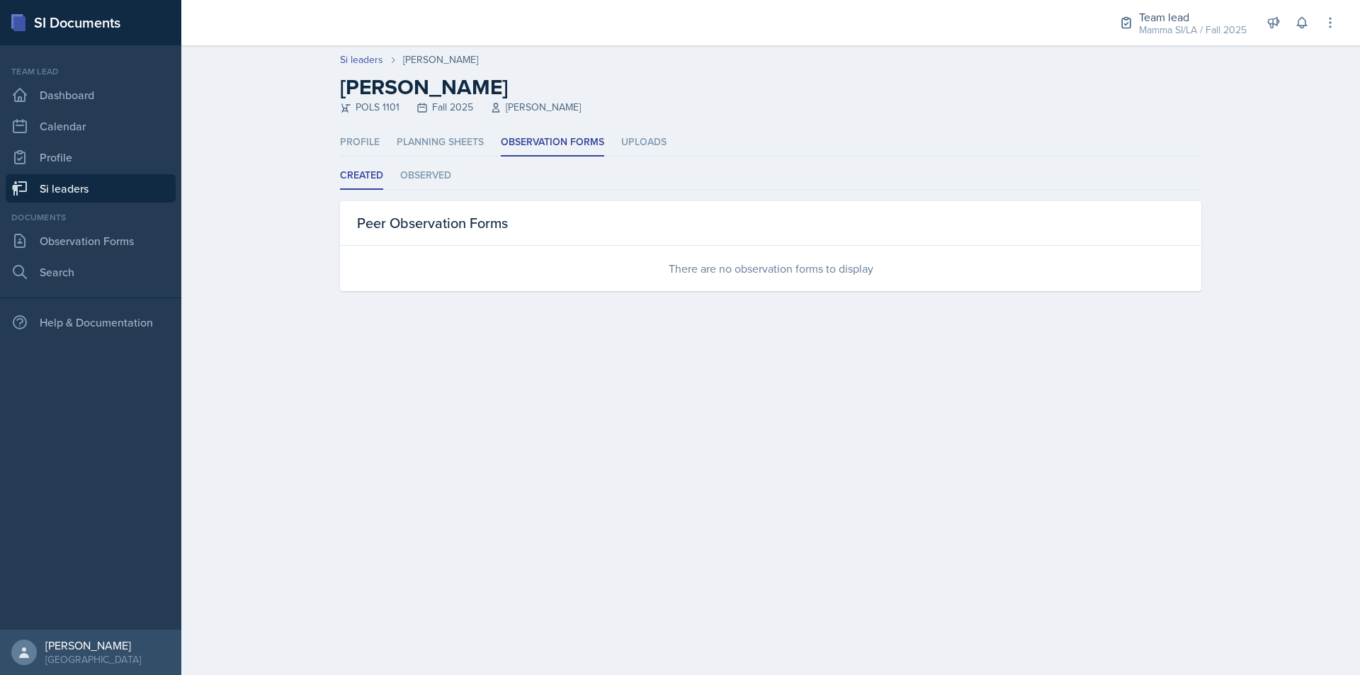
click at [64, 189] on link "Si leaders" at bounding box center [91, 188] width 170 height 28
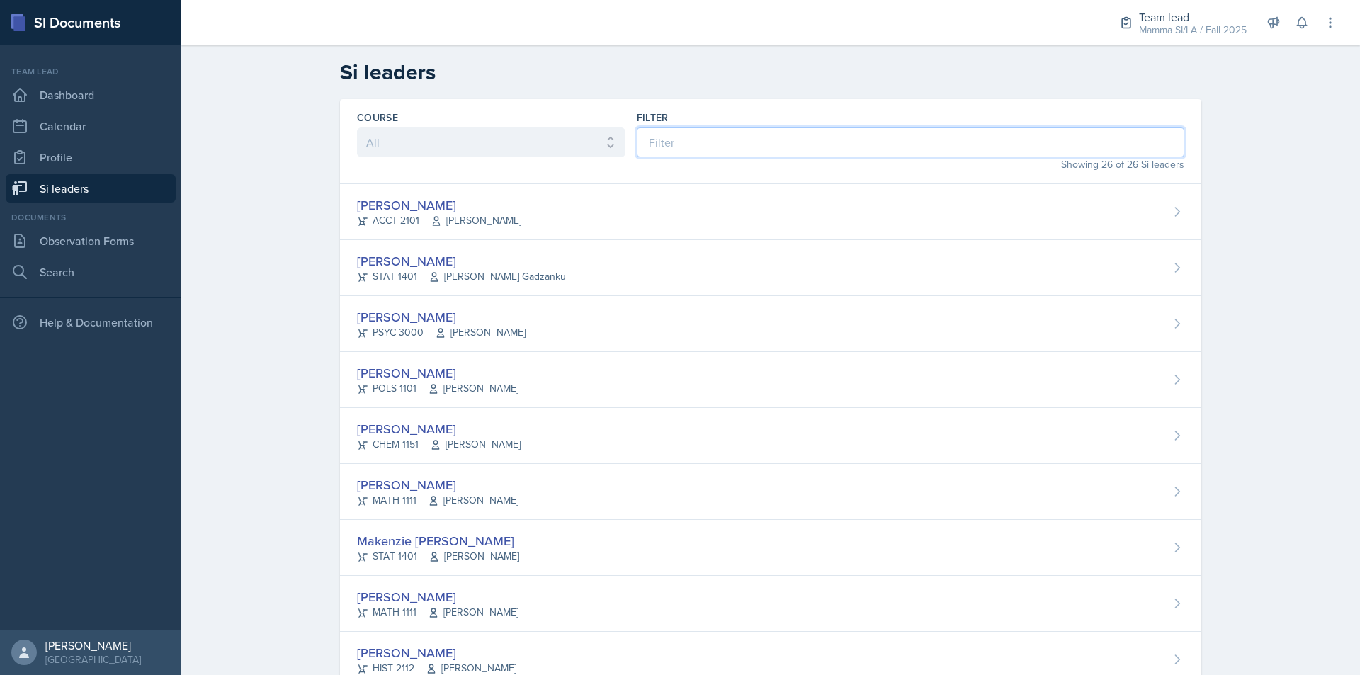
click at [722, 137] on input at bounding box center [910, 142] width 547 height 30
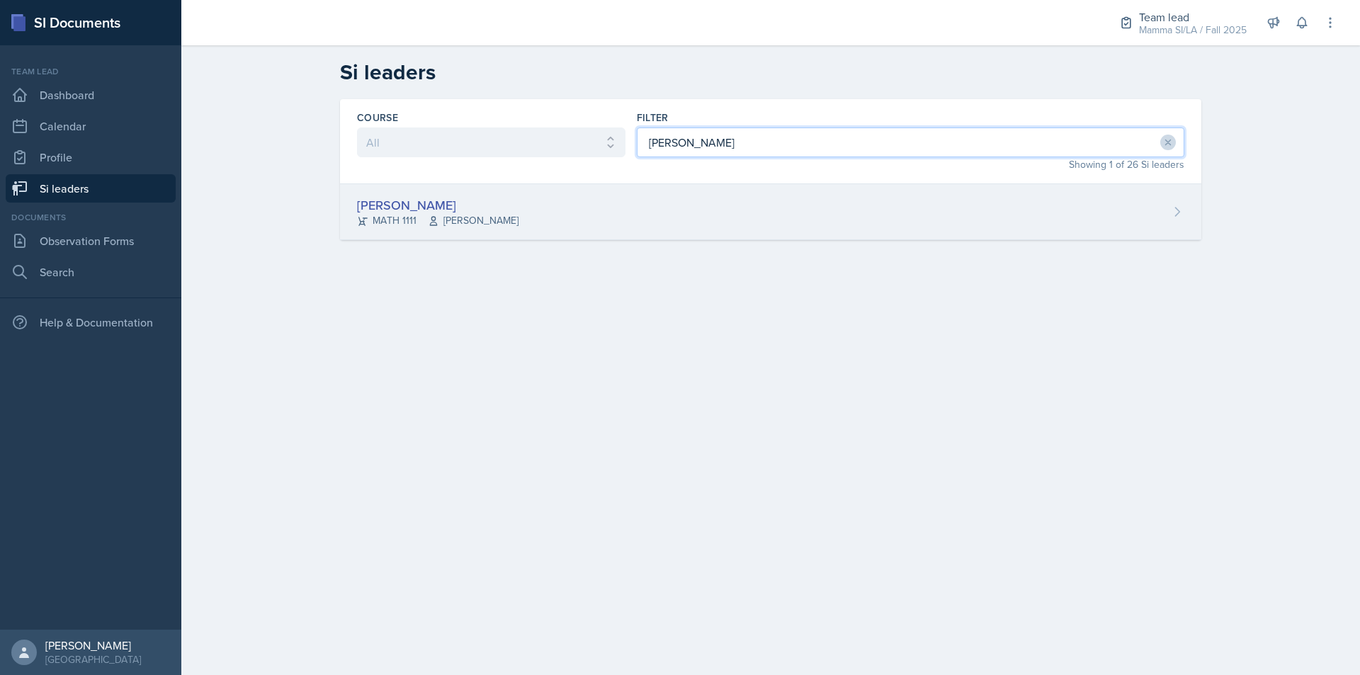
type input "[PERSON_NAME]"
click at [717, 195] on div "[PERSON_NAME] MATH 1111 [PERSON_NAME]" at bounding box center [770, 212] width 861 height 56
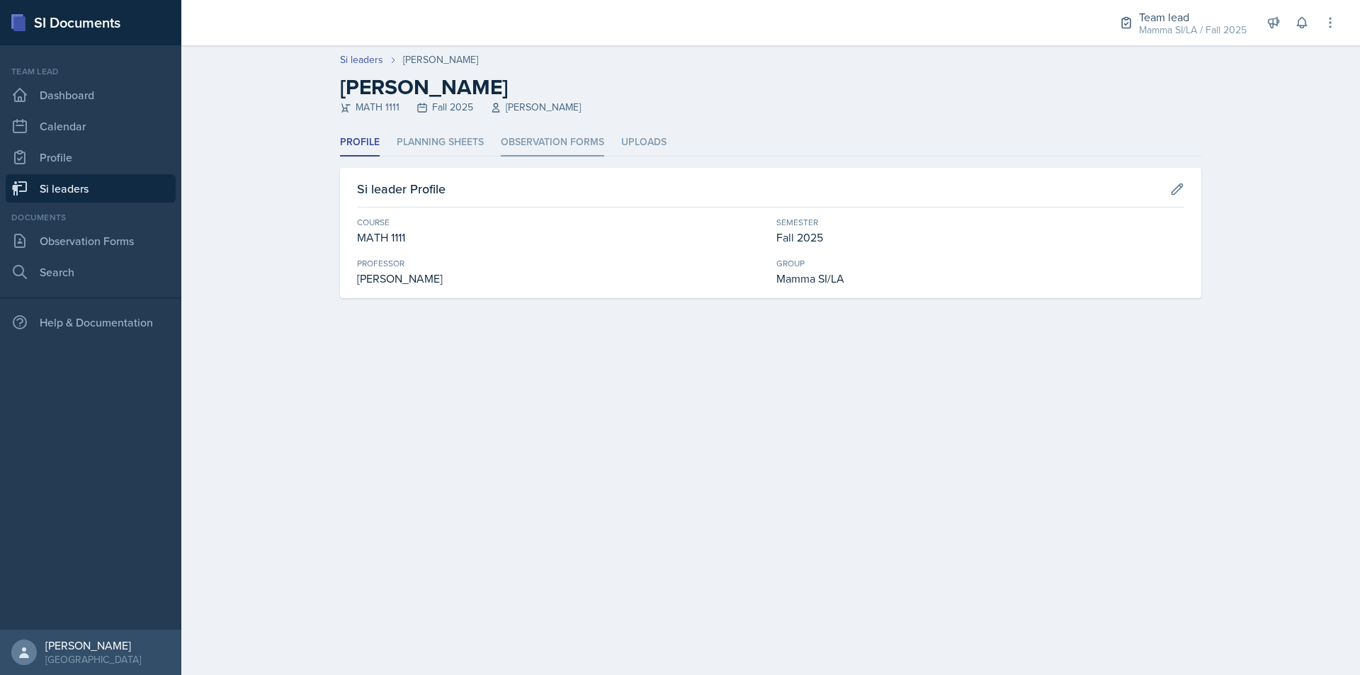
click at [522, 142] on li "Observation Forms" at bounding box center [552, 143] width 103 height 28
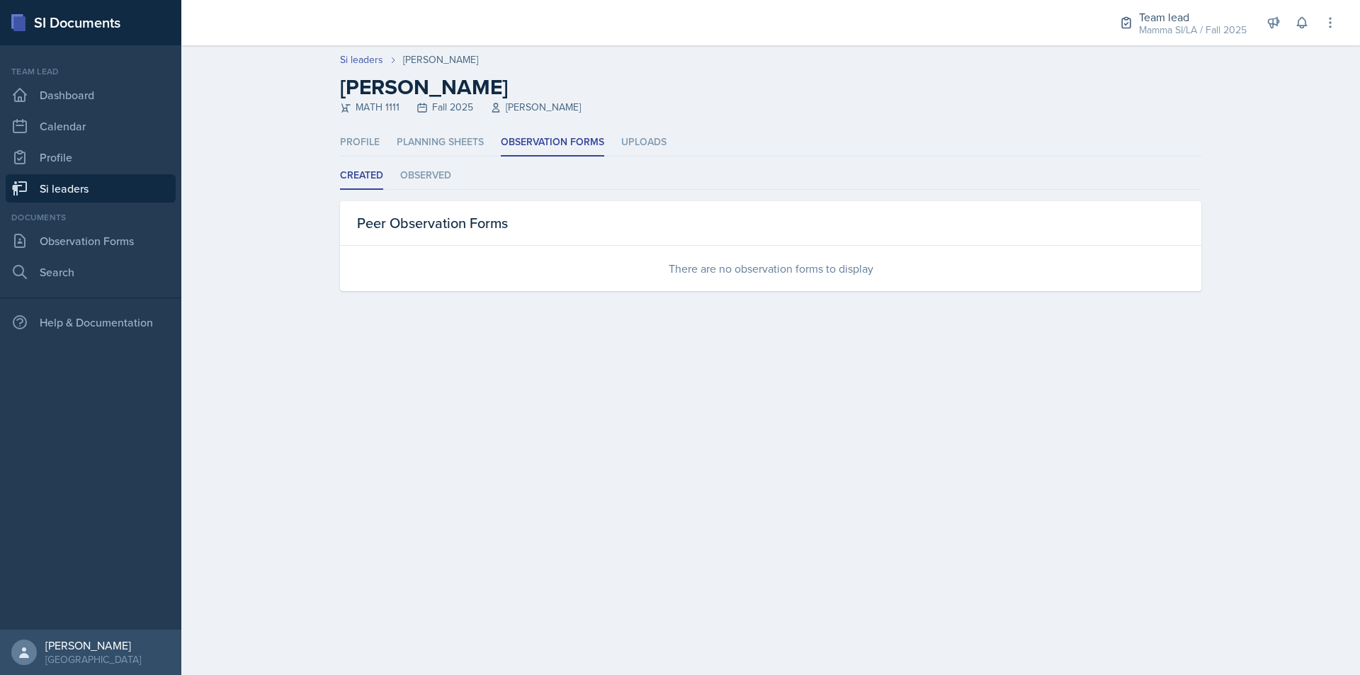
click at [64, 187] on link "Si leaders" at bounding box center [91, 188] width 170 height 28
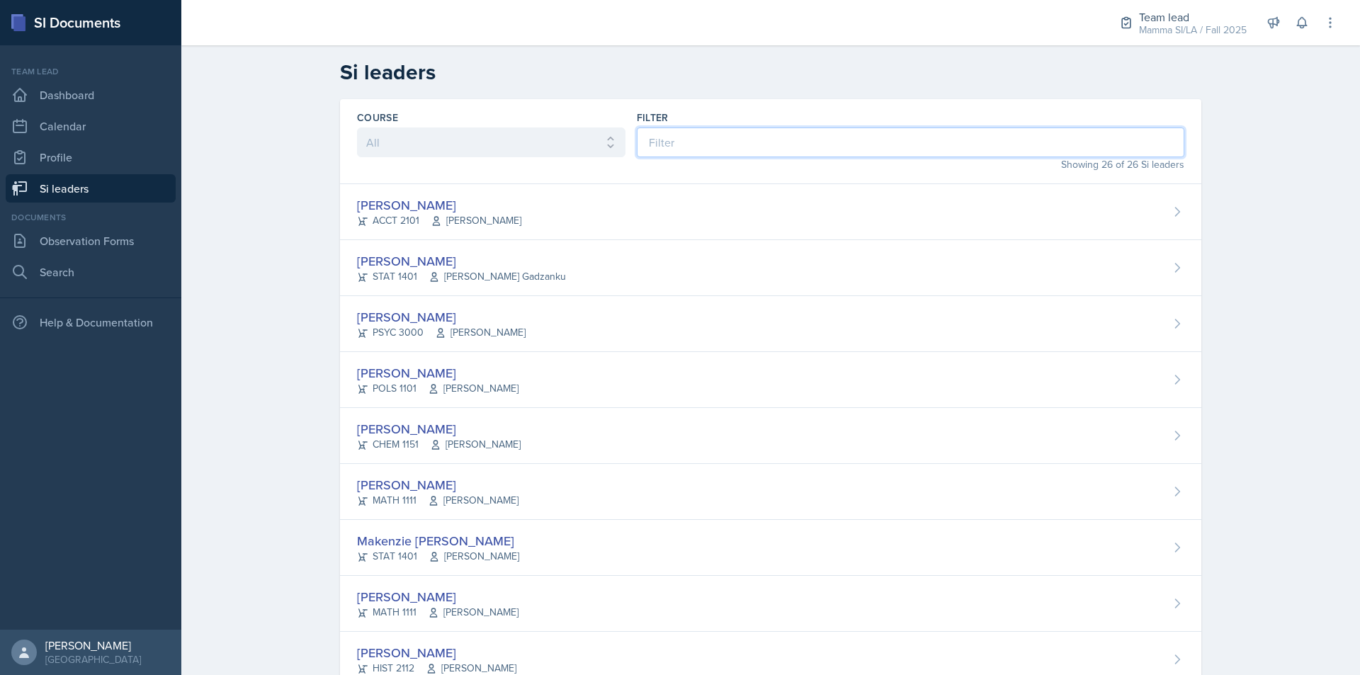
click at [740, 154] on input at bounding box center [910, 142] width 547 height 30
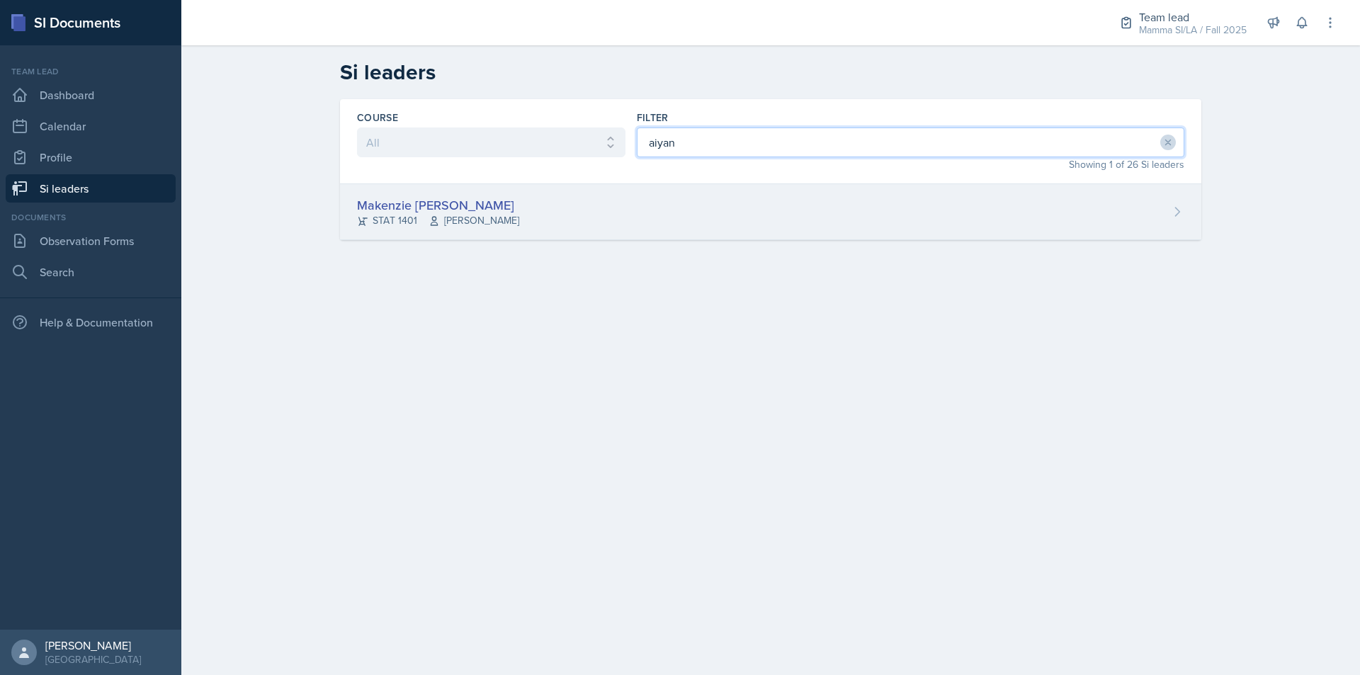
type input "aiyan"
click at [700, 218] on div "Makenzie [PERSON_NAME] STAT 1401 [PERSON_NAME]" at bounding box center [770, 212] width 861 height 56
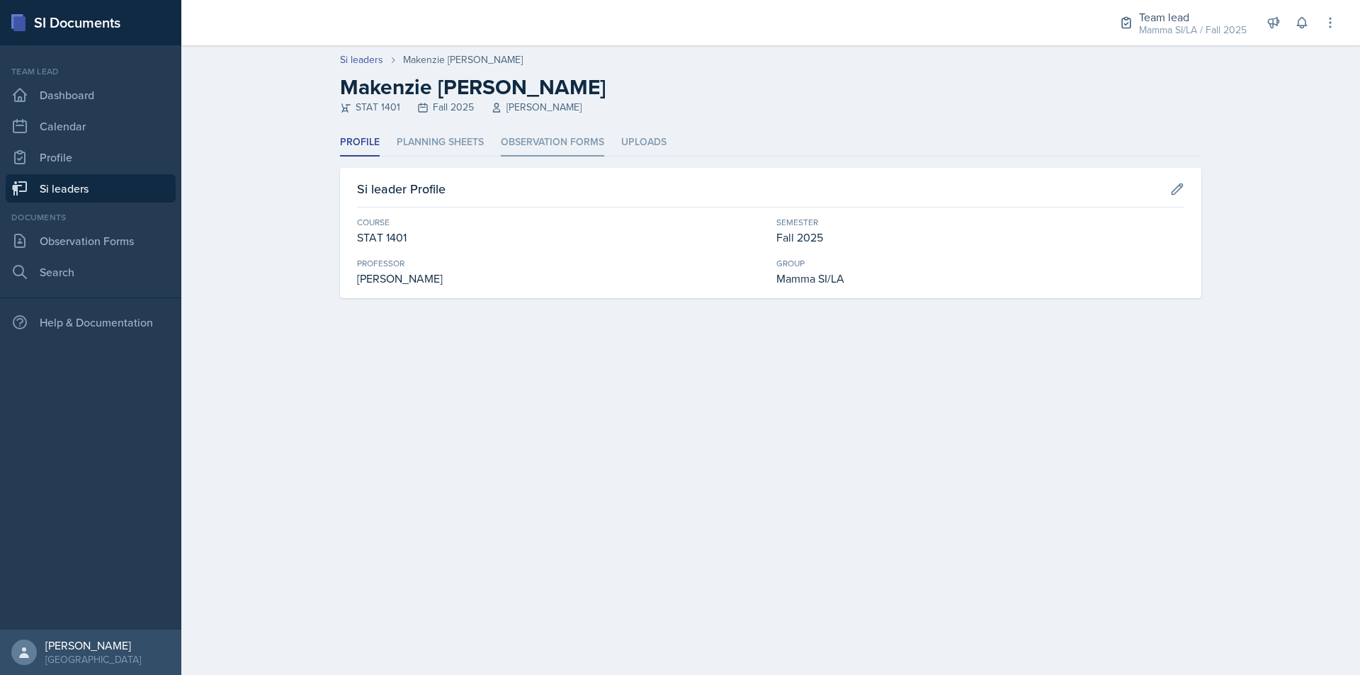
click at [556, 141] on li "Observation Forms" at bounding box center [552, 143] width 103 height 28
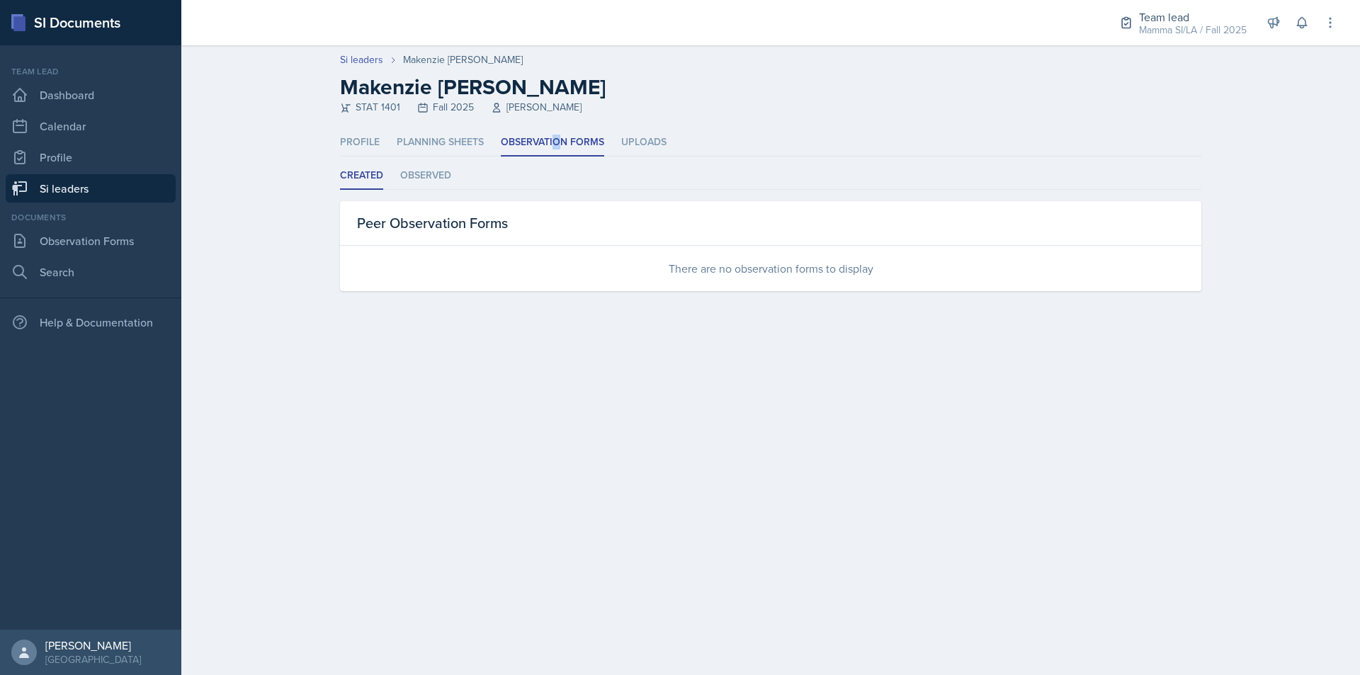
click at [81, 193] on link "Si leaders" at bounding box center [91, 188] width 170 height 28
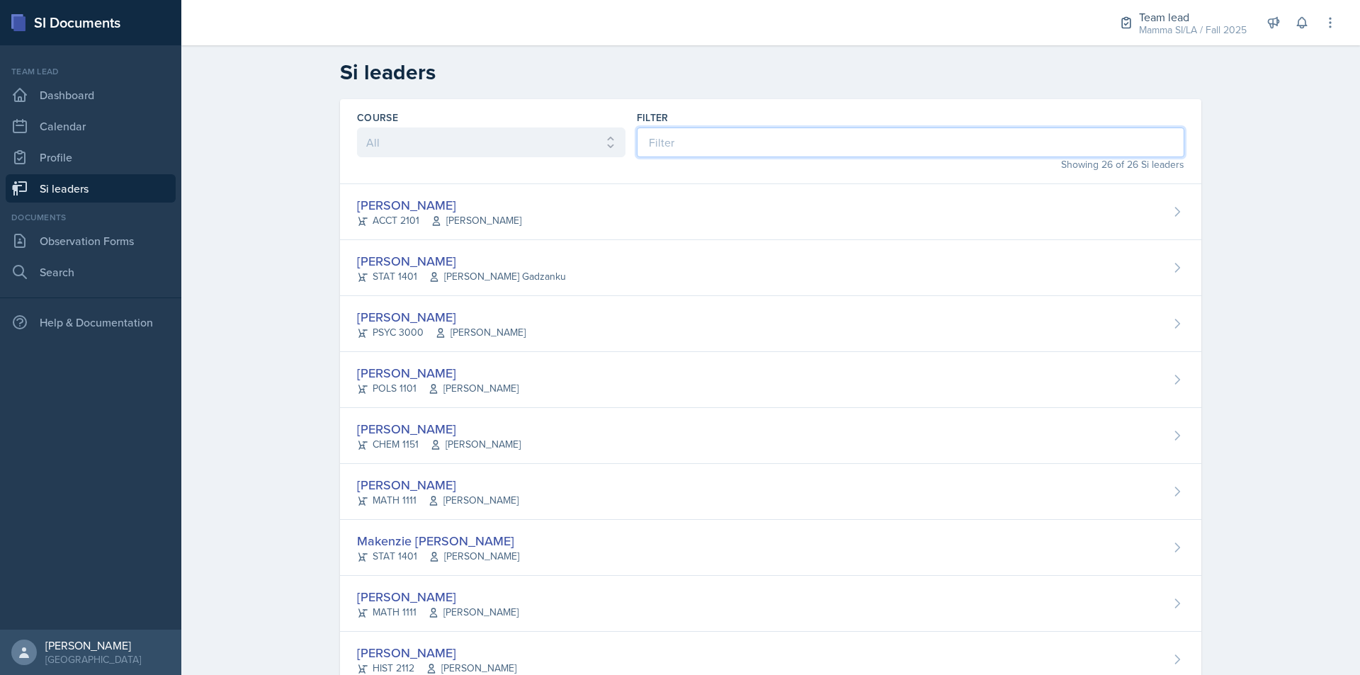
click at [695, 144] on input at bounding box center [910, 142] width 547 height 30
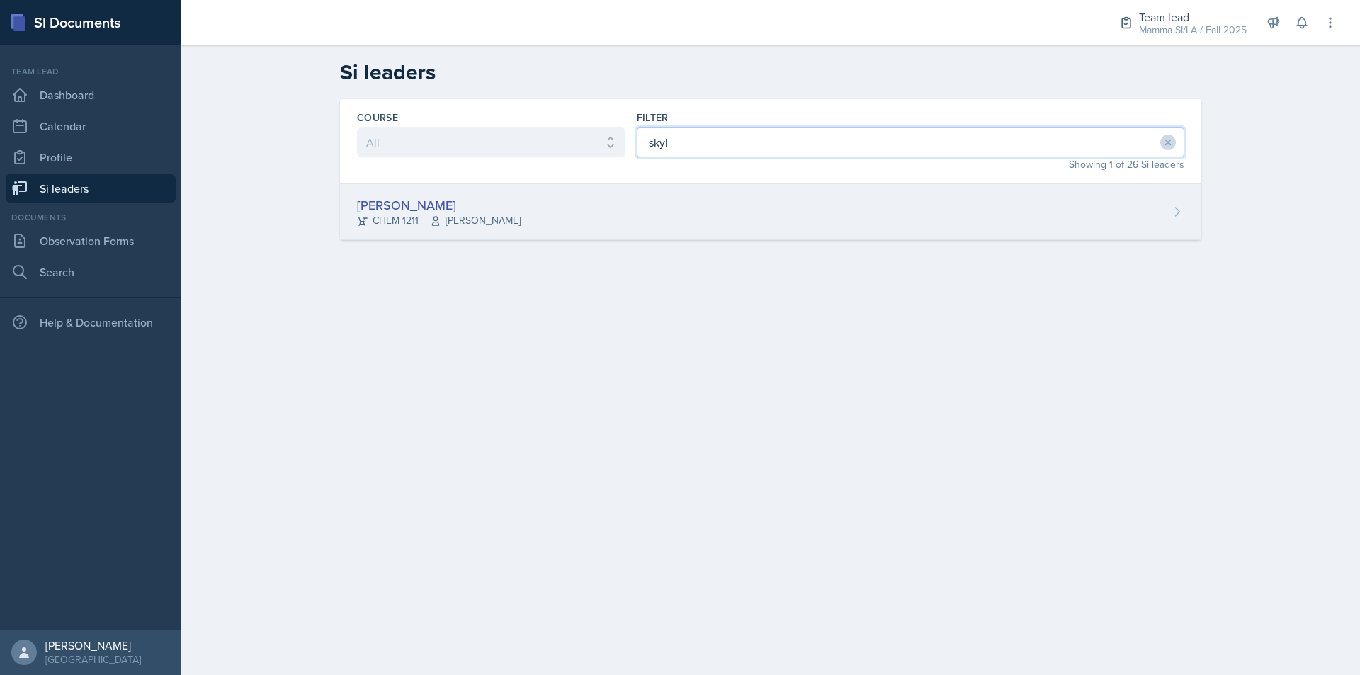
type input "skyl"
click at [685, 200] on div "[PERSON_NAME] CHEM 1211 [PERSON_NAME]" at bounding box center [770, 212] width 861 height 56
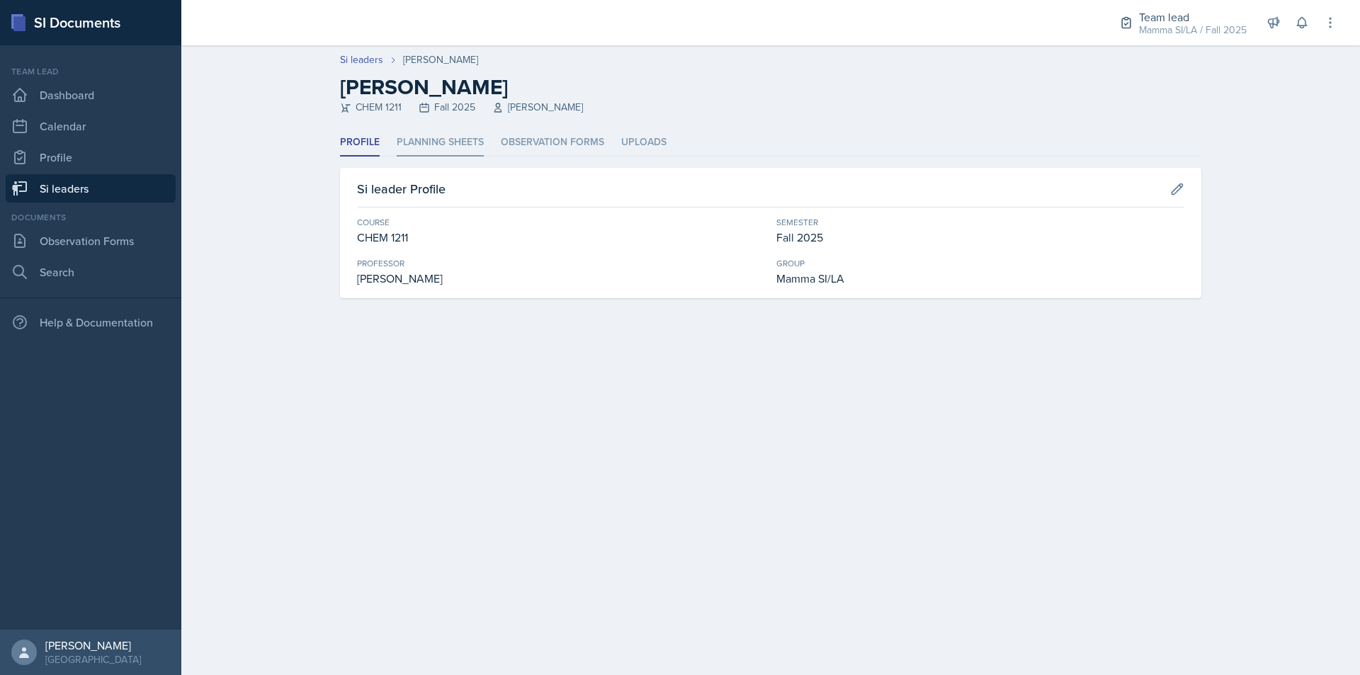
click at [466, 137] on li "Planning Sheets" at bounding box center [440, 143] width 87 height 28
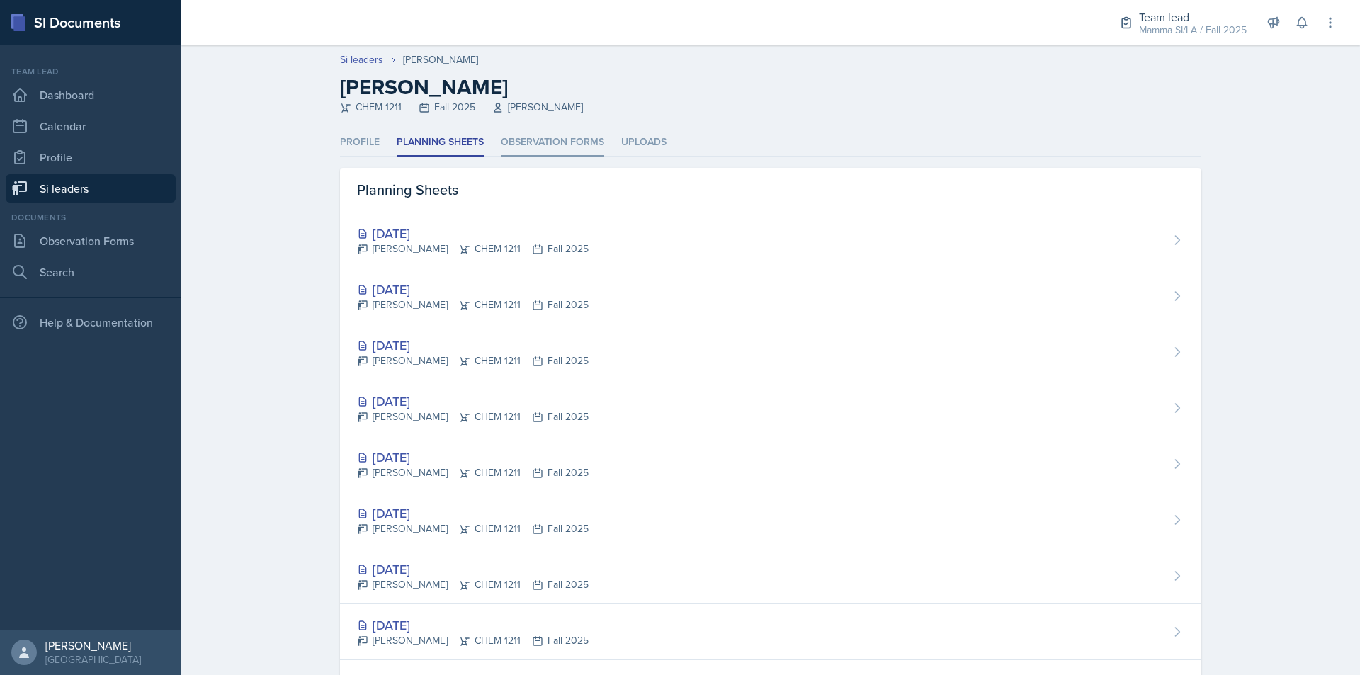
click at [555, 144] on li "Observation Forms" at bounding box center [552, 143] width 103 height 28
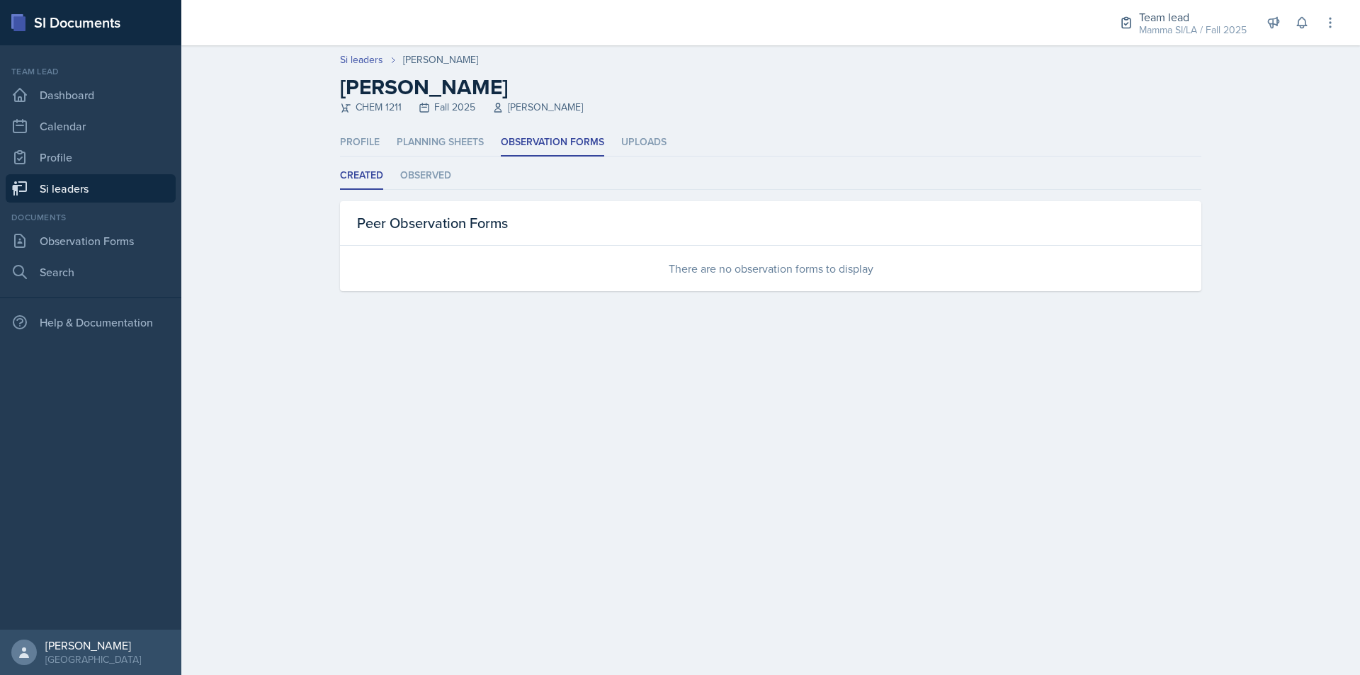
click at [109, 199] on link "Si leaders" at bounding box center [91, 188] width 170 height 28
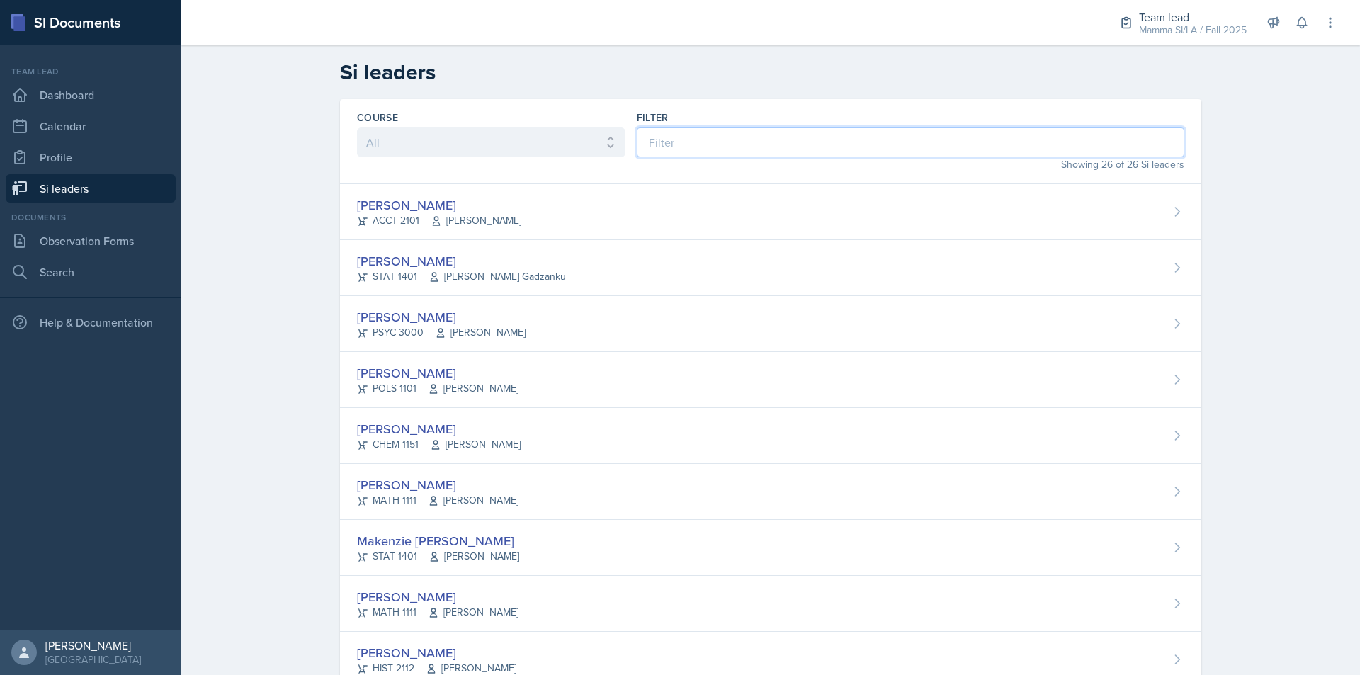
click at [658, 140] on input at bounding box center [910, 142] width 547 height 30
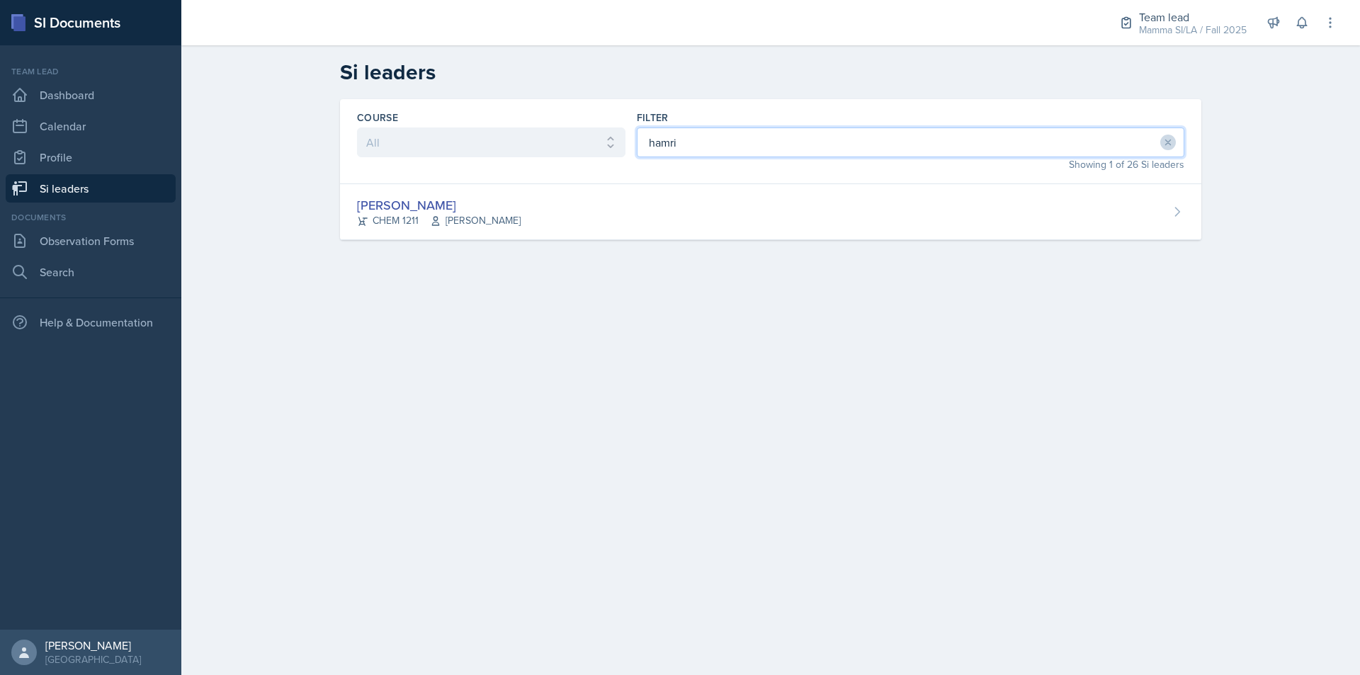
drag, startPoint x: 729, startPoint y: 142, endPoint x: 497, endPoint y: 140, distance: 232.3
click at [479, 137] on div "Course All ACCT 2101 ACCT 2102 ACCT 4050 ANTH 1102 ANTH 3301 ARCH 1000 ARCH 100…" at bounding box center [770, 141] width 861 height 85
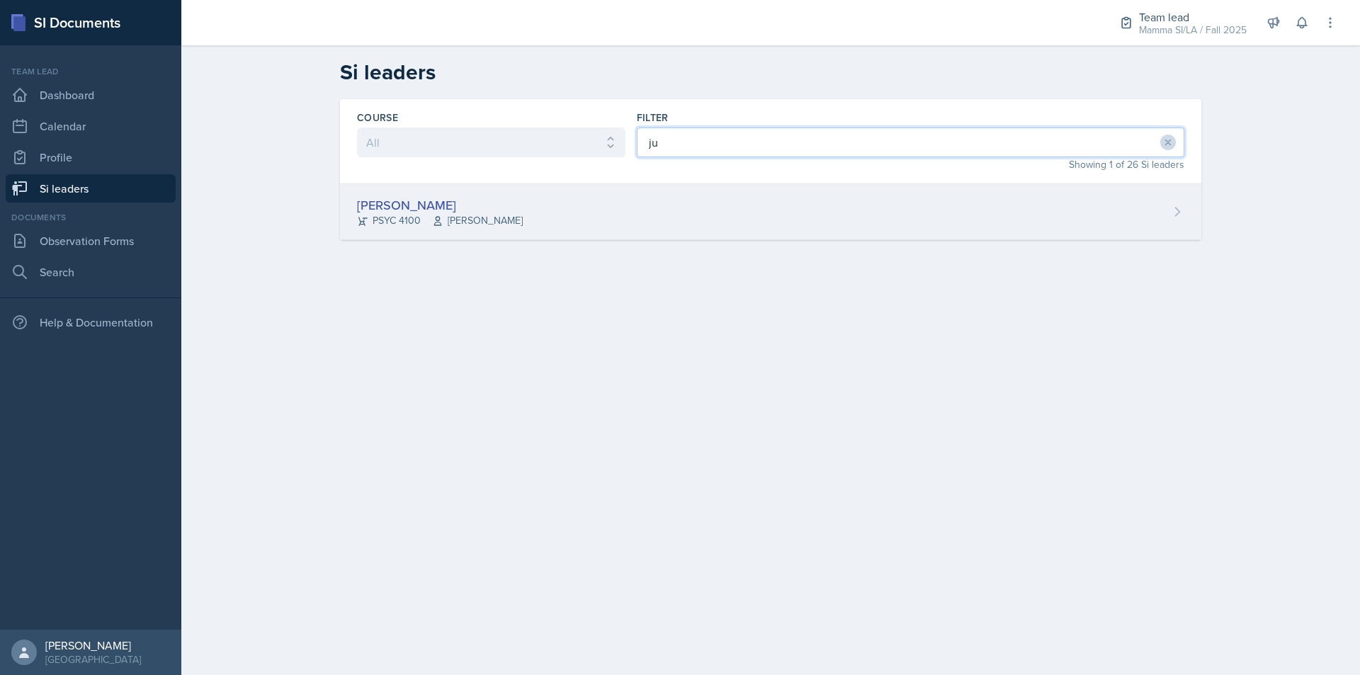
type input "ju"
click at [489, 205] on div "[PERSON_NAME]" at bounding box center [440, 204] width 166 height 19
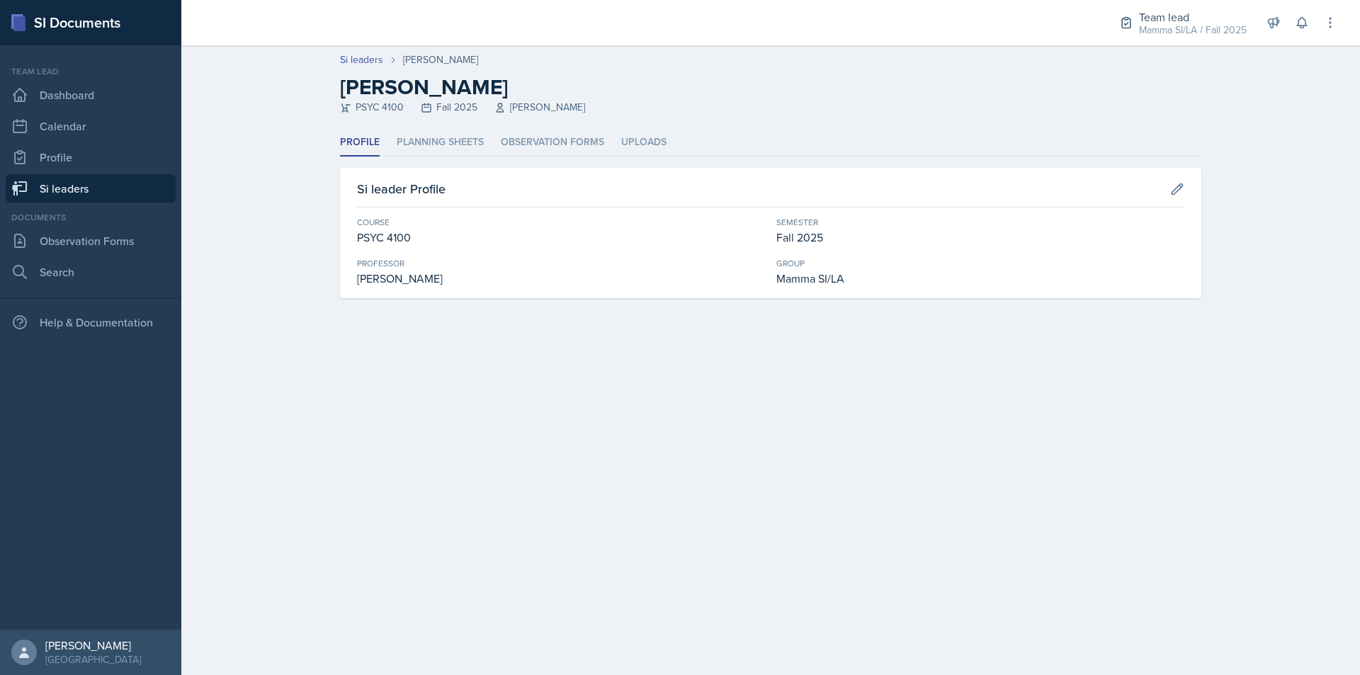
click at [448, 127] on header "Si leaders [PERSON_NAME] [PERSON_NAME] PSYC 4100 Fall 2025 [PERSON_NAME] Story" at bounding box center [770, 87] width 1178 height 84
click at [563, 140] on li "Observation Forms" at bounding box center [552, 143] width 103 height 28
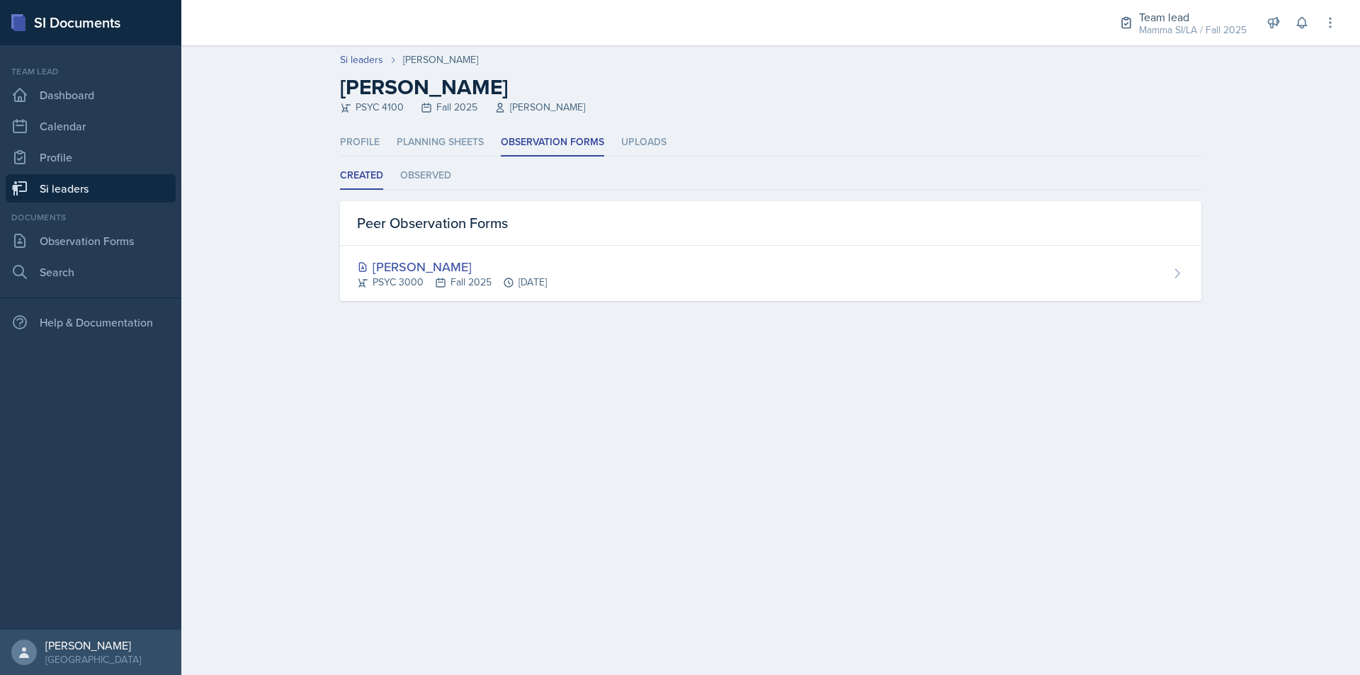
click at [130, 187] on link "Si leaders" at bounding box center [91, 188] width 170 height 28
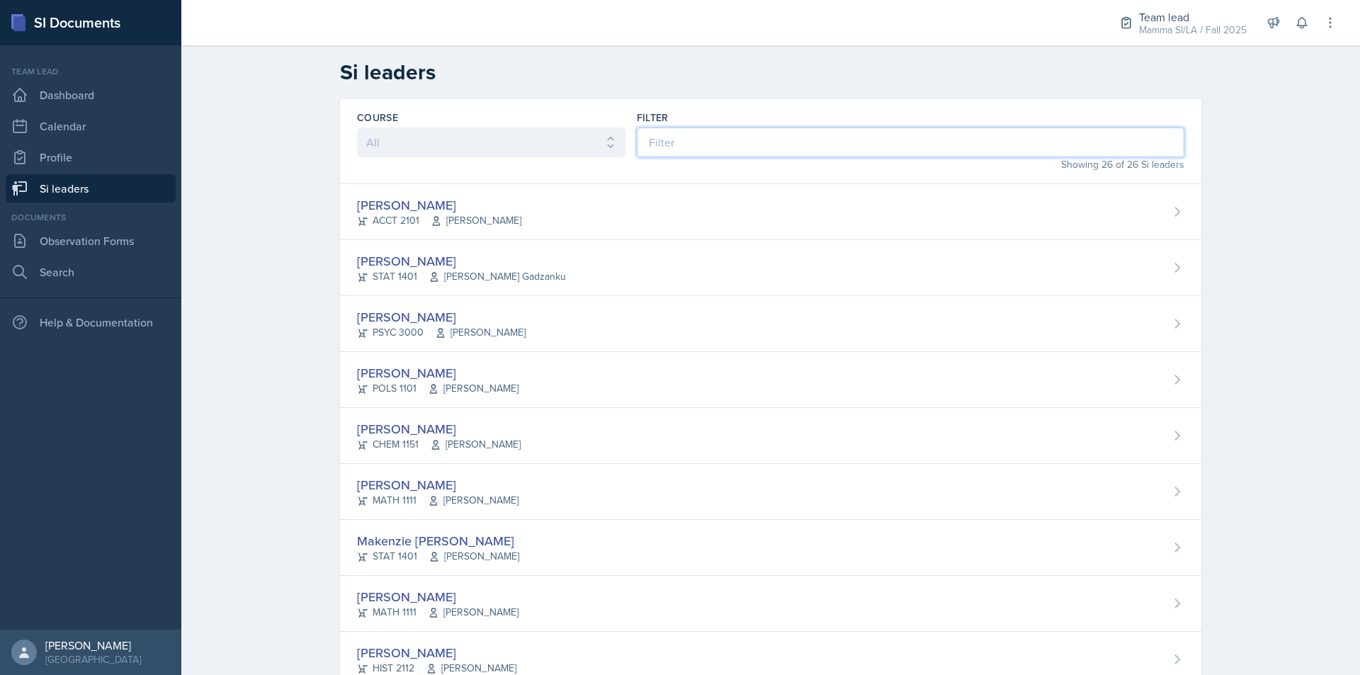
click at [751, 157] on input at bounding box center [910, 142] width 547 height 30
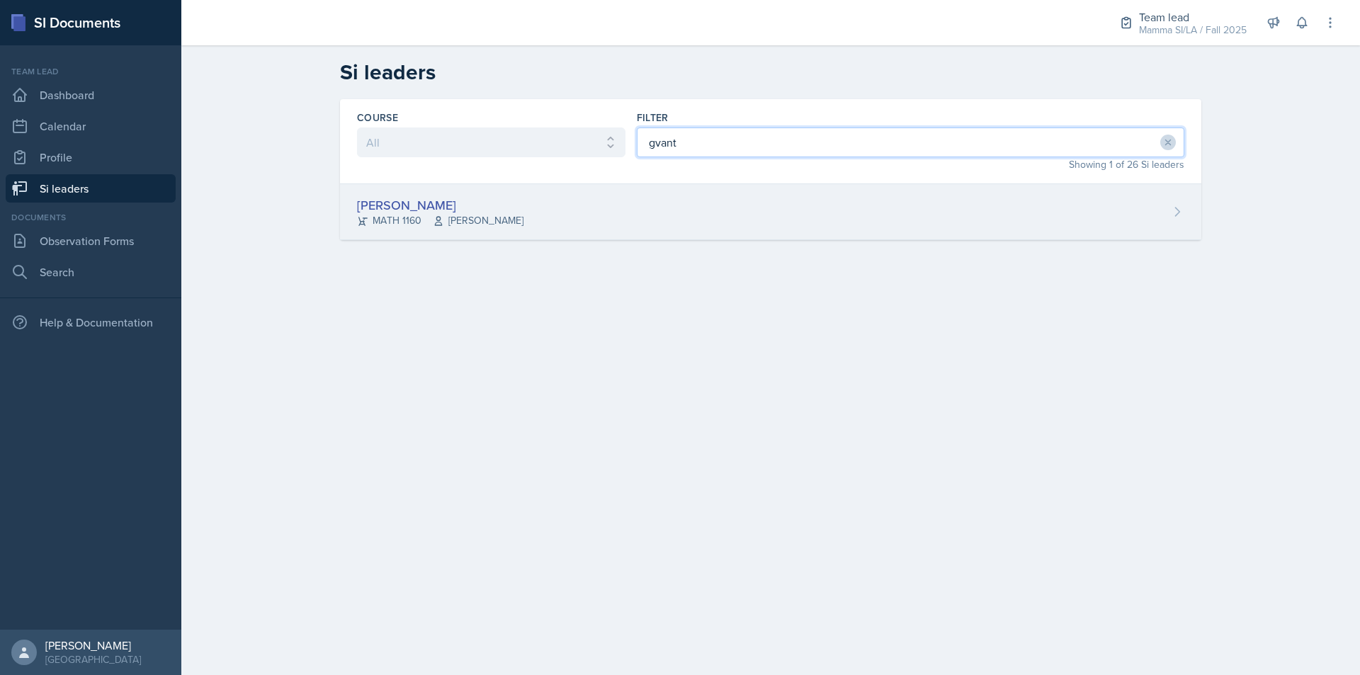
type input "gvant"
click at [763, 207] on div "[PERSON_NAME] MATH 1160 [PERSON_NAME]" at bounding box center [770, 212] width 861 height 56
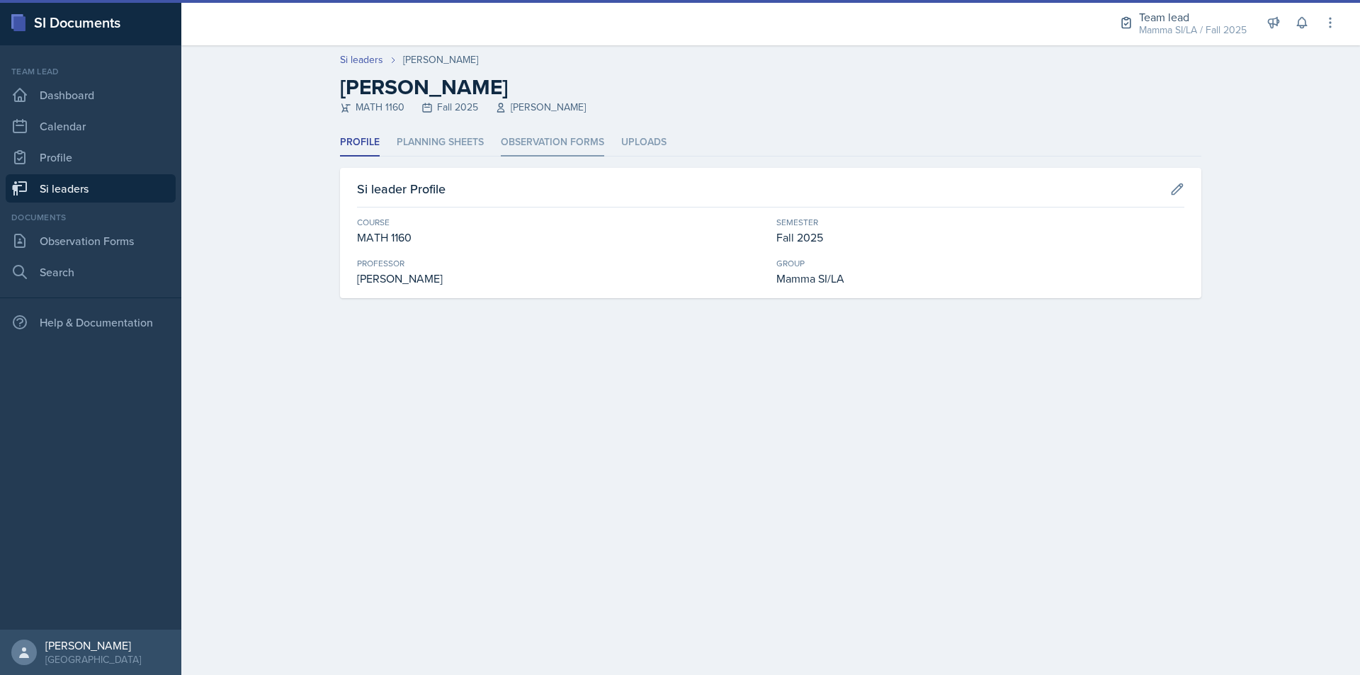
click at [576, 139] on li "Observation Forms" at bounding box center [552, 143] width 103 height 28
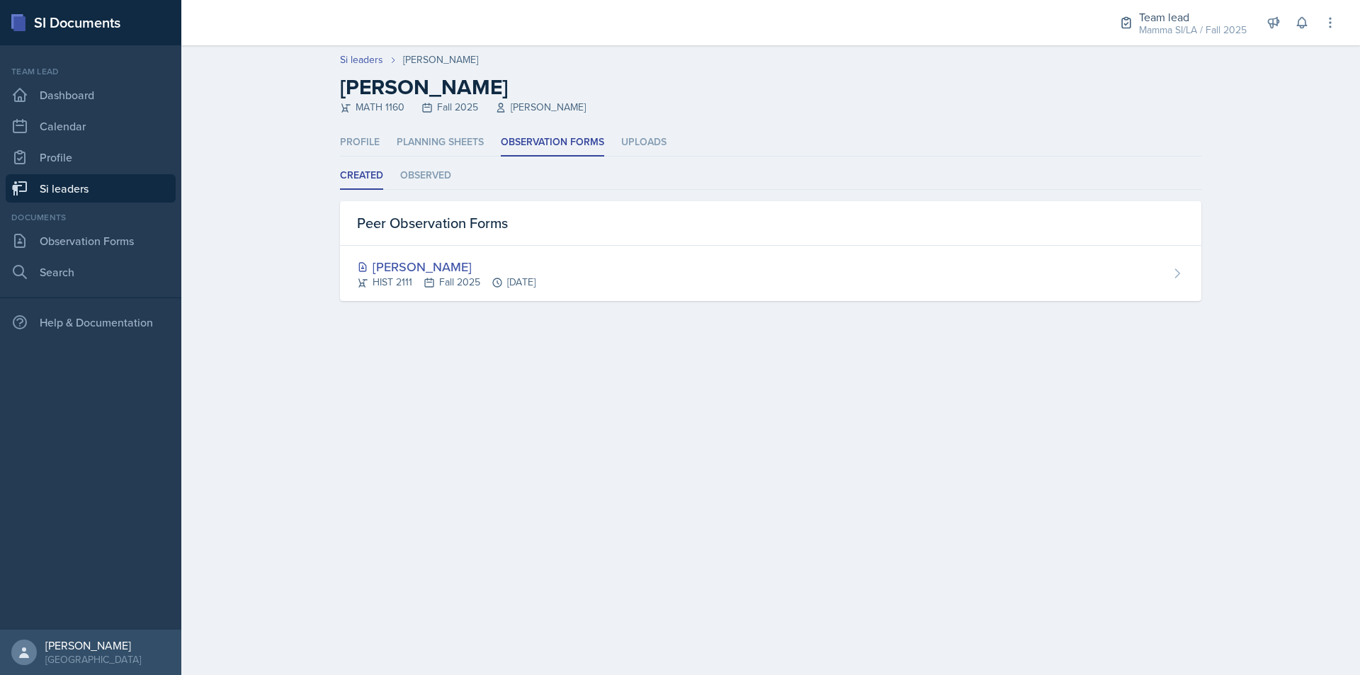
click at [479, 278] on div "HIST 2111 Fall 2025 [DATE]" at bounding box center [446, 282] width 178 height 15
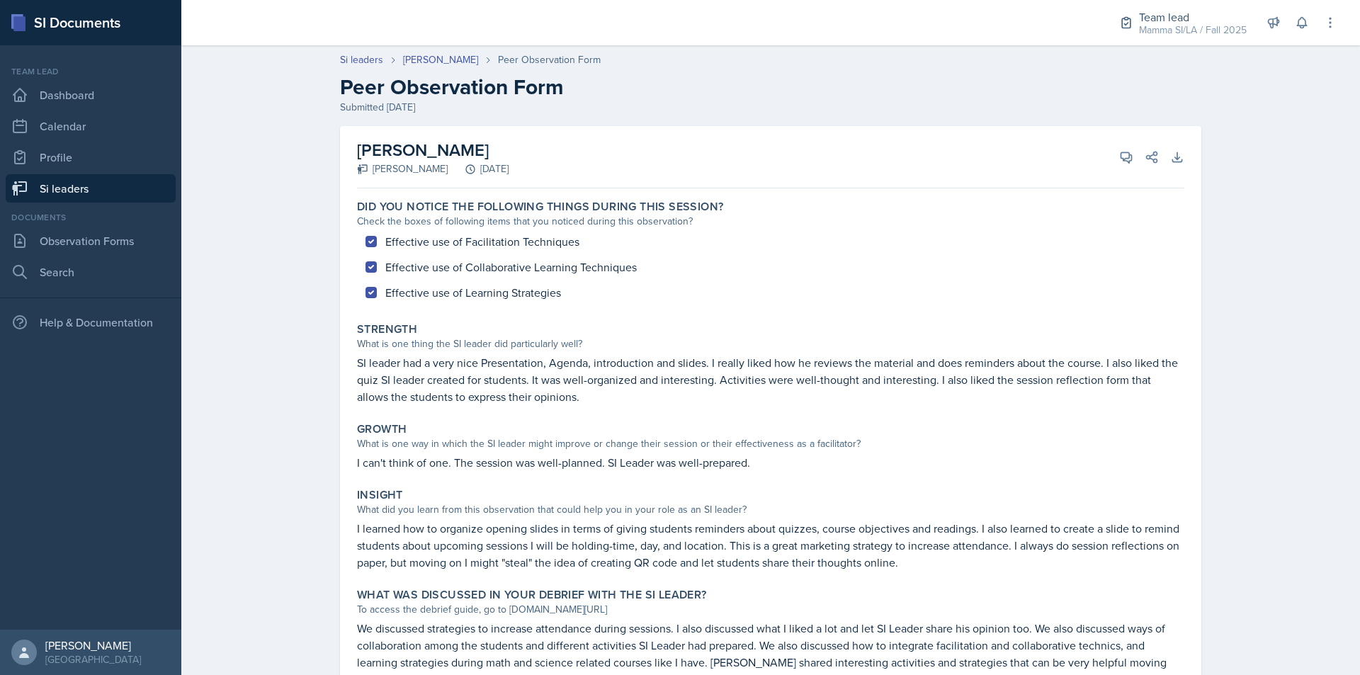
click at [130, 183] on link "Si leaders" at bounding box center [91, 188] width 170 height 28
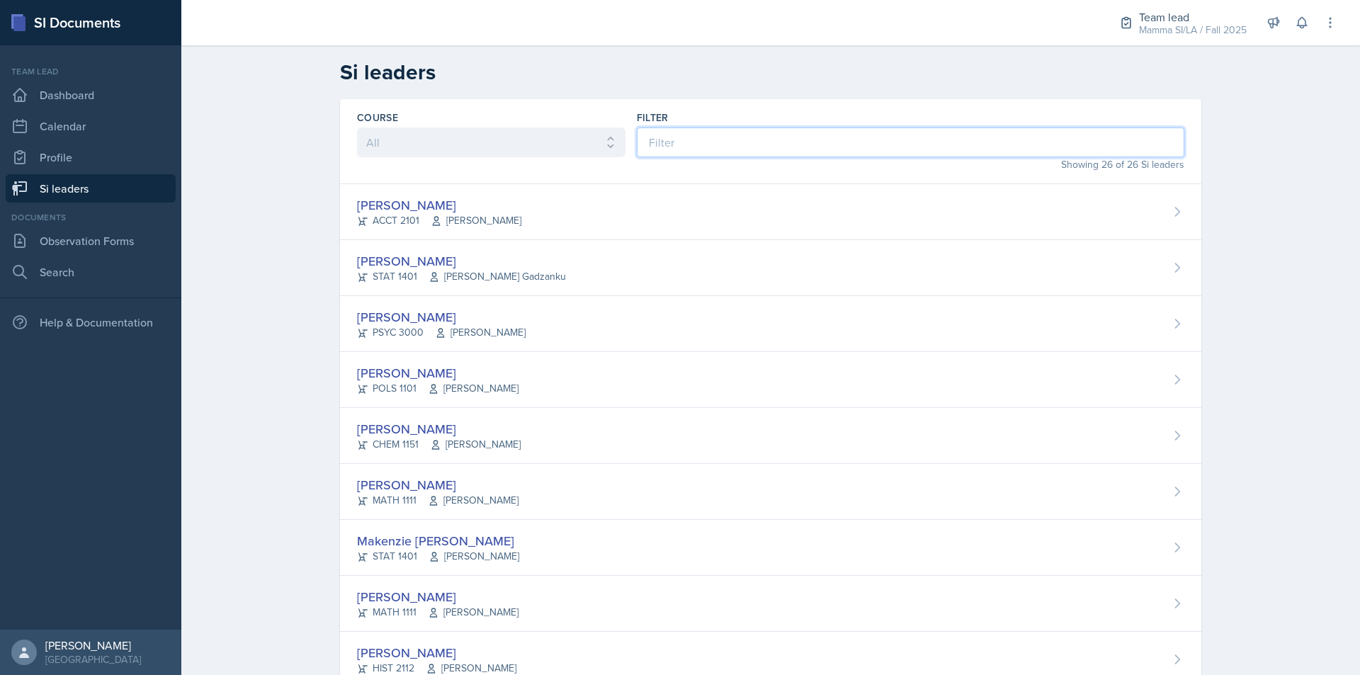
click at [689, 152] on input at bounding box center [910, 142] width 547 height 30
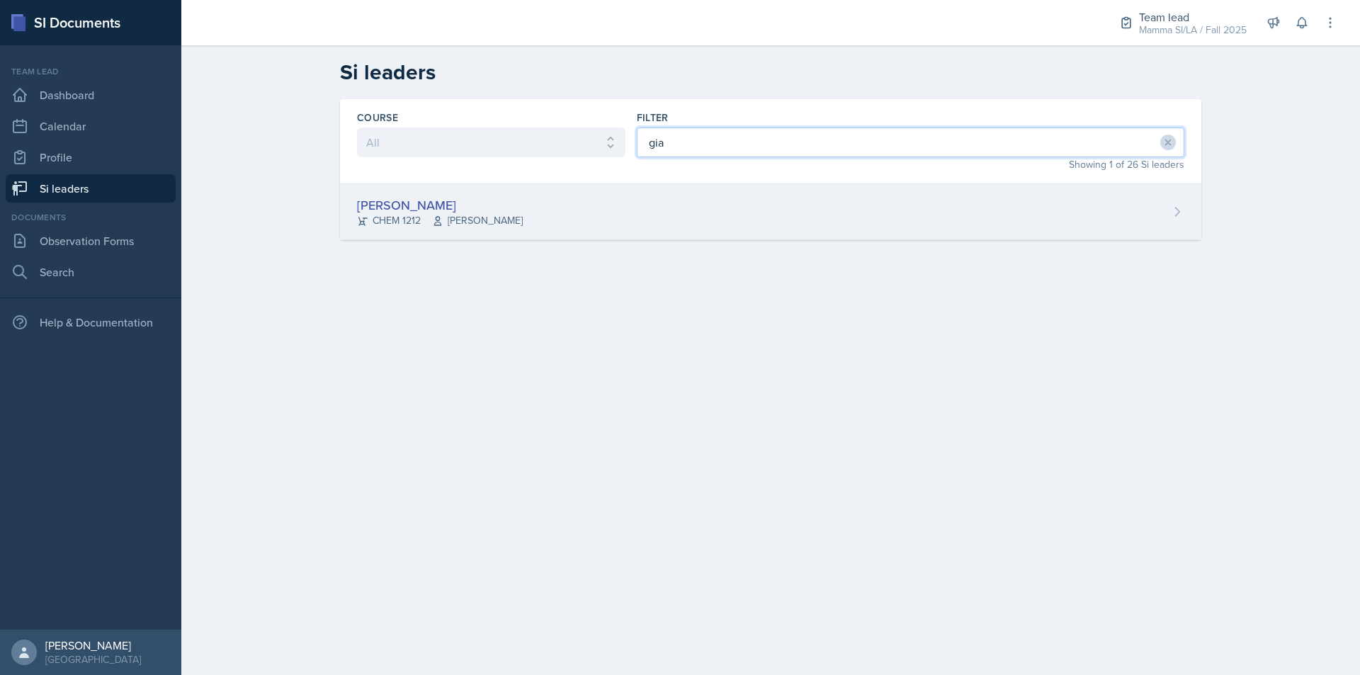
type input "gia"
click at [744, 218] on div "[PERSON_NAME] CHEM 1212 [PERSON_NAME]" at bounding box center [770, 212] width 861 height 56
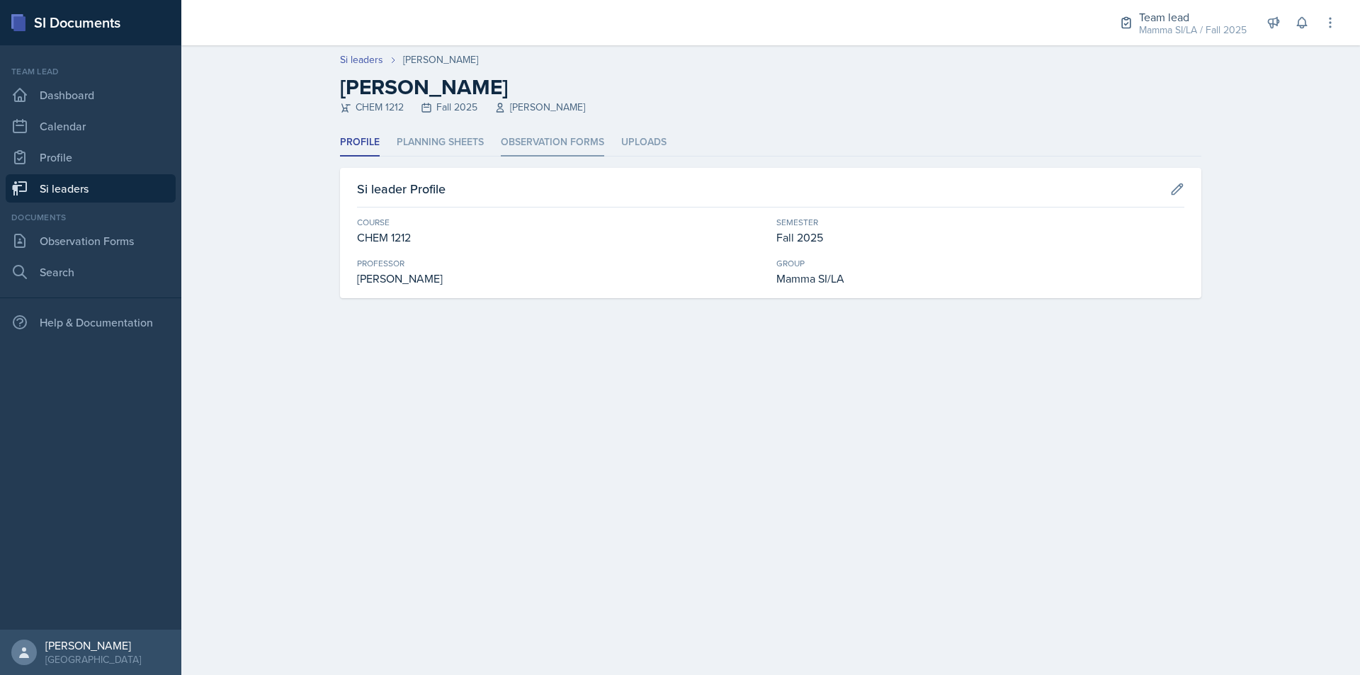
click at [576, 140] on li "Observation Forms" at bounding box center [552, 143] width 103 height 28
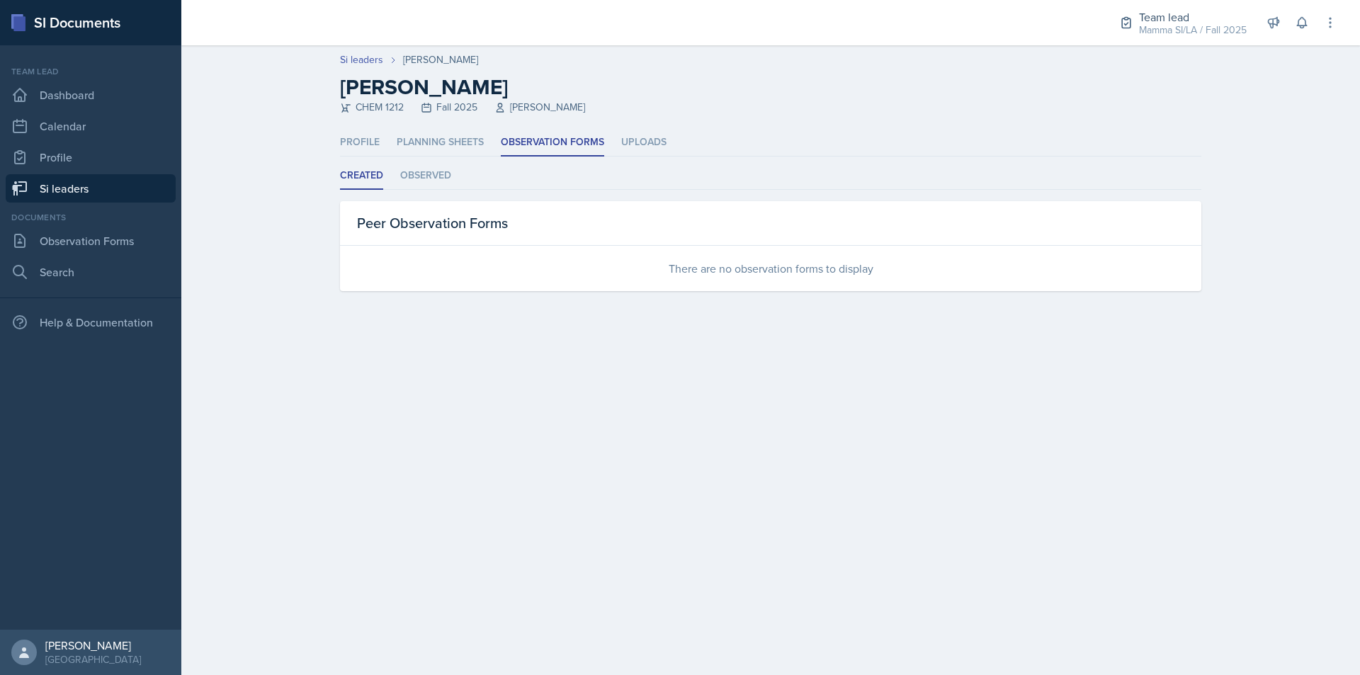
click at [136, 185] on link "Si leaders" at bounding box center [91, 188] width 170 height 28
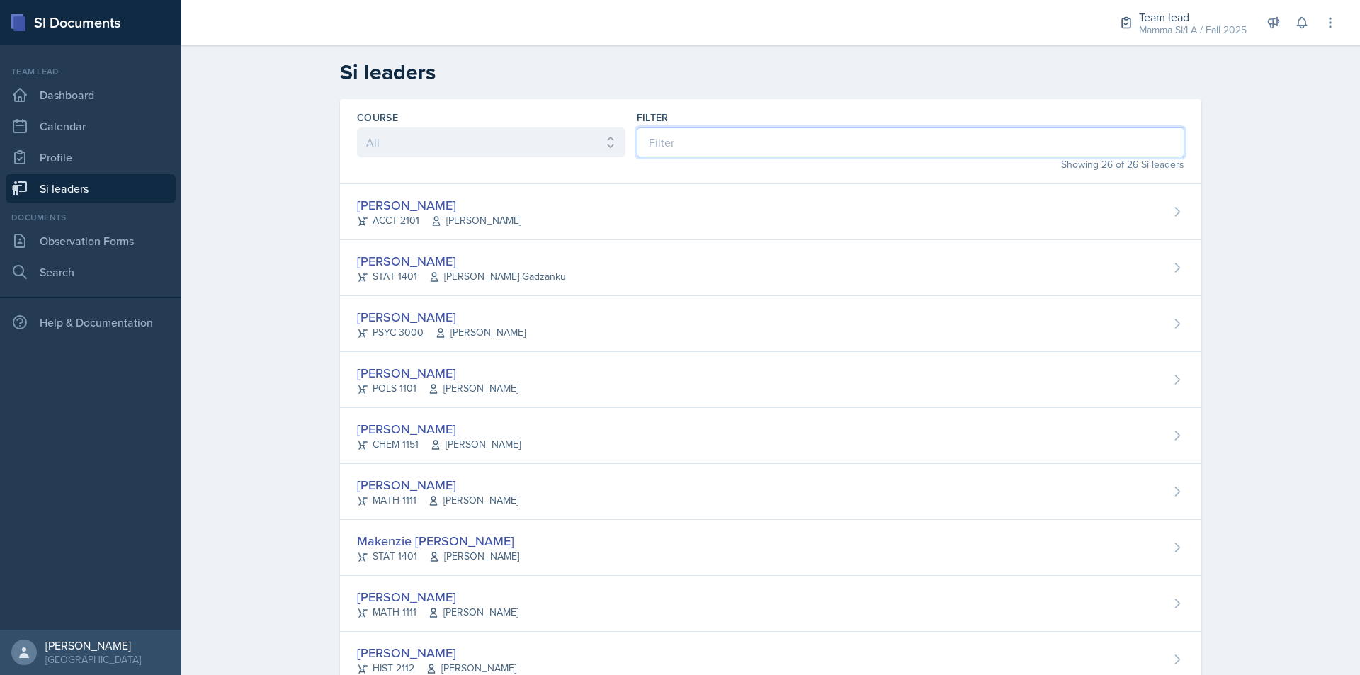
click at [674, 152] on input at bounding box center [910, 142] width 547 height 30
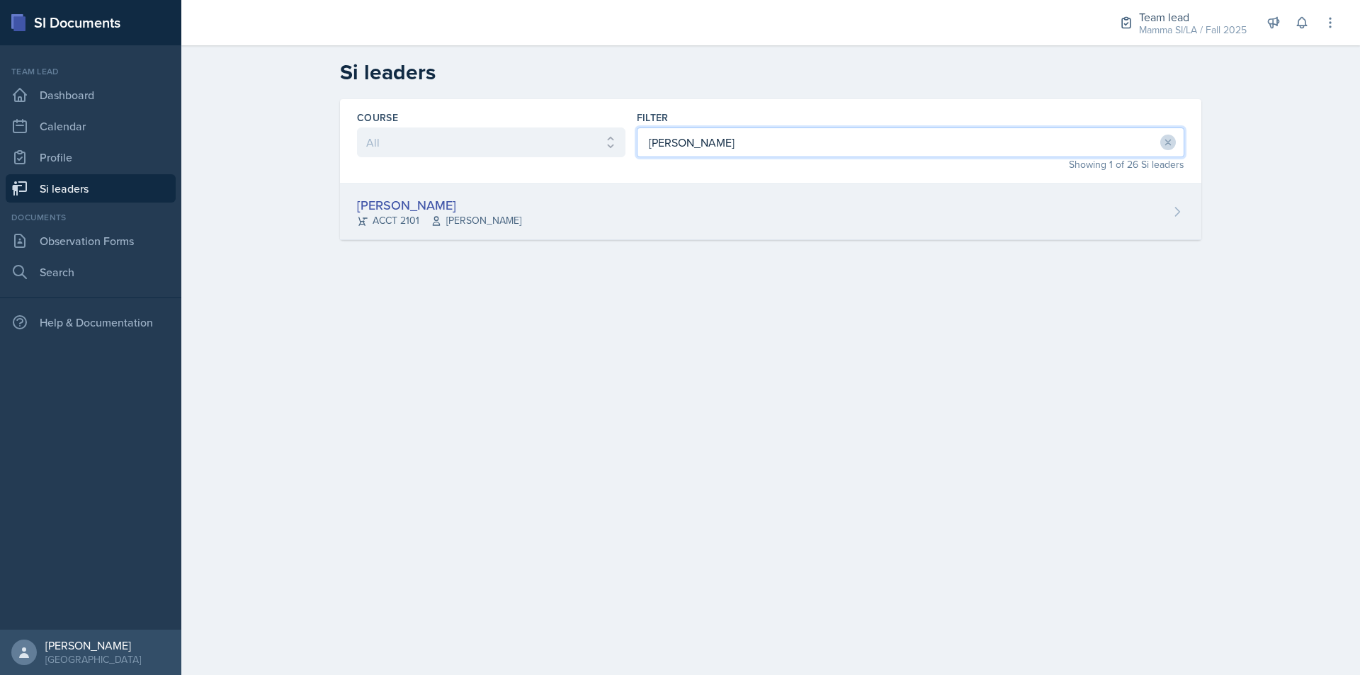
type input "[PERSON_NAME]"
click at [830, 226] on div "[PERSON_NAME] ACCT 2101 [PERSON_NAME]" at bounding box center [770, 212] width 861 height 56
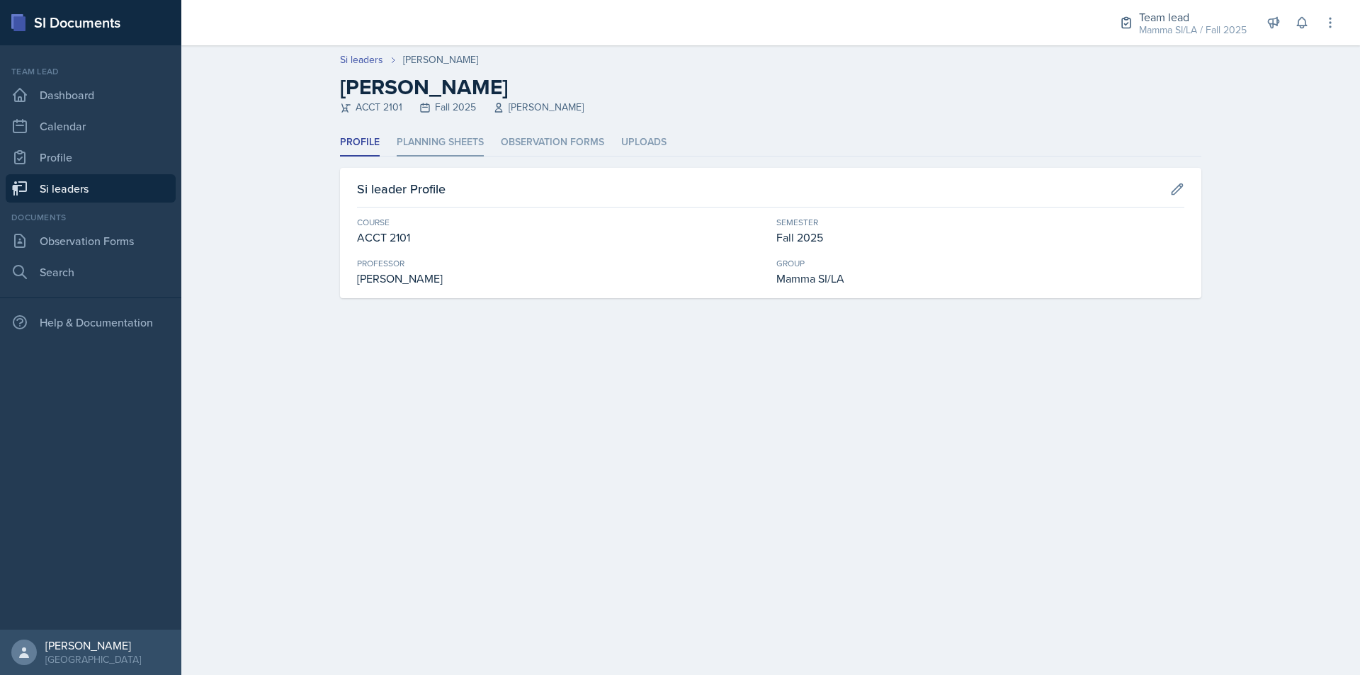
click at [477, 140] on li "Planning Sheets" at bounding box center [440, 143] width 87 height 28
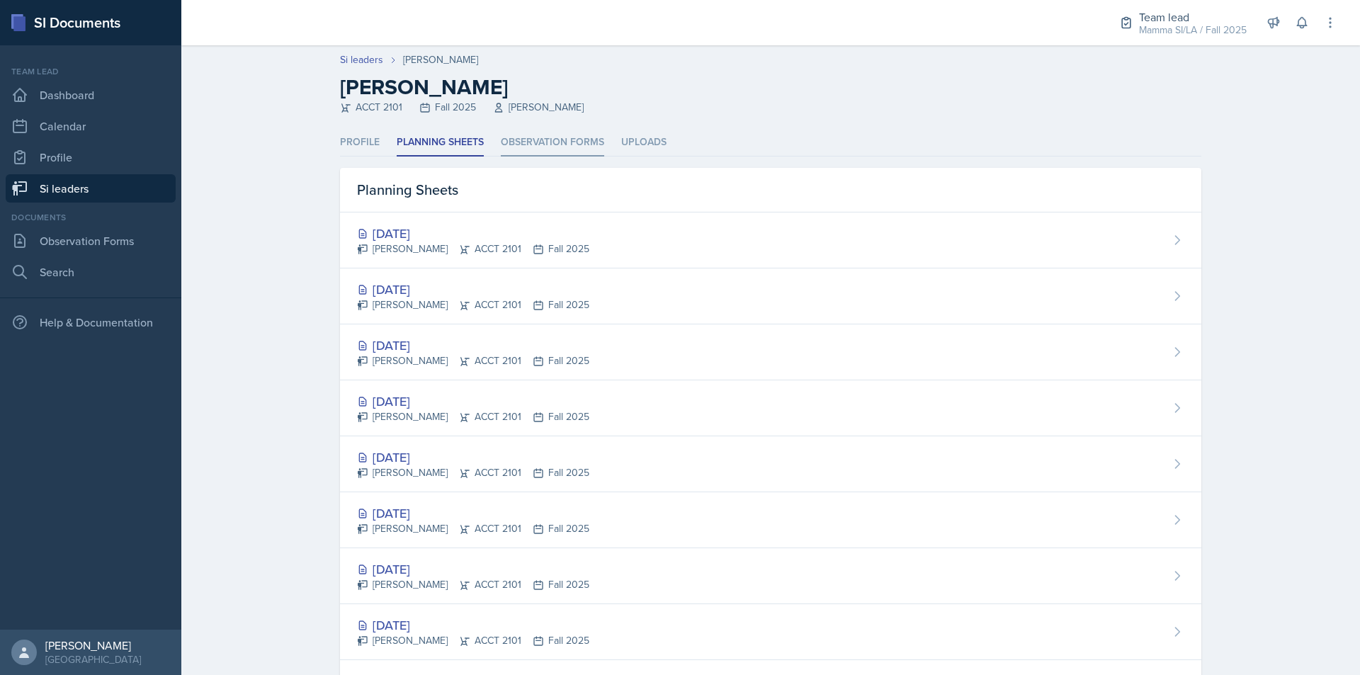
click at [525, 142] on li "Observation Forms" at bounding box center [552, 143] width 103 height 28
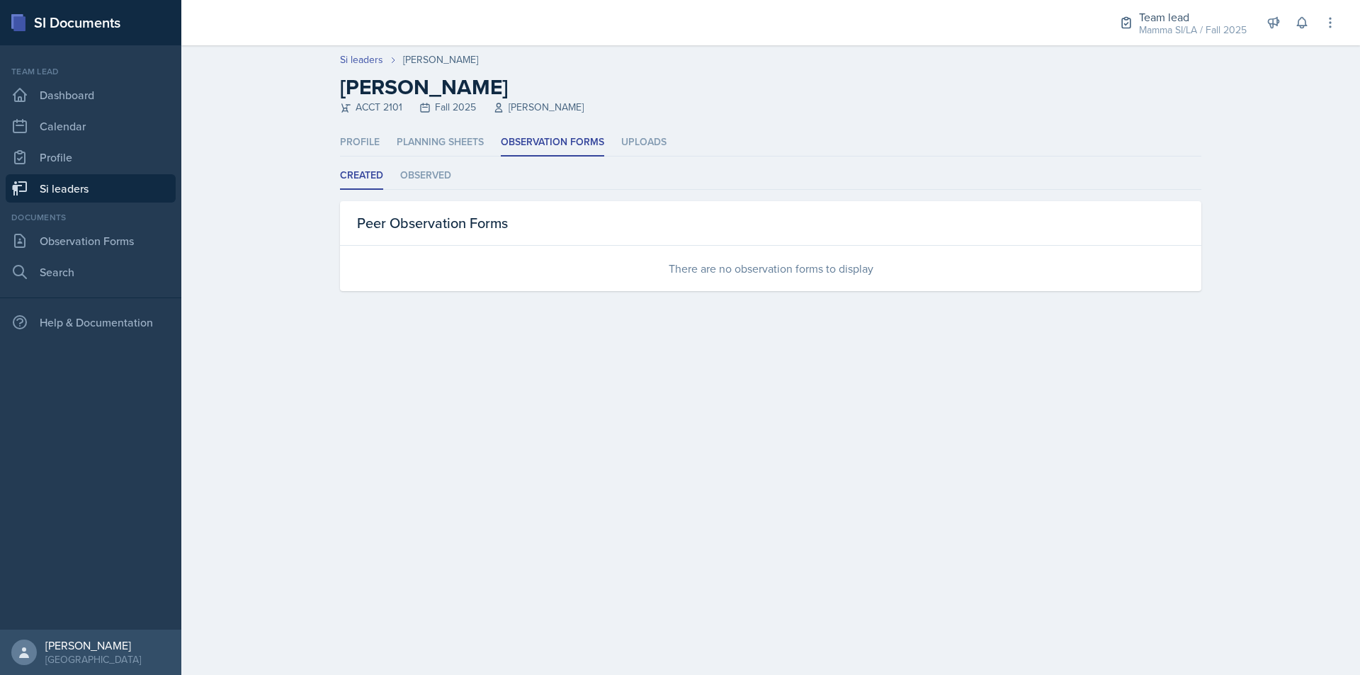
click at [62, 186] on link "Si leaders" at bounding box center [91, 188] width 170 height 28
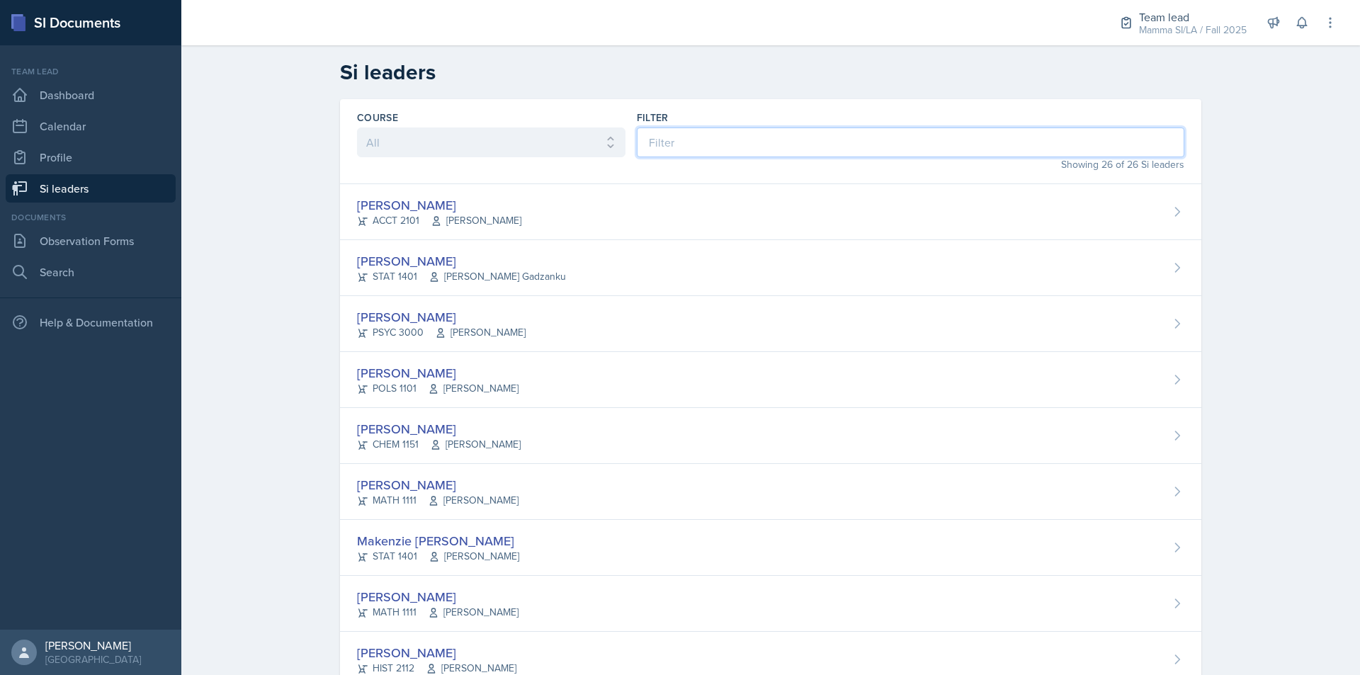
click at [715, 142] on input at bounding box center [910, 142] width 547 height 30
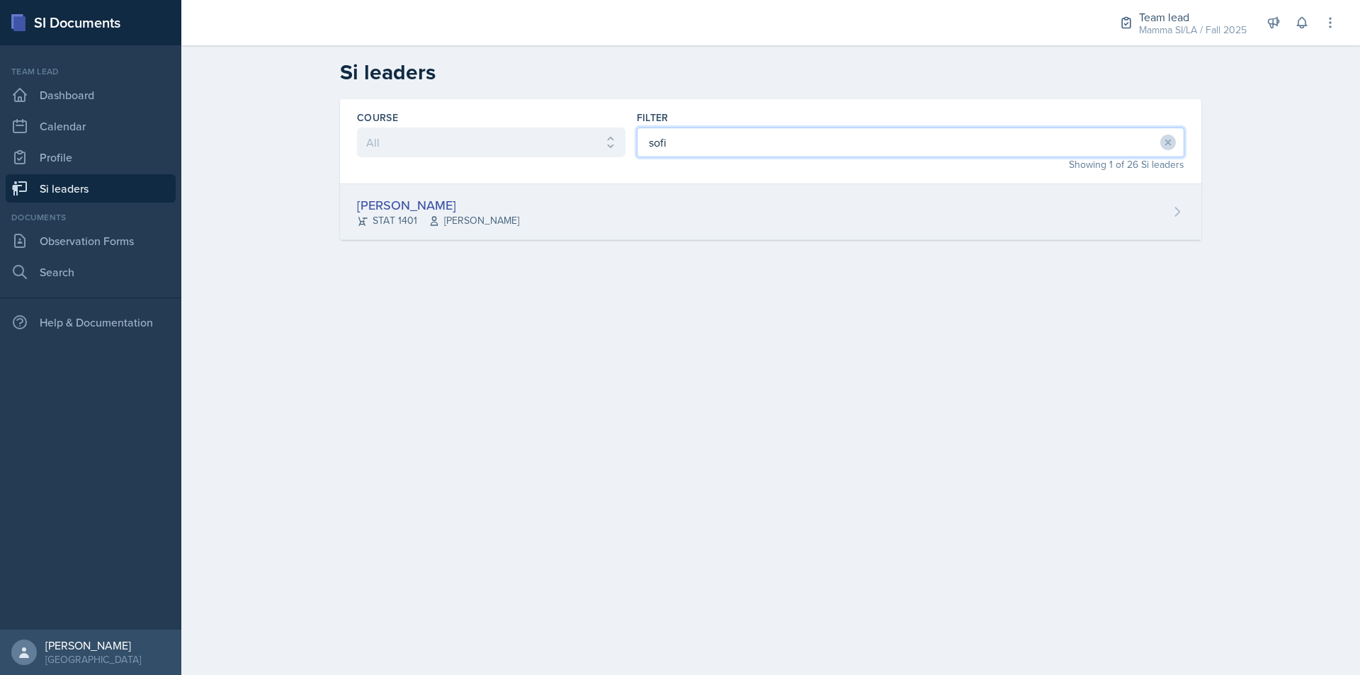
type input "sofi"
click at [586, 212] on div "[PERSON_NAME] STAT 1401 [PERSON_NAME]" at bounding box center [770, 212] width 861 height 56
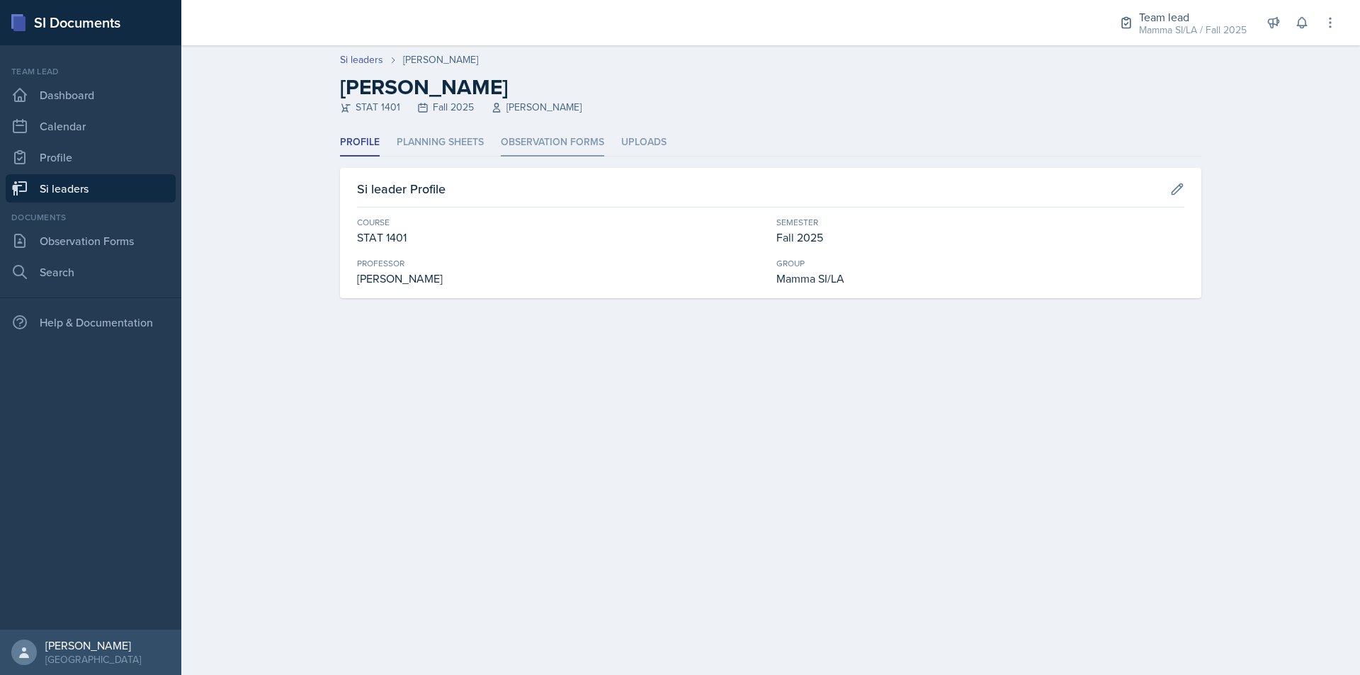
click at [547, 153] on li "Observation Forms" at bounding box center [552, 143] width 103 height 28
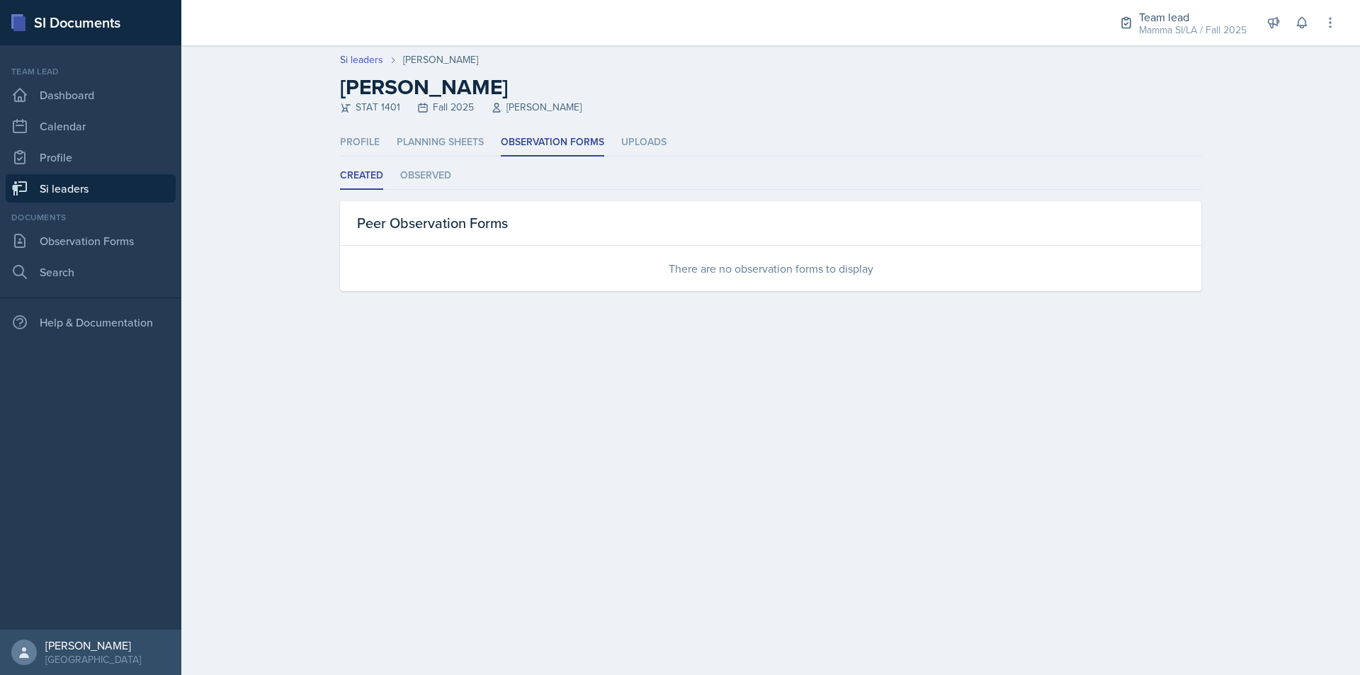
click at [123, 191] on link "Si leaders" at bounding box center [91, 188] width 170 height 28
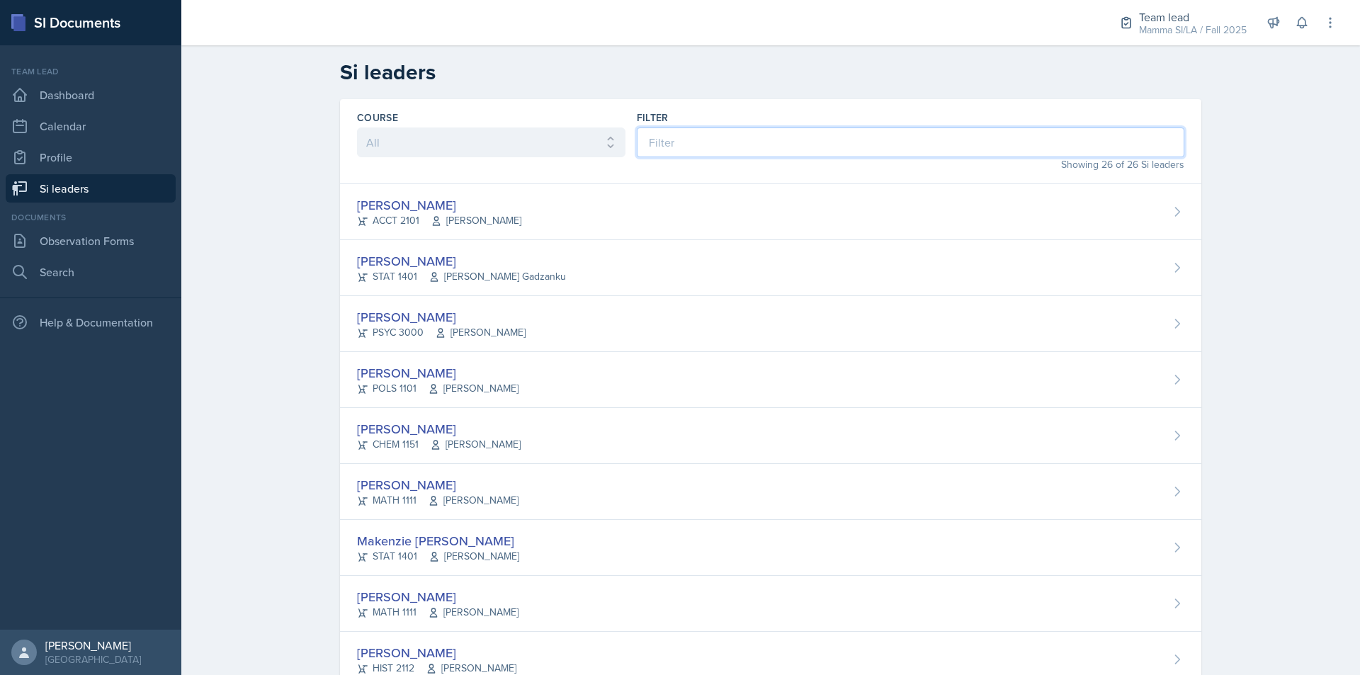
click at [668, 153] on input at bounding box center [910, 142] width 547 height 30
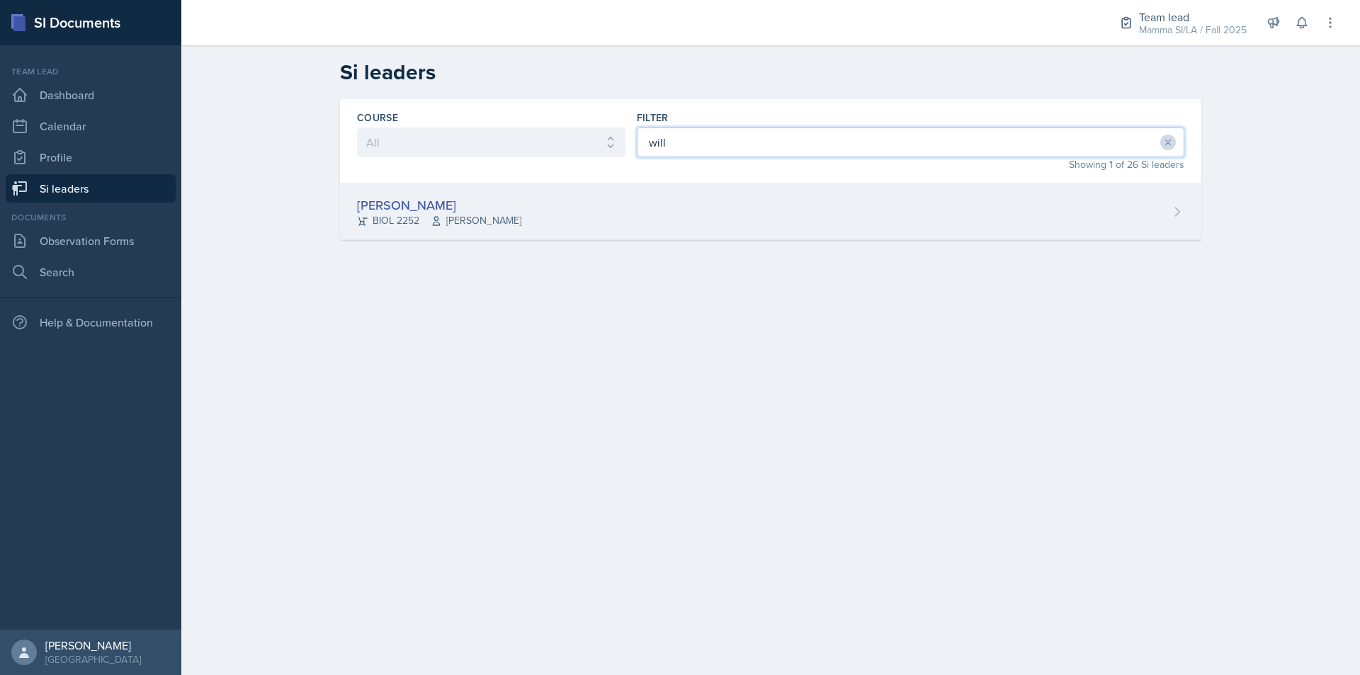
type input "will"
click at [683, 189] on div "[PERSON_NAME] BIOL 2252 [PERSON_NAME]" at bounding box center [770, 212] width 861 height 56
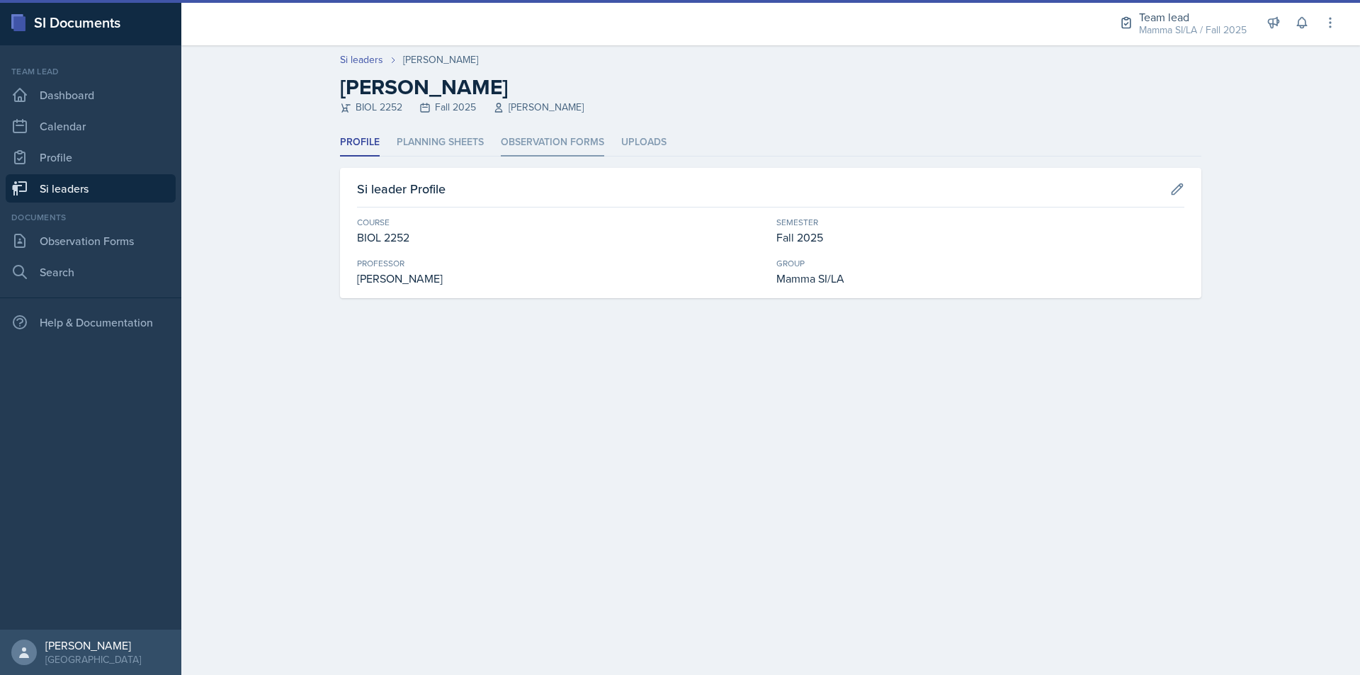
click at [579, 134] on li "Observation Forms" at bounding box center [552, 143] width 103 height 28
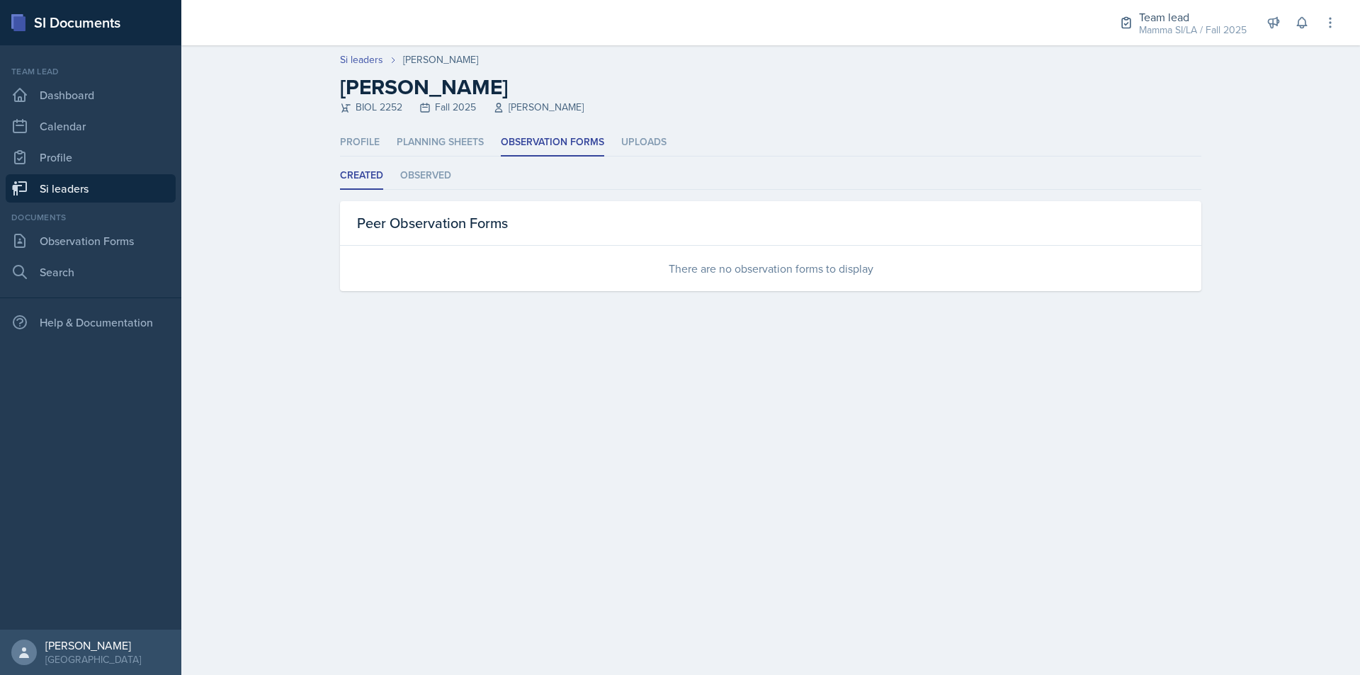
click at [147, 189] on link "Si leaders" at bounding box center [91, 188] width 170 height 28
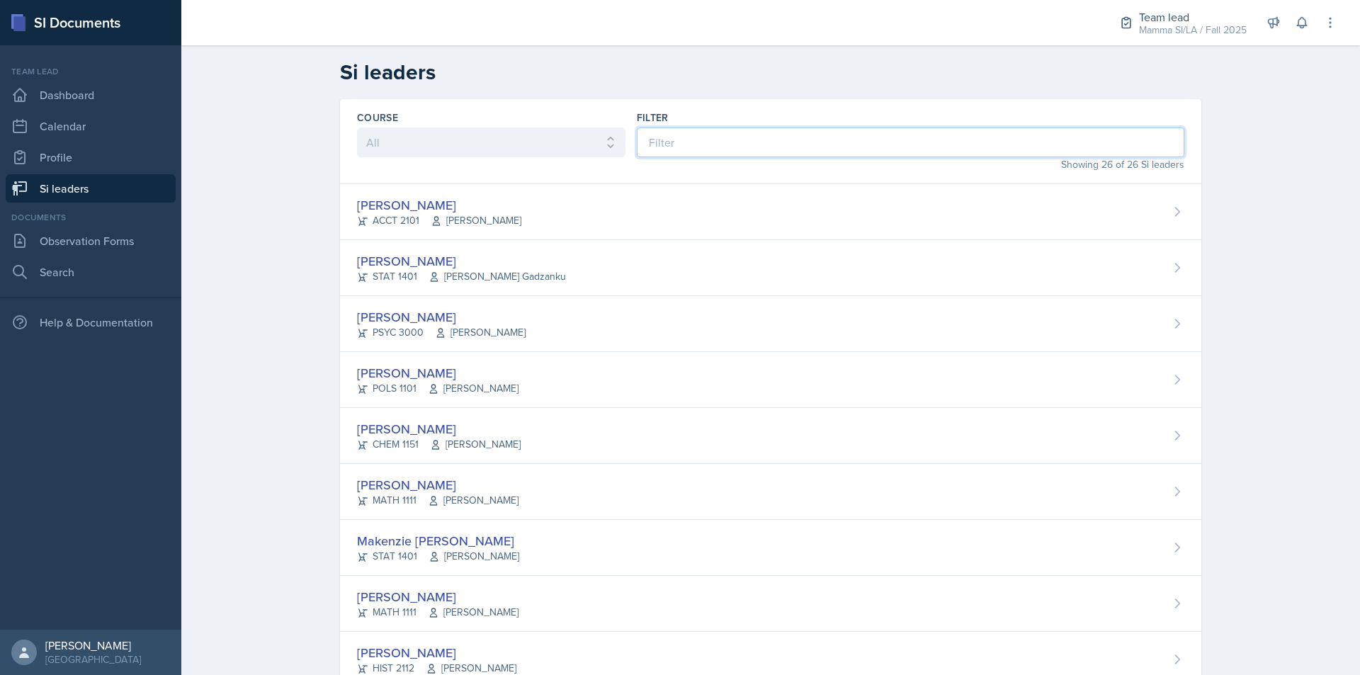
click at [733, 138] on input at bounding box center [910, 142] width 547 height 30
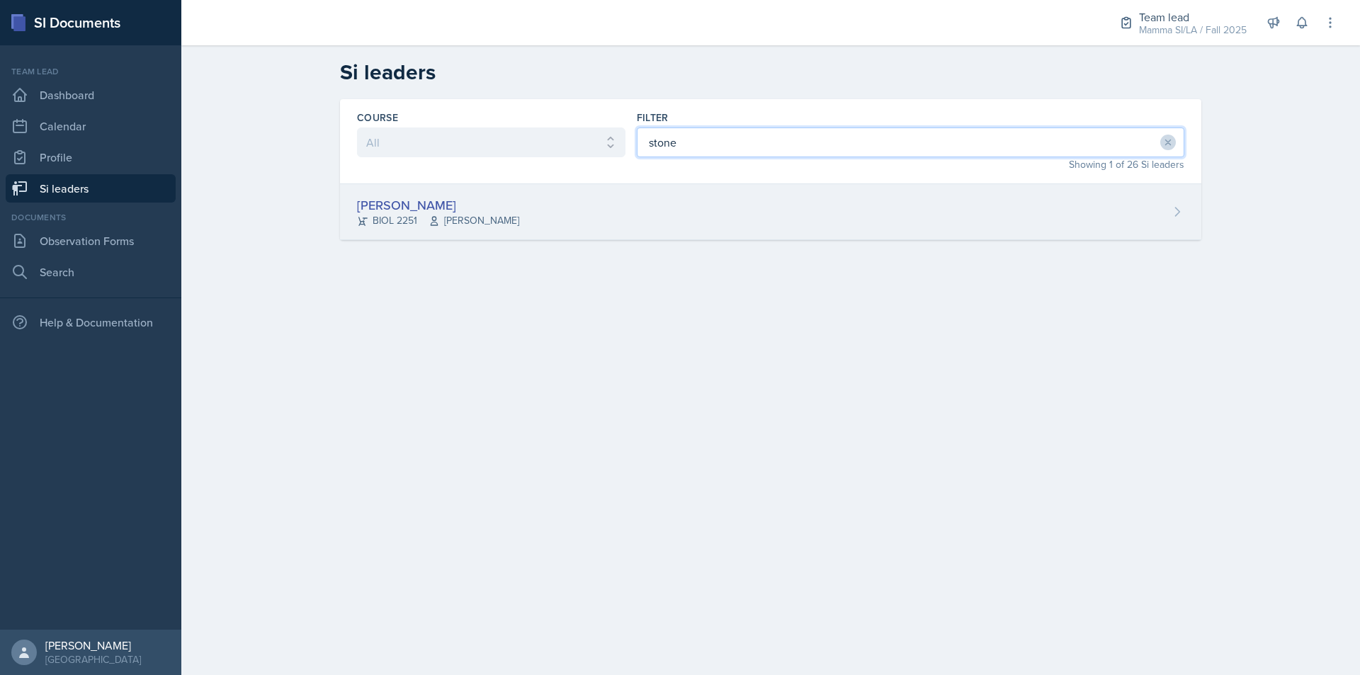
type input "stone"
click at [647, 227] on div "[PERSON_NAME] BIOL 2251 [PERSON_NAME]" at bounding box center [770, 212] width 861 height 56
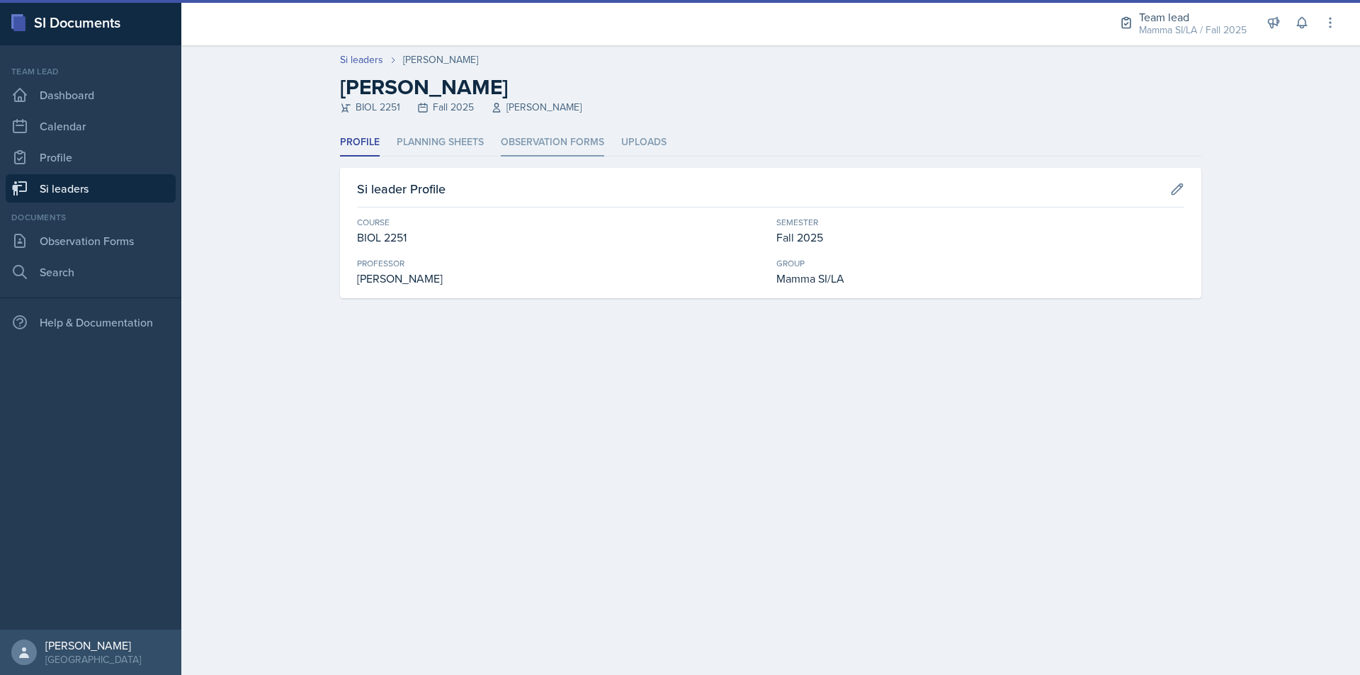
click at [576, 152] on li "Observation Forms" at bounding box center [552, 143] width 103 height 28
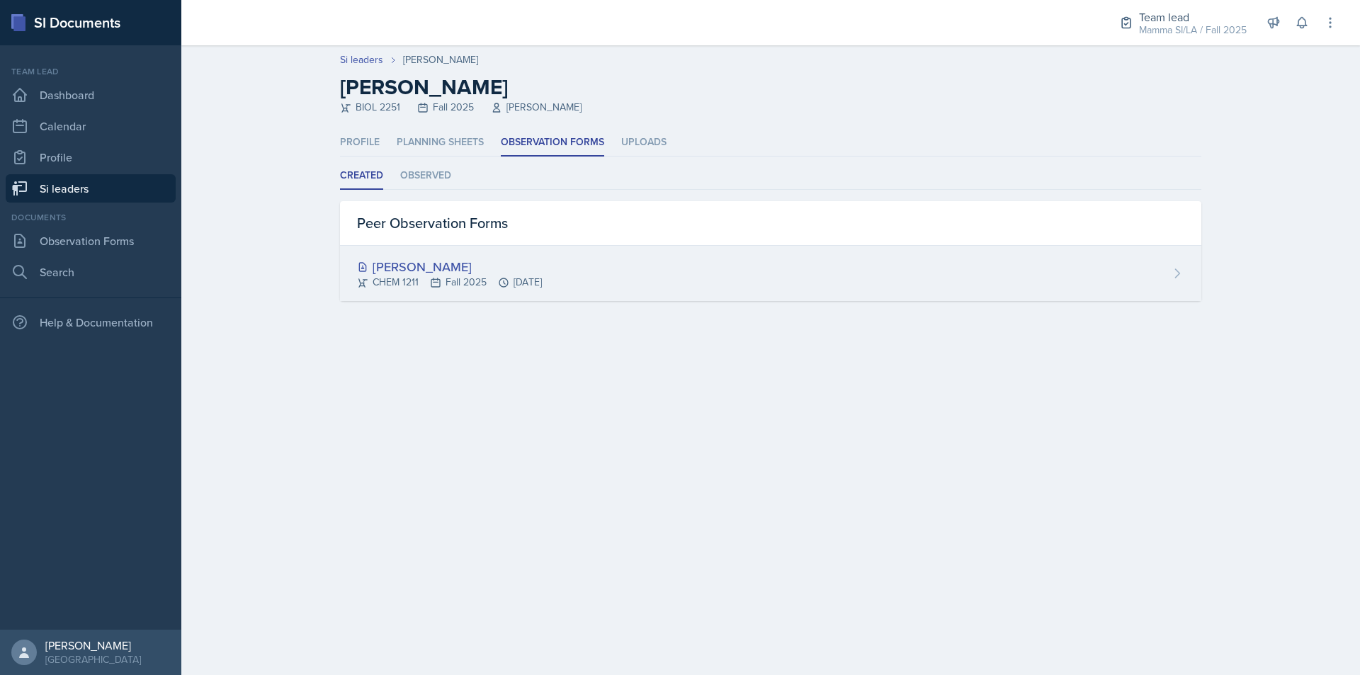
click at [655, 295] on div "[PERSON_NAME] CHEM 1211 Fall 2025 [DATE]" at bounding box center [770, 273] width 861 height 55
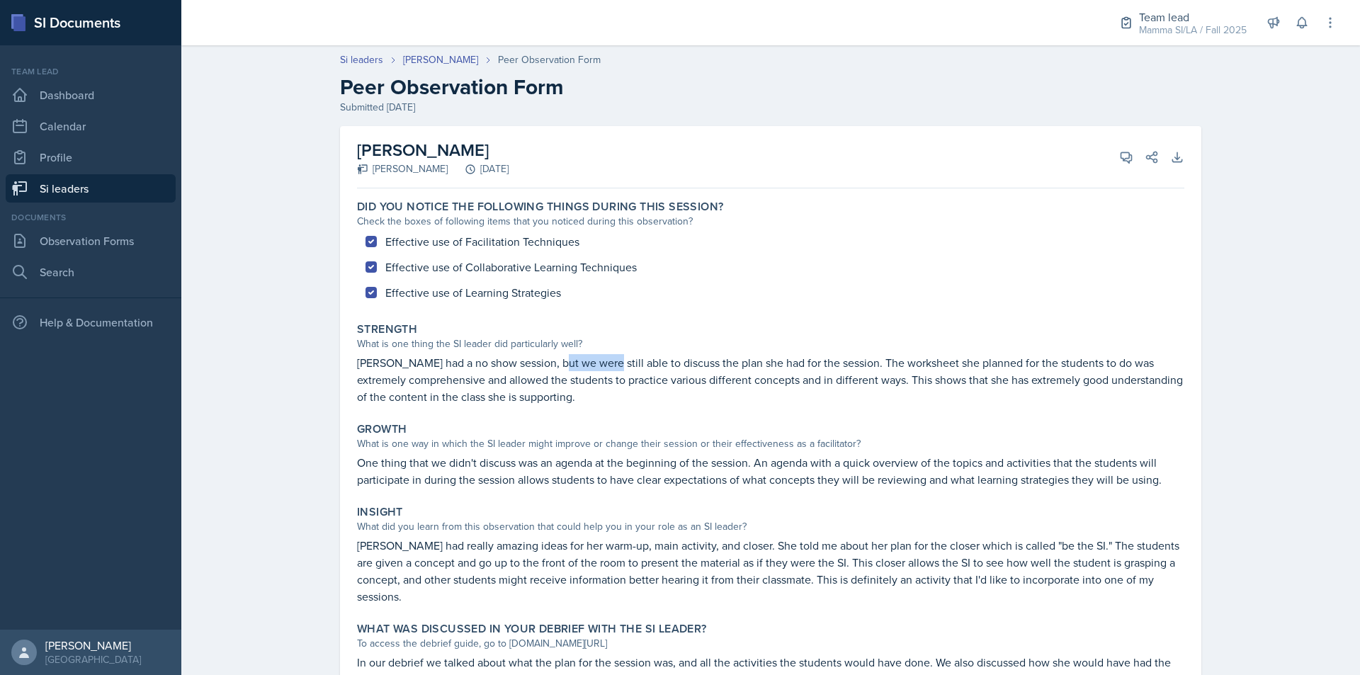
drag, startPoint x: 550, startPoint y: 357, endPoint x: 601, endPoint y: 362, distance: 51.9
click at [599, 362] on p "[PERSON_NAME] had a no show session, but we were still able to discuss the plan…" at bounding box center [770, 379] width 827 height 51
click at [601, 362] on p "[PERSON_NAME] had a no show session, but we were still able to discuss the plan…" at bounding box center [770, 379] width 827 height 51
drag, startPoint x: 582, startPoint y: 365, endPoint x: 625, endPoint y: 368, distance: 43.3
click at [618, 368] on p "[PERSON_NAME] had a no show session, but we were still able to discuss the plan…" at bounding box center [770, 379] width 827 height 51
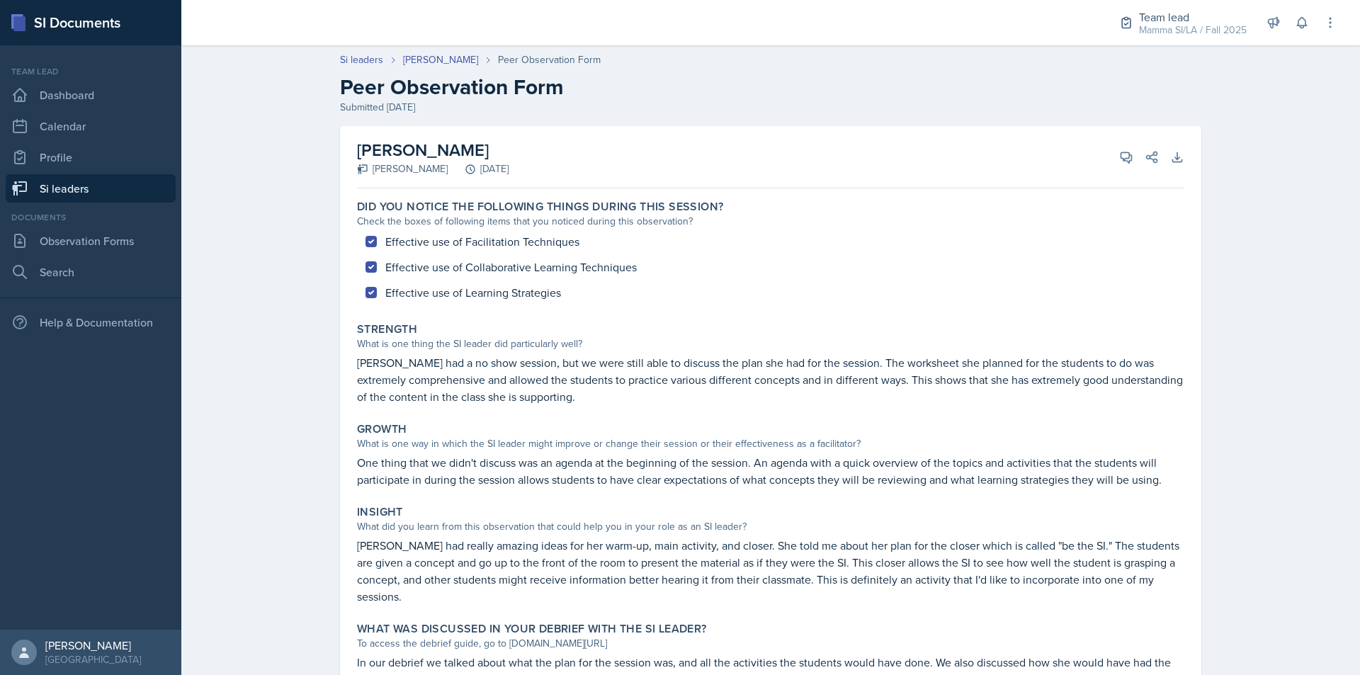
click at [625, 368] on p "[PERSON_NAME] had a no show session, but we were still able to discuss the plan…" at bounding box center [770, 379] width 827 height 51
drag, startPoint x: 578, startPoint y: 365, endPoint x: 627, endPoint y: 367, distance: 49.6
click at [619, 366] on p "[PERSON_NAME] had a no show session, but we were still able to discuss the plan…" at bounding box center [770, 379] width 827 height 51
click at [636, 368] on p "[PERSON_NAME] had a no show session, but we were still able to discuss the plan…" at bounding box center [770, 379] width 827 height 51
